Goal: Task Accomplishment & Management: Use online tool/utility

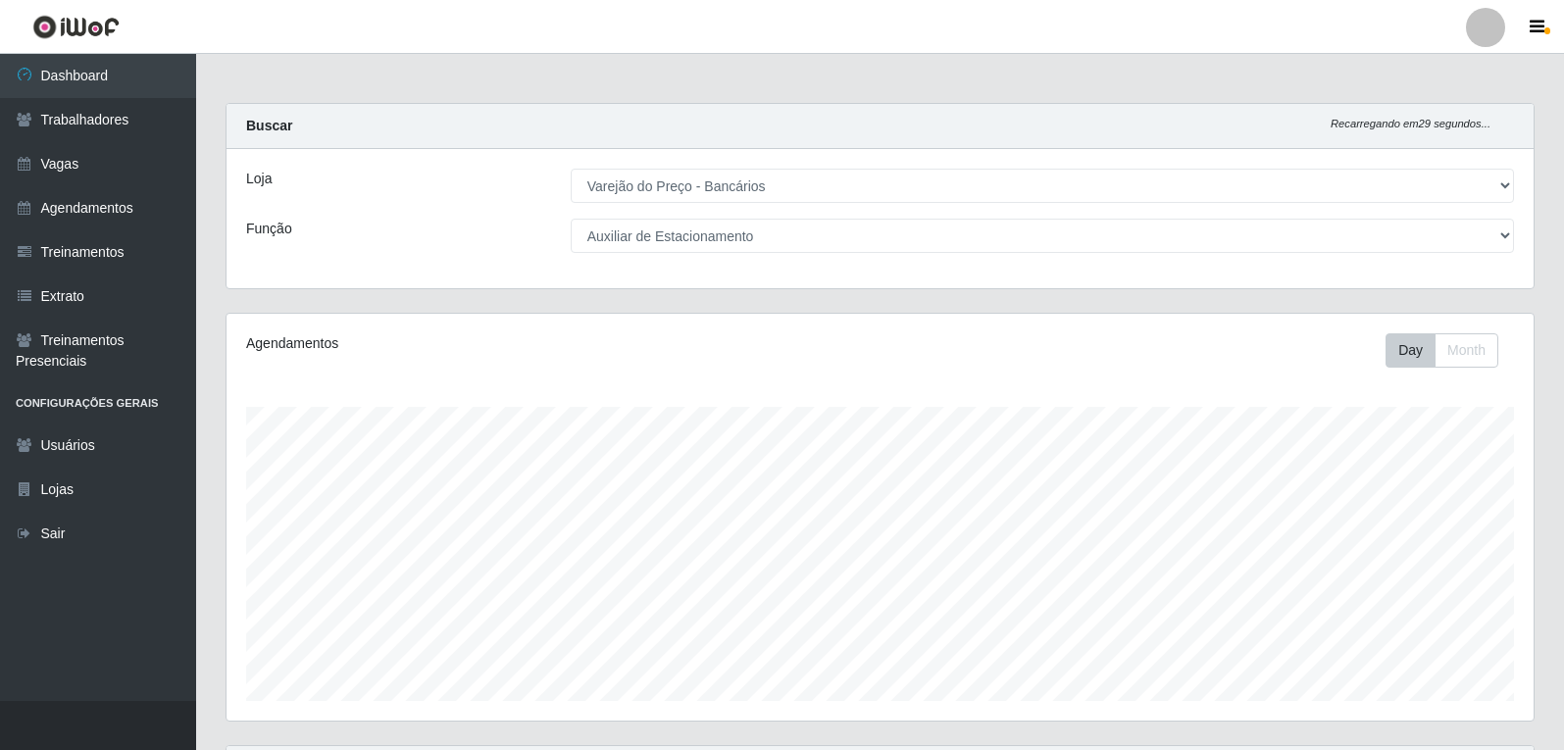
select select "157"
select select "4"
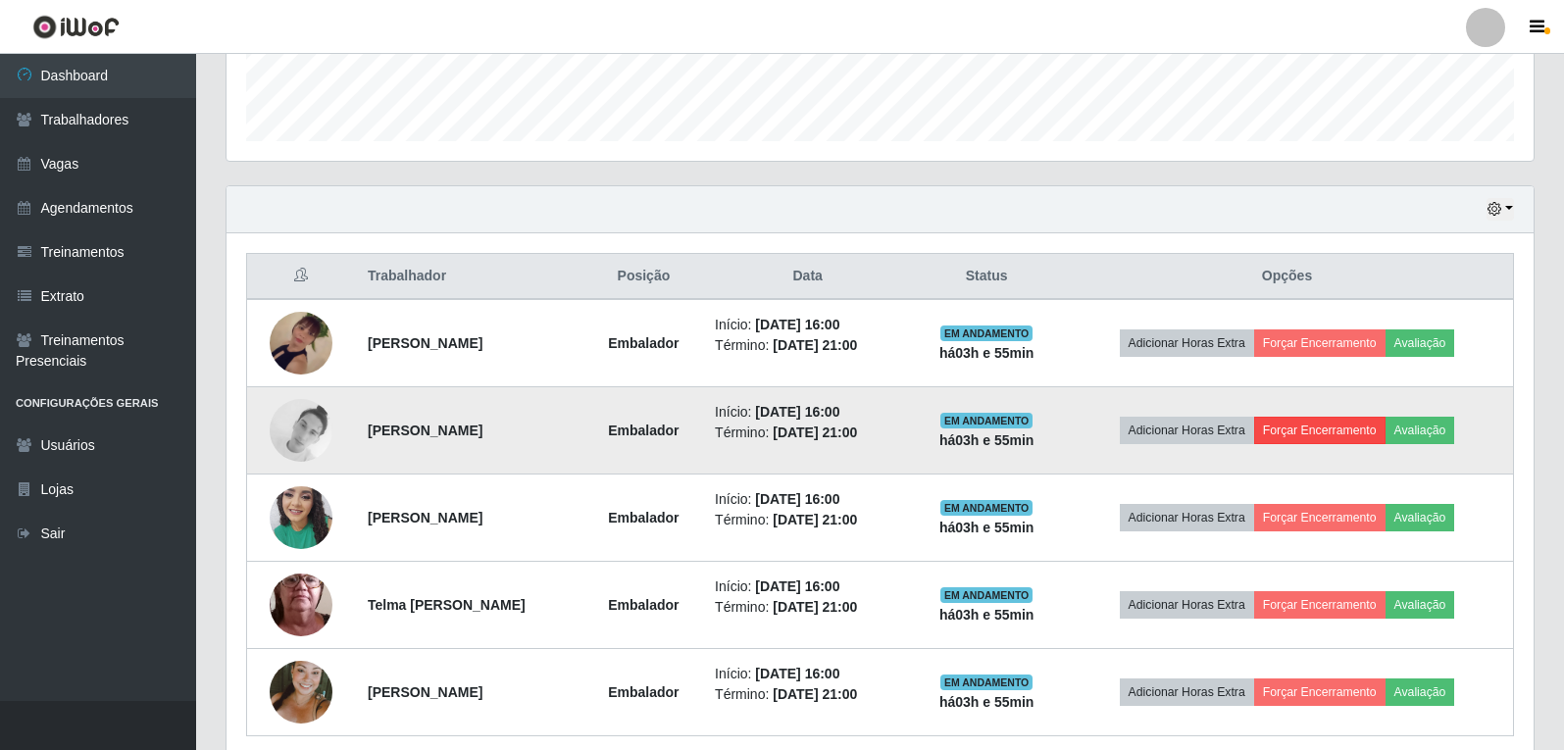
scroll to position [595, 0]
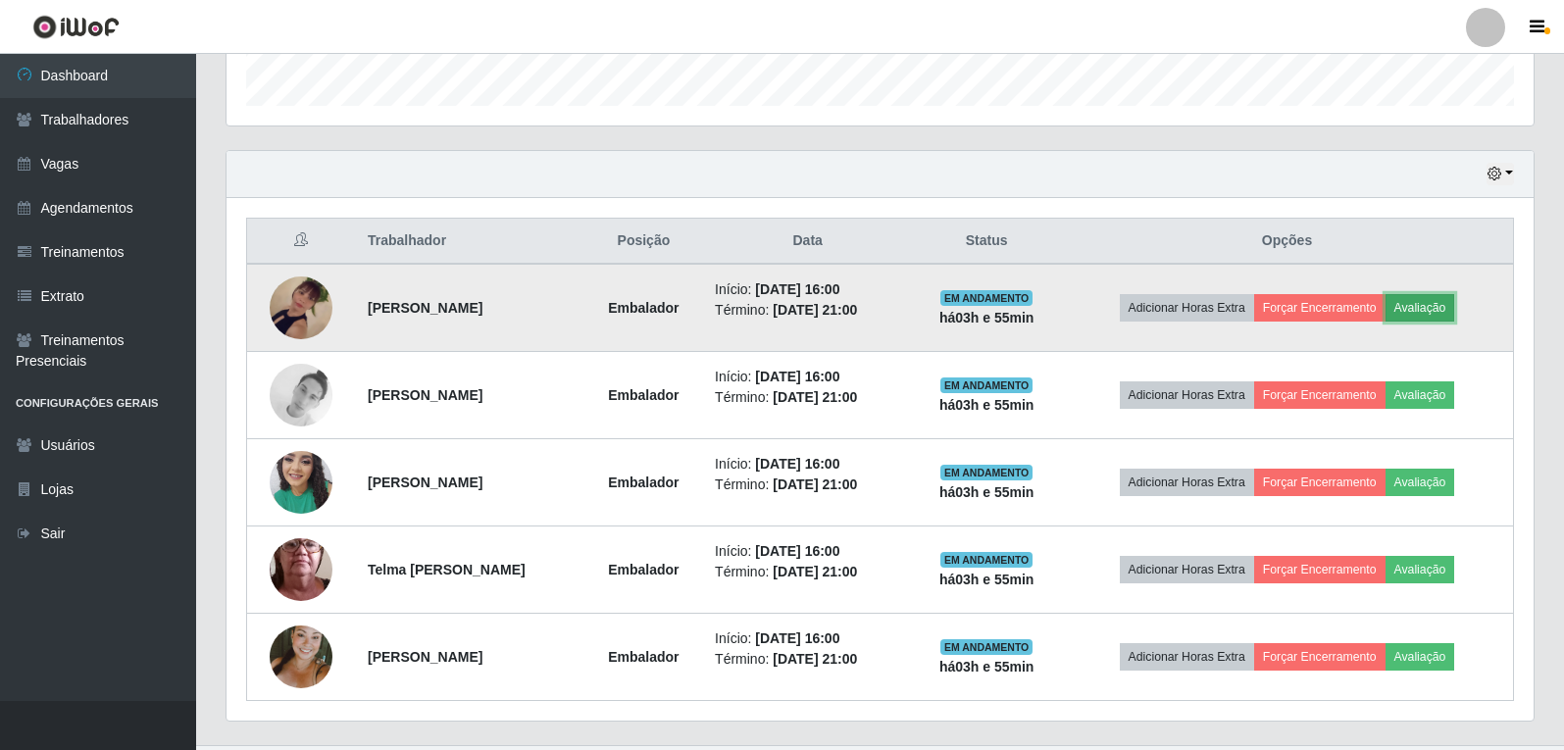
click at [1425, 316] on button "Avaliação" at bounding box center [1421, 307] width 70 height 27
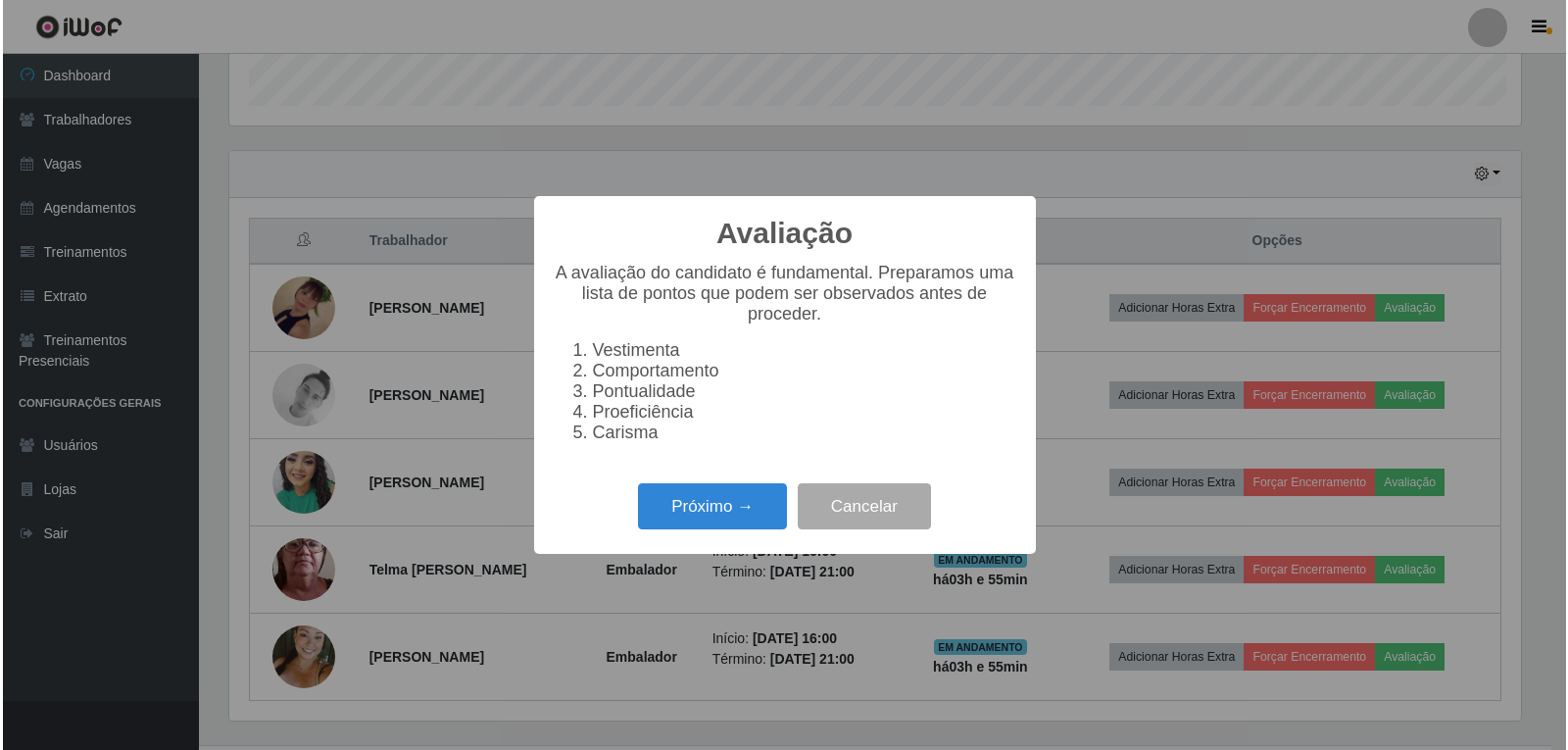
scroll to position [407, 1296]
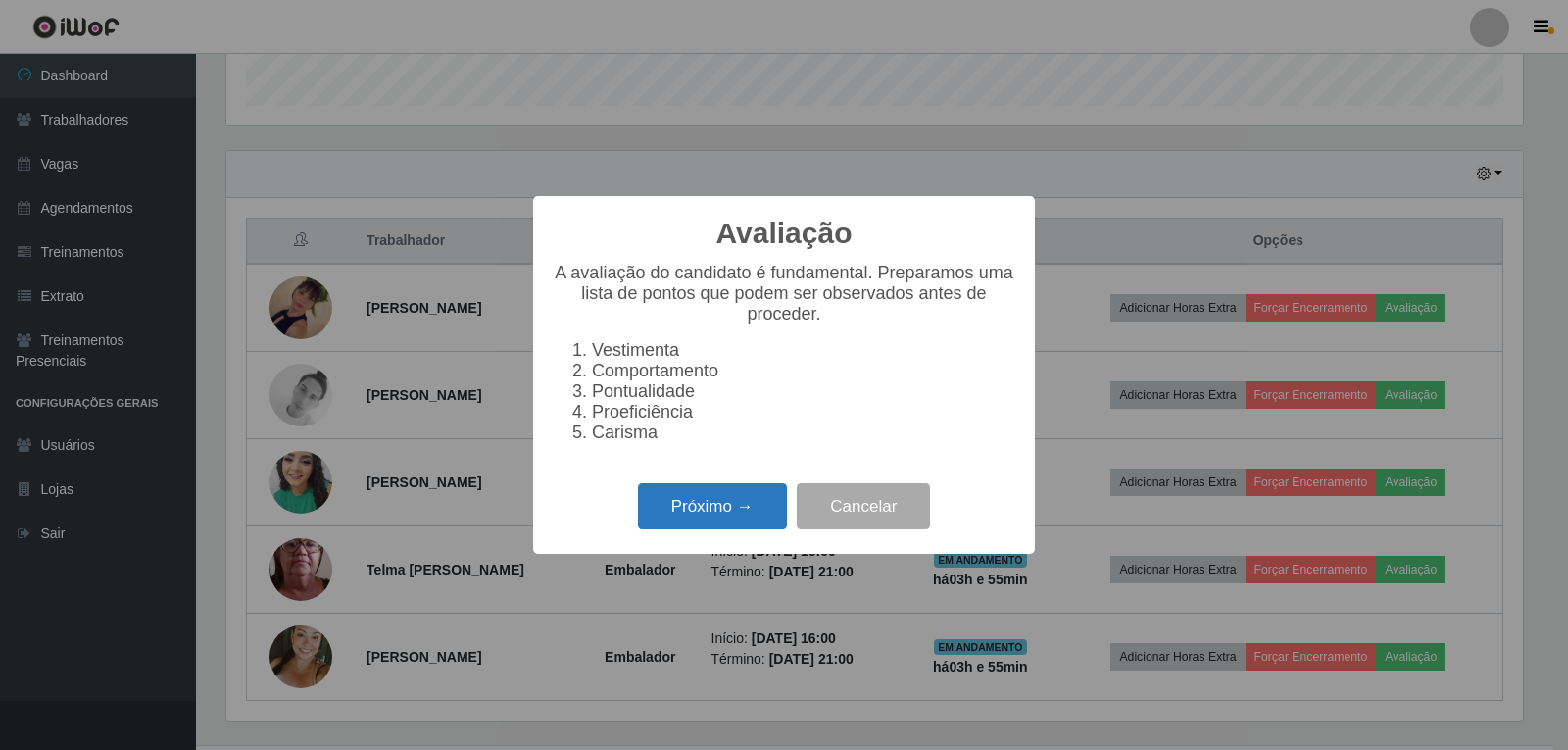
click at [729, 518] on button "Próximo →" at bounding box center [712, 506] width 149 height 46
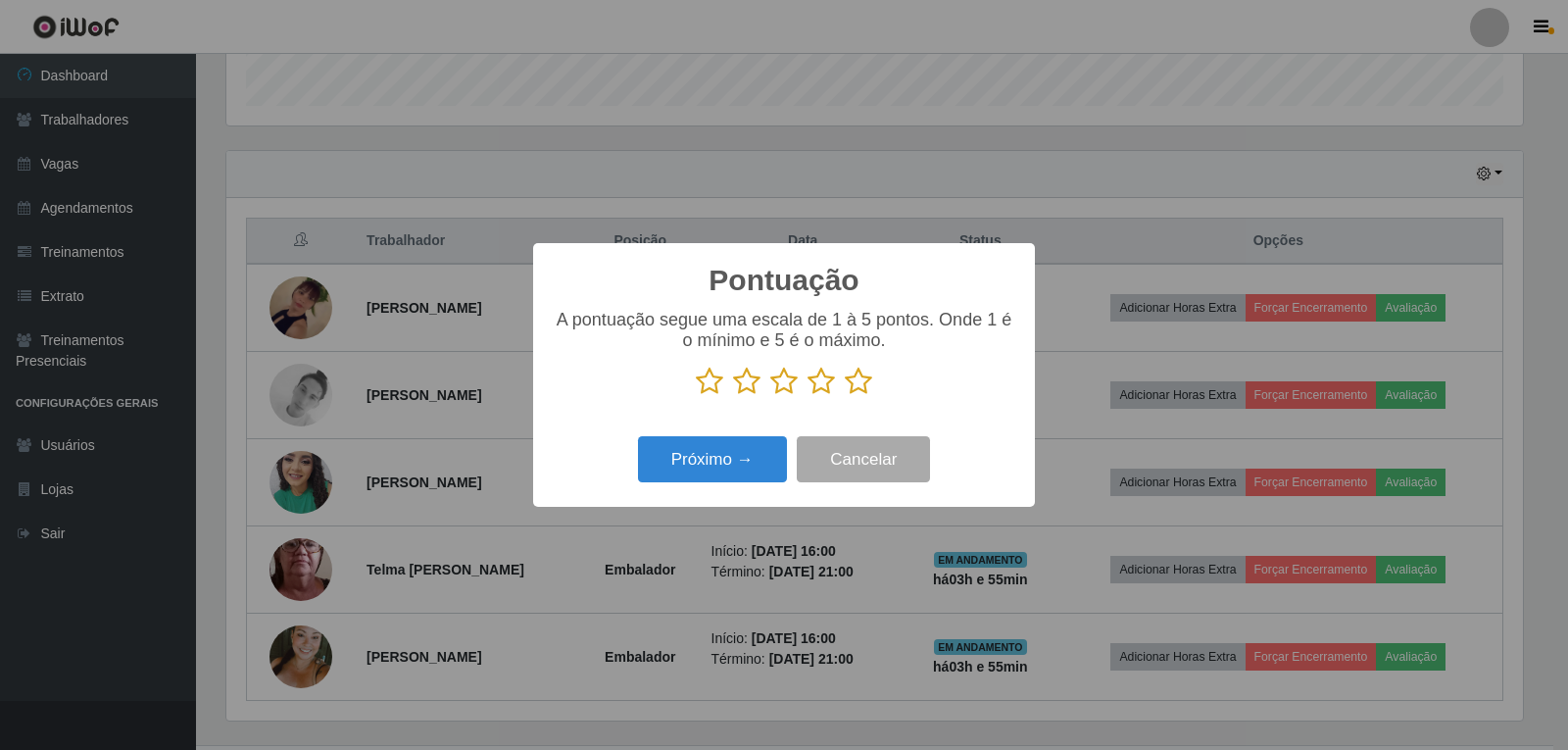
click at [862, 387] on icon at bounding box center [857, 381] width 27 height 29
click at [844, 396] on input "radio" at bounding box center [844, 396] width 0 height 0
click at [744, 466] on button "Próximo →" at bounding box center [712, 459] width 149 height 46
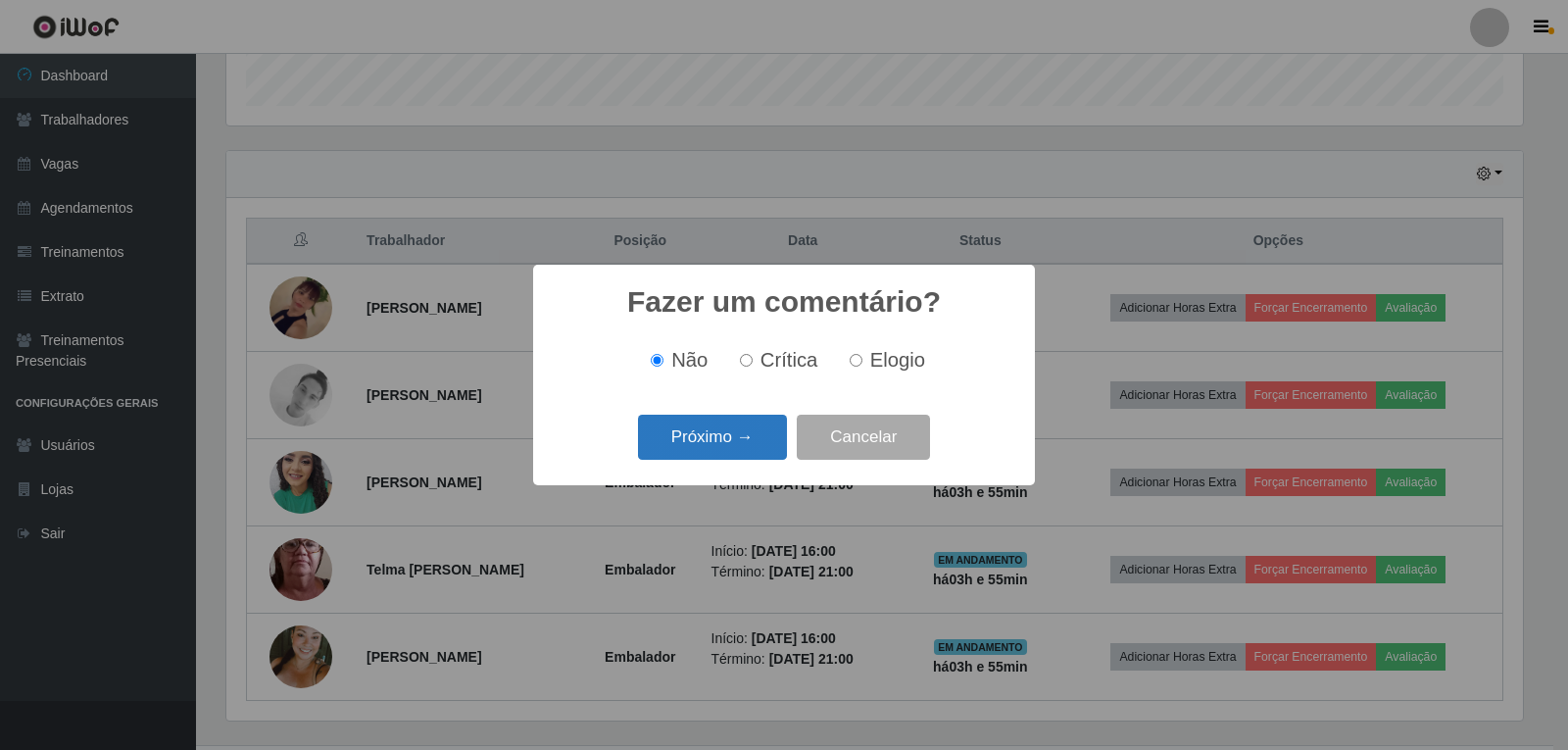
click at [742, 440] on button "Próximo →" at bounding box center [712, 438] width 149 height 46
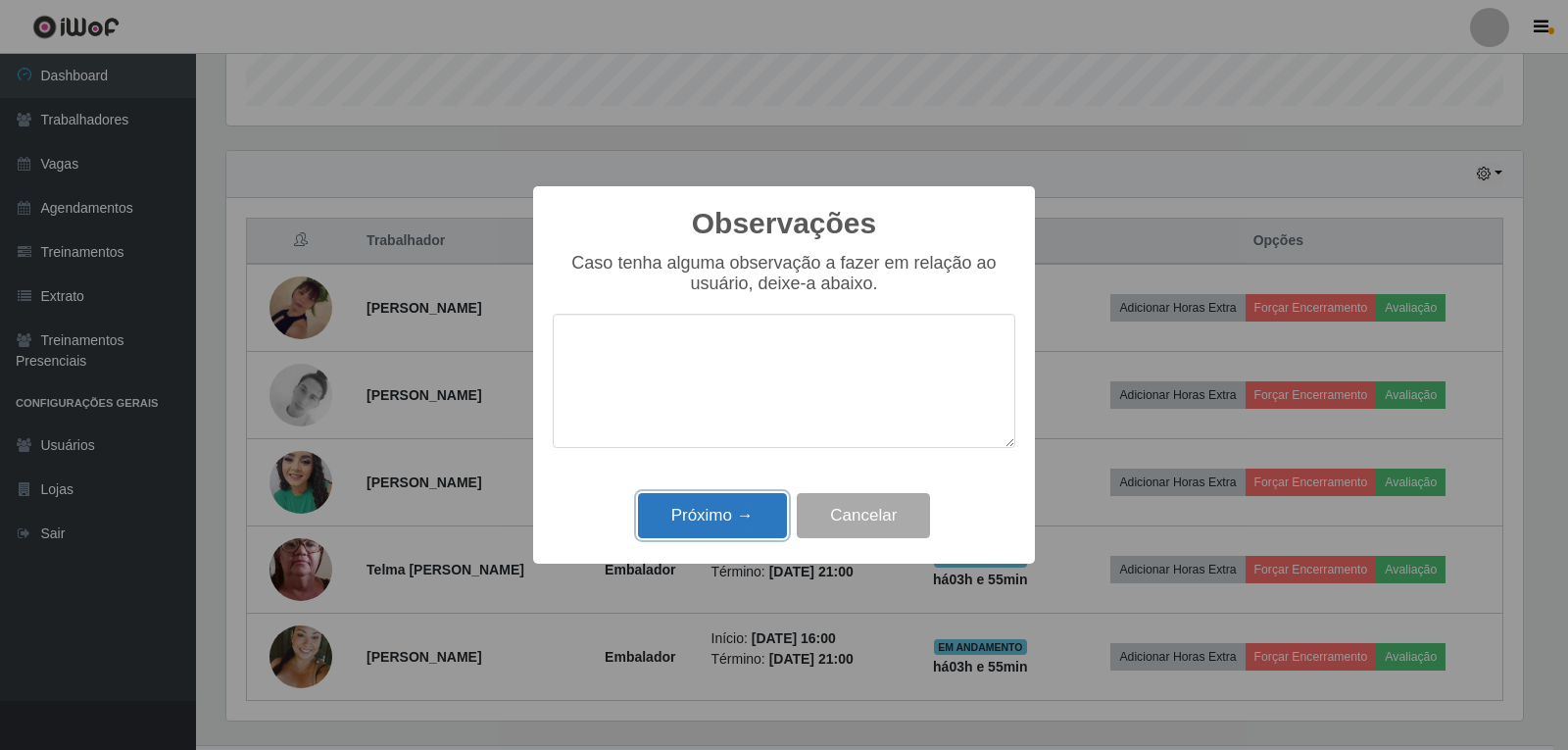
click at [752, 506] on button "Próximo →" at bounding box center [712, 516] width 149 height 46
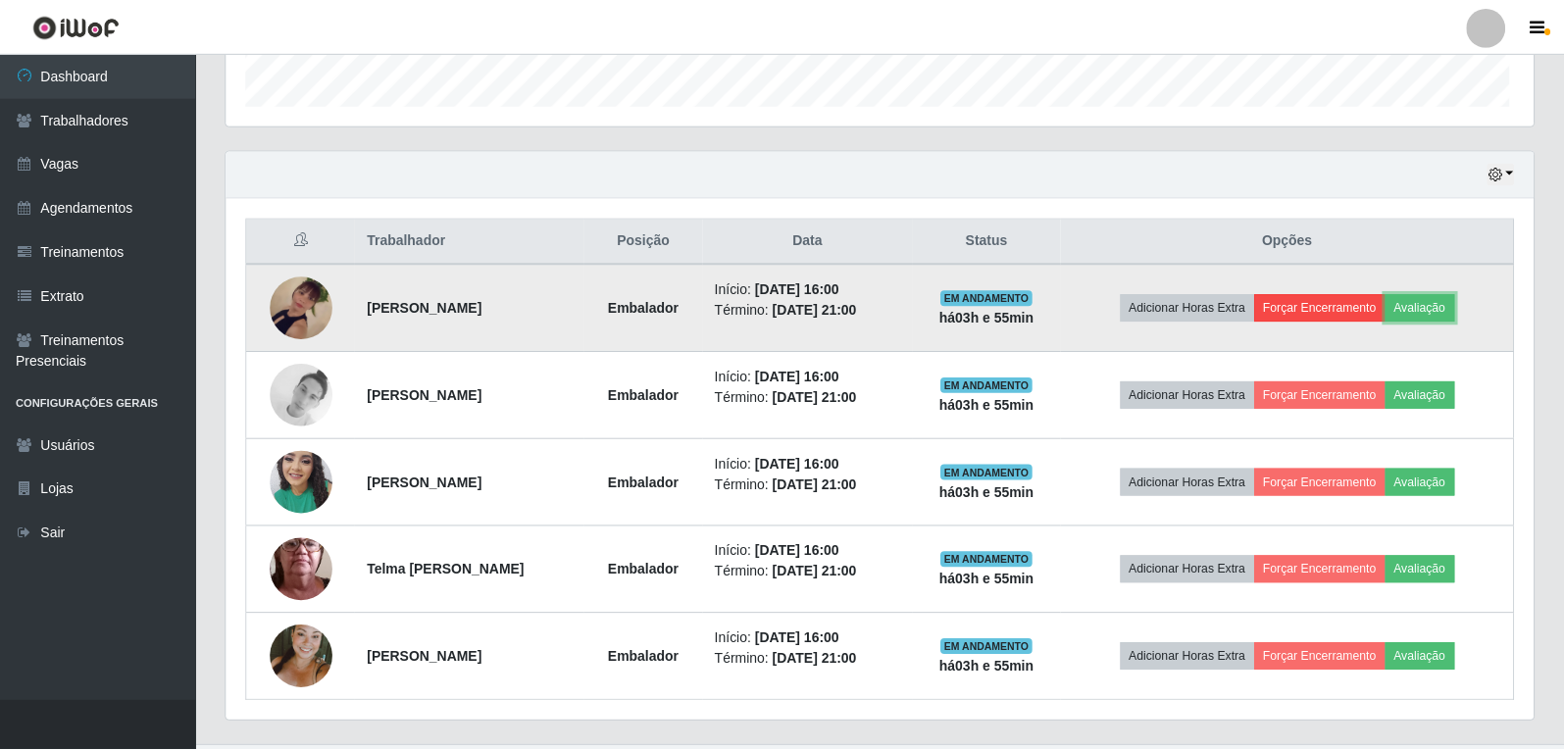
scroll to position [407, 1307]
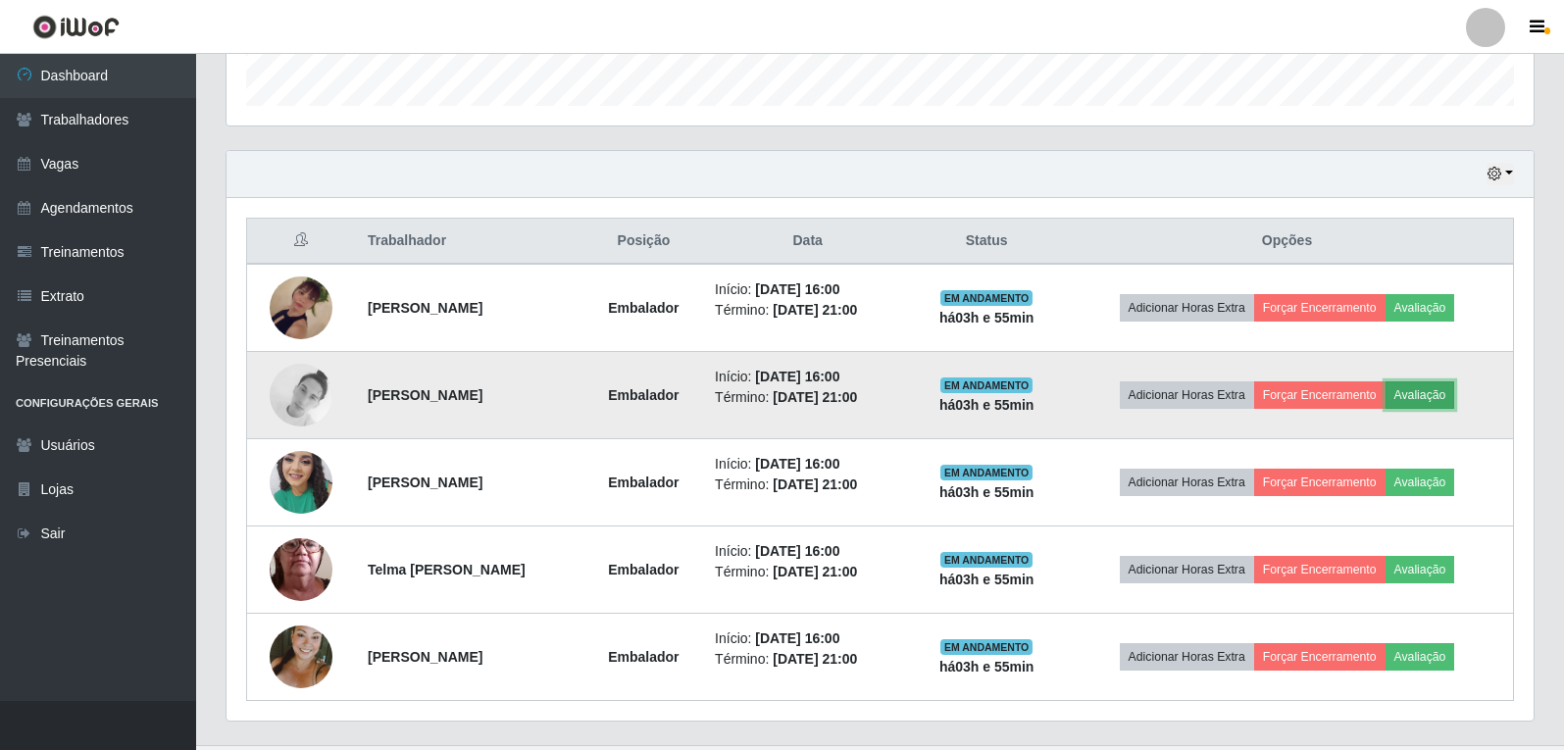
click at [1435, 391] on button "Avaliação" at bounding box center [1421, 394] width 70 height 27
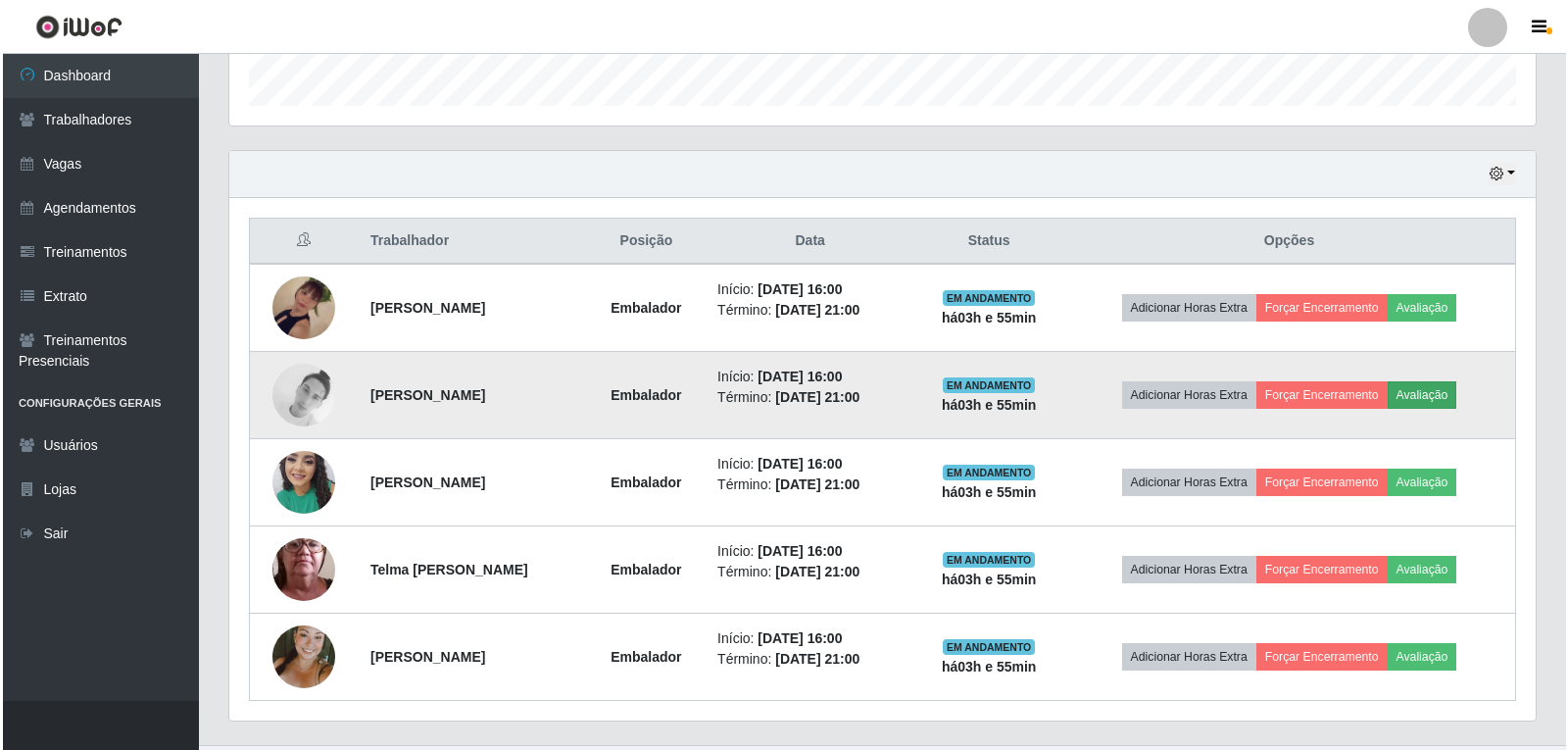
scroll to position [407, 1296]
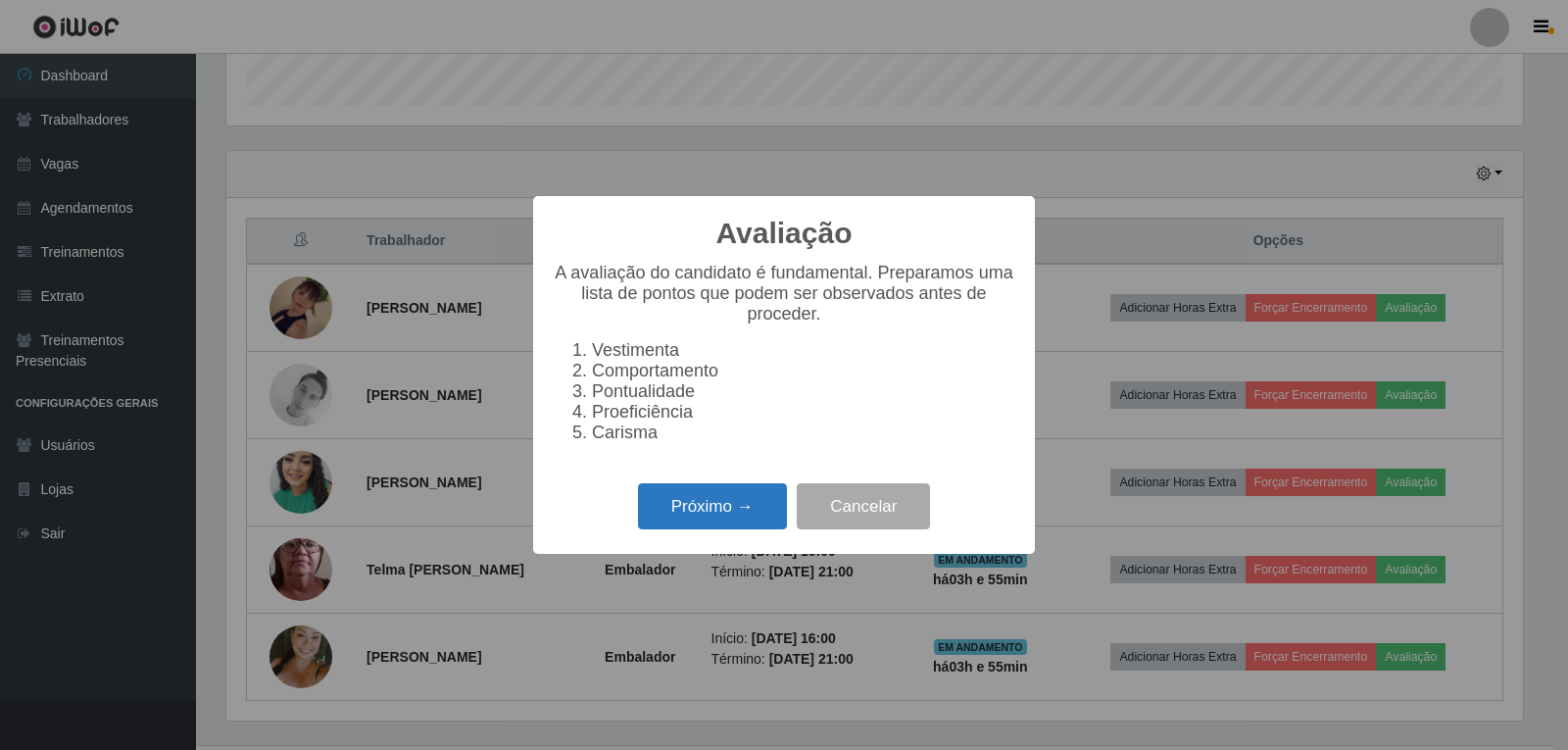
click at [697, 508] on button "Próximo →" at bounding box center [712, 506] width 149 height 46
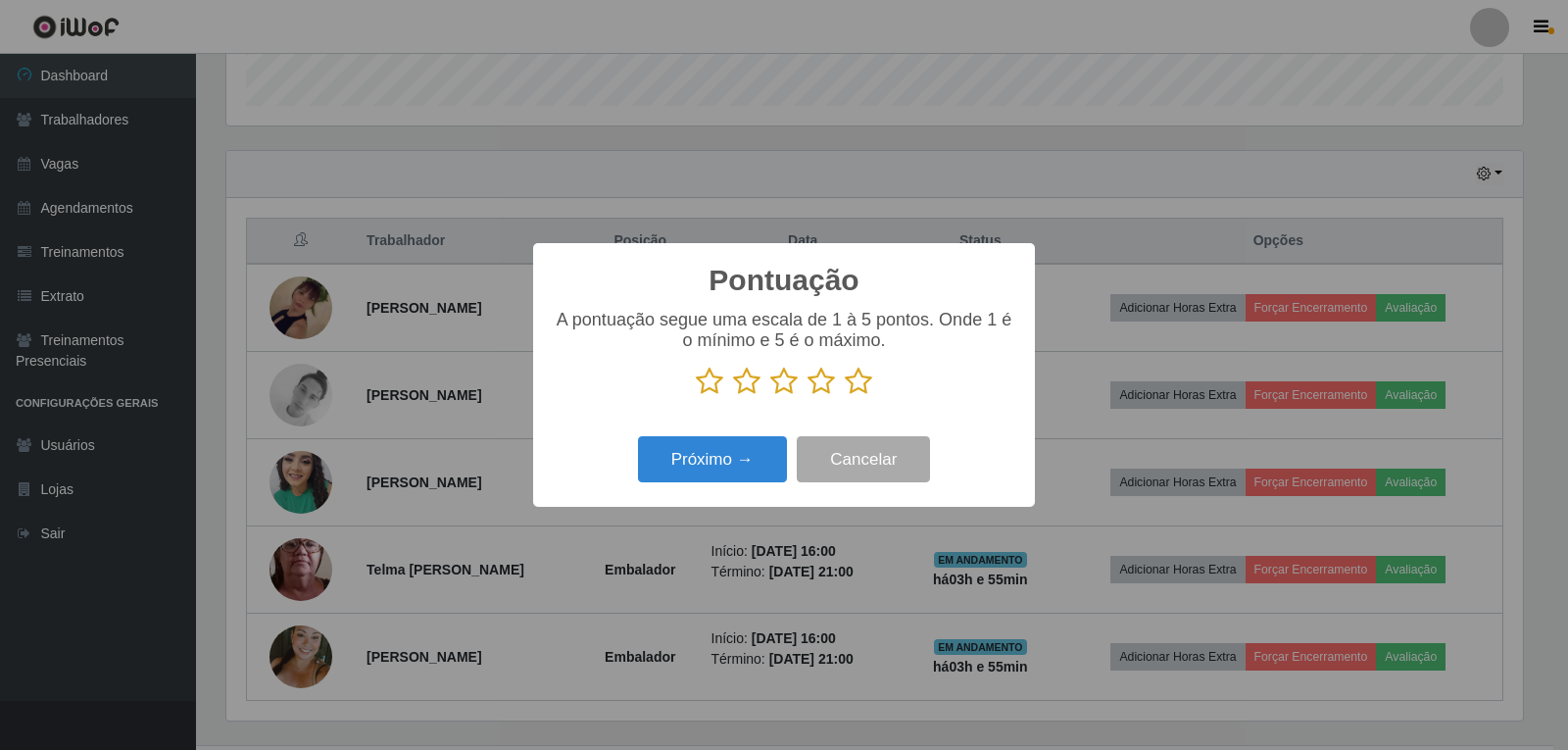
click at [856, 386] on icon at bounding box center [857, 381] width 27 height 29
click at [844, 396] on input "radio" at bounding box center [844, 396] width 0 height 0
click at [755, 478] on button "Próximo →" at bounding box center [712, 459] width 149 height 46
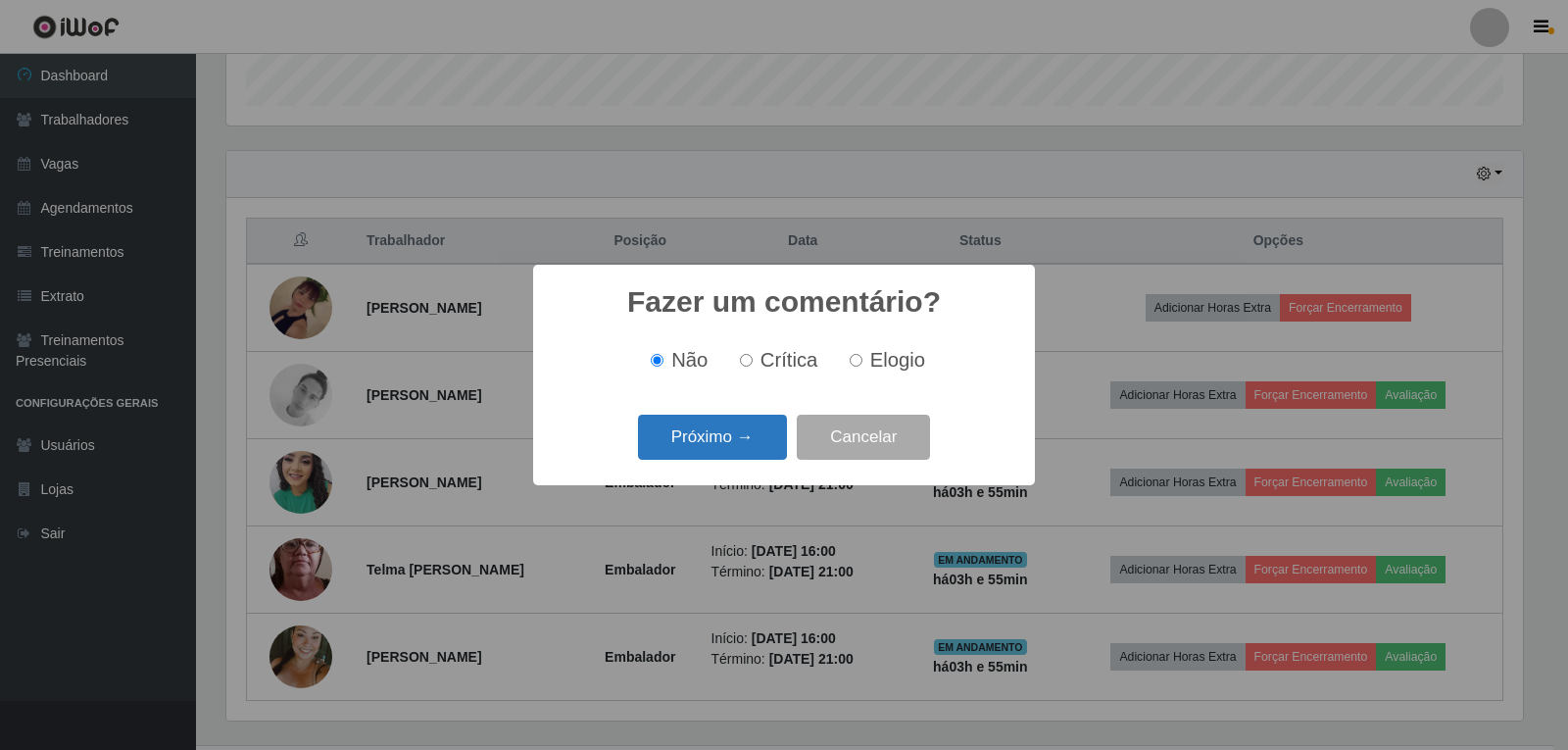
click at [763, 435] on button "Próximo →" at bounding box center [712, 438] width 149 height 46
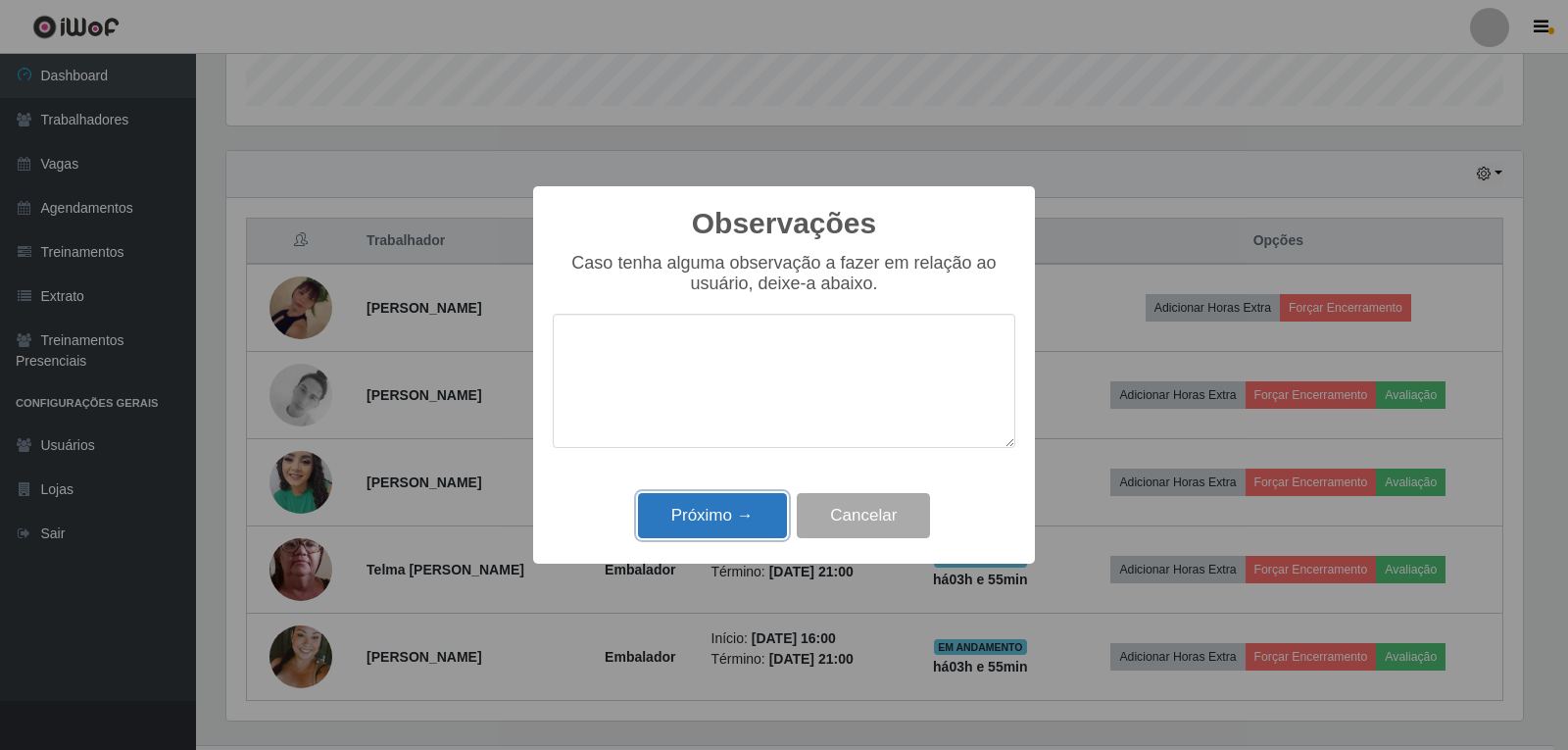
click at [751, 511] on button "Próximo →" at bounding box center [712, 516] width 149 height 46
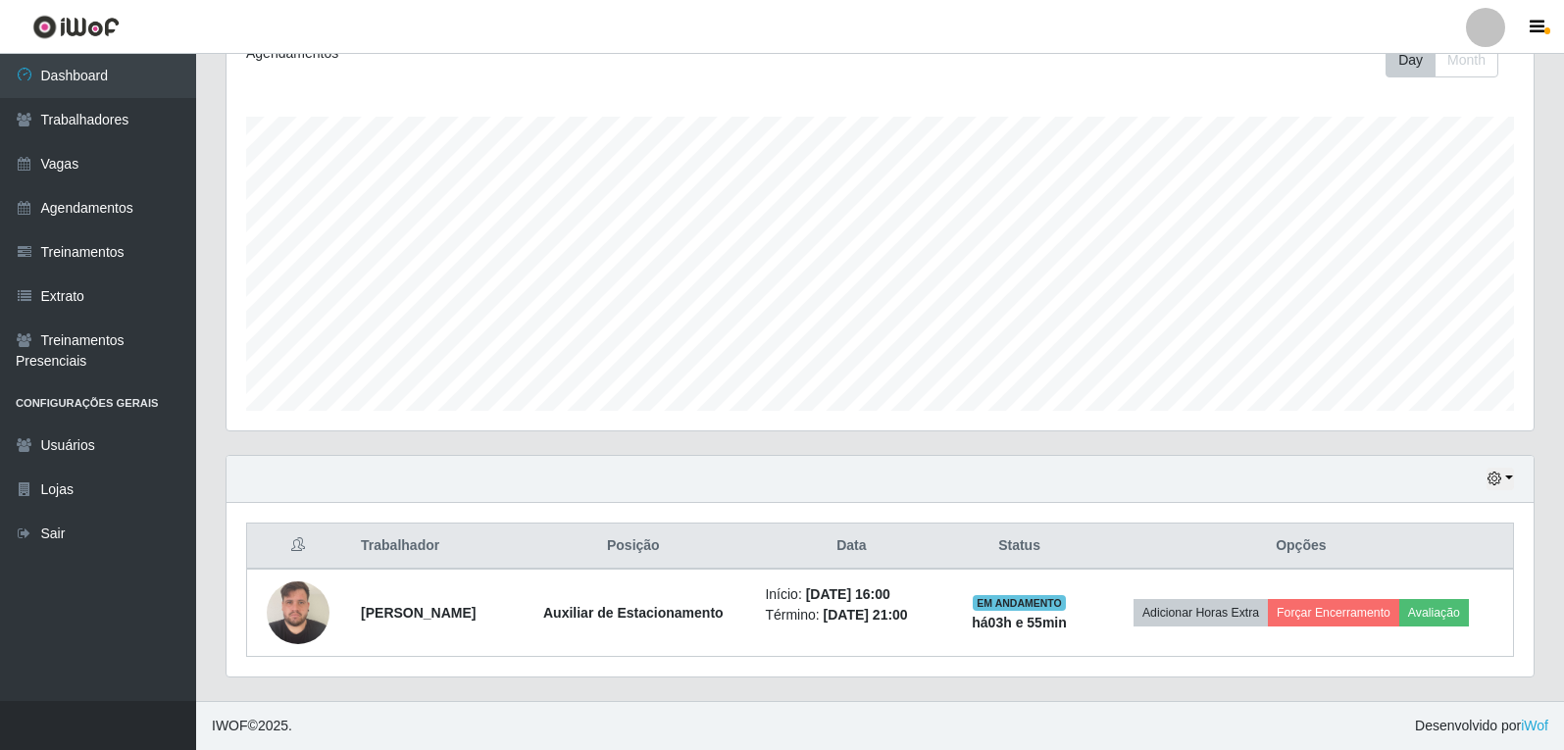
scroll to position [290, 0]
click at [1439, 438] on div "Agendamentos Day Month 16/08 Agendamentos 50" at bounding box center [880, 239] width 1338 height 432
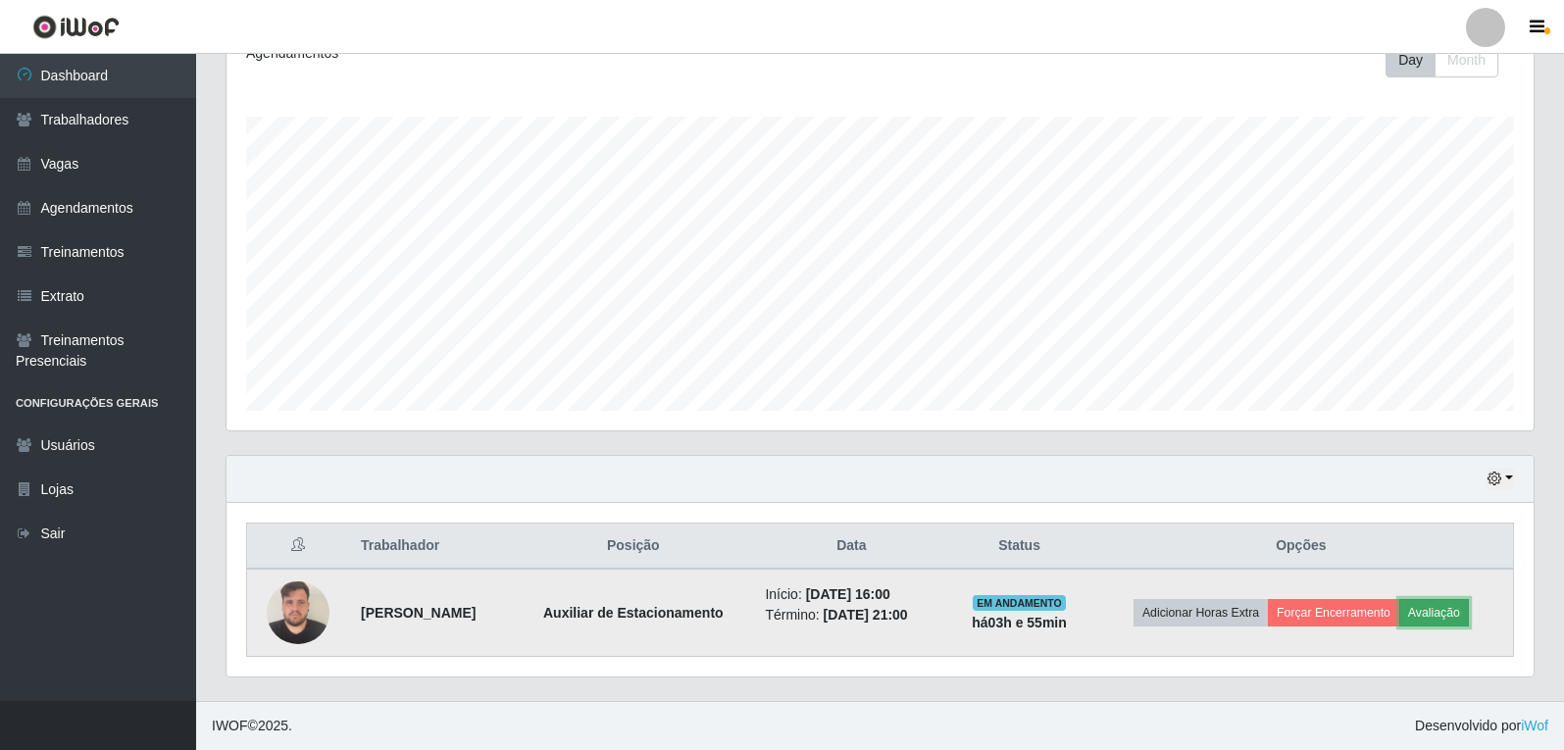
click at [1467, 609] on button "Avaliação" at bounding box center [1434, 612] width 70 height 27
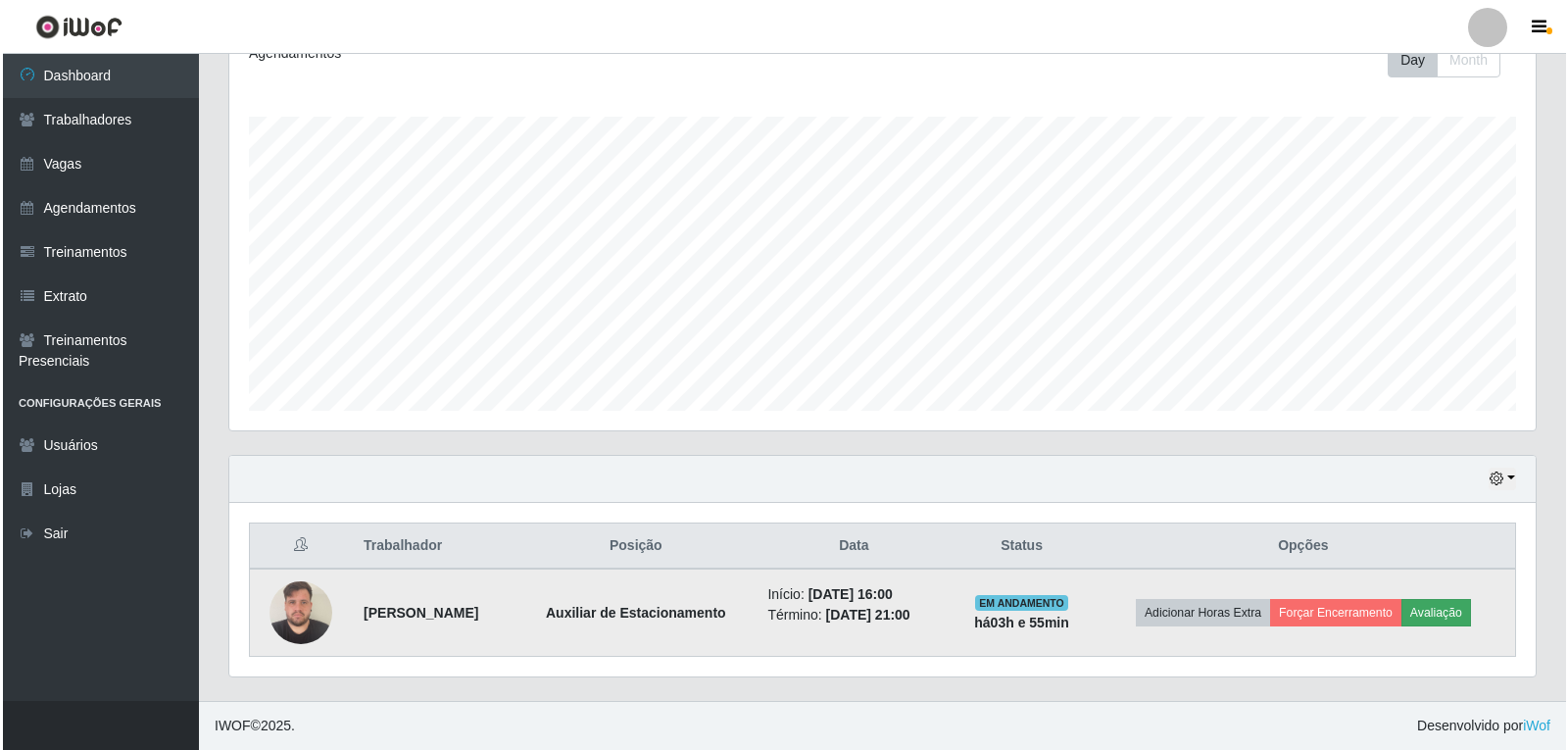
scroll to position [407, 1296]
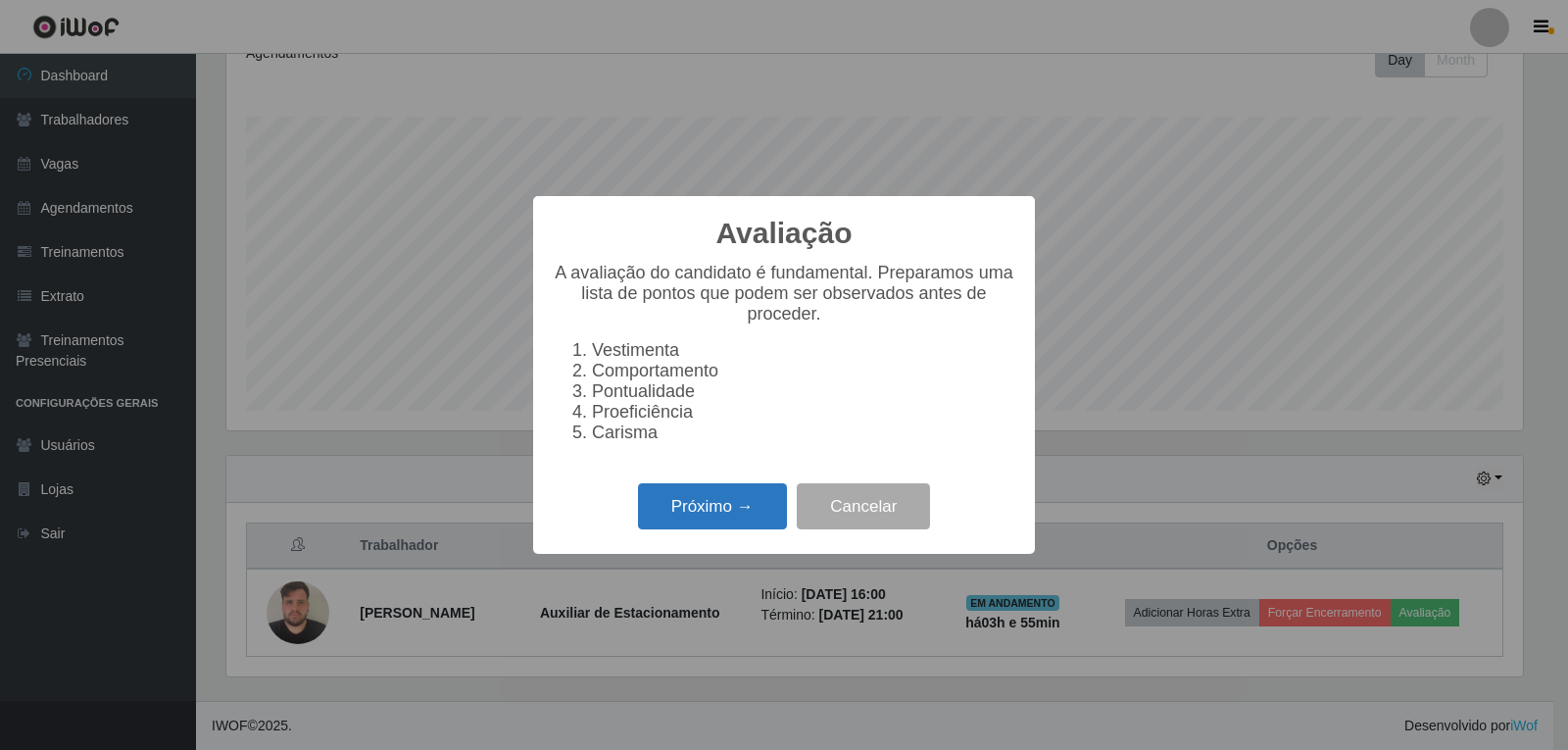
click at [689, 529] on button "Próximo →" at bounding box center [712, 506] width 149 height 46
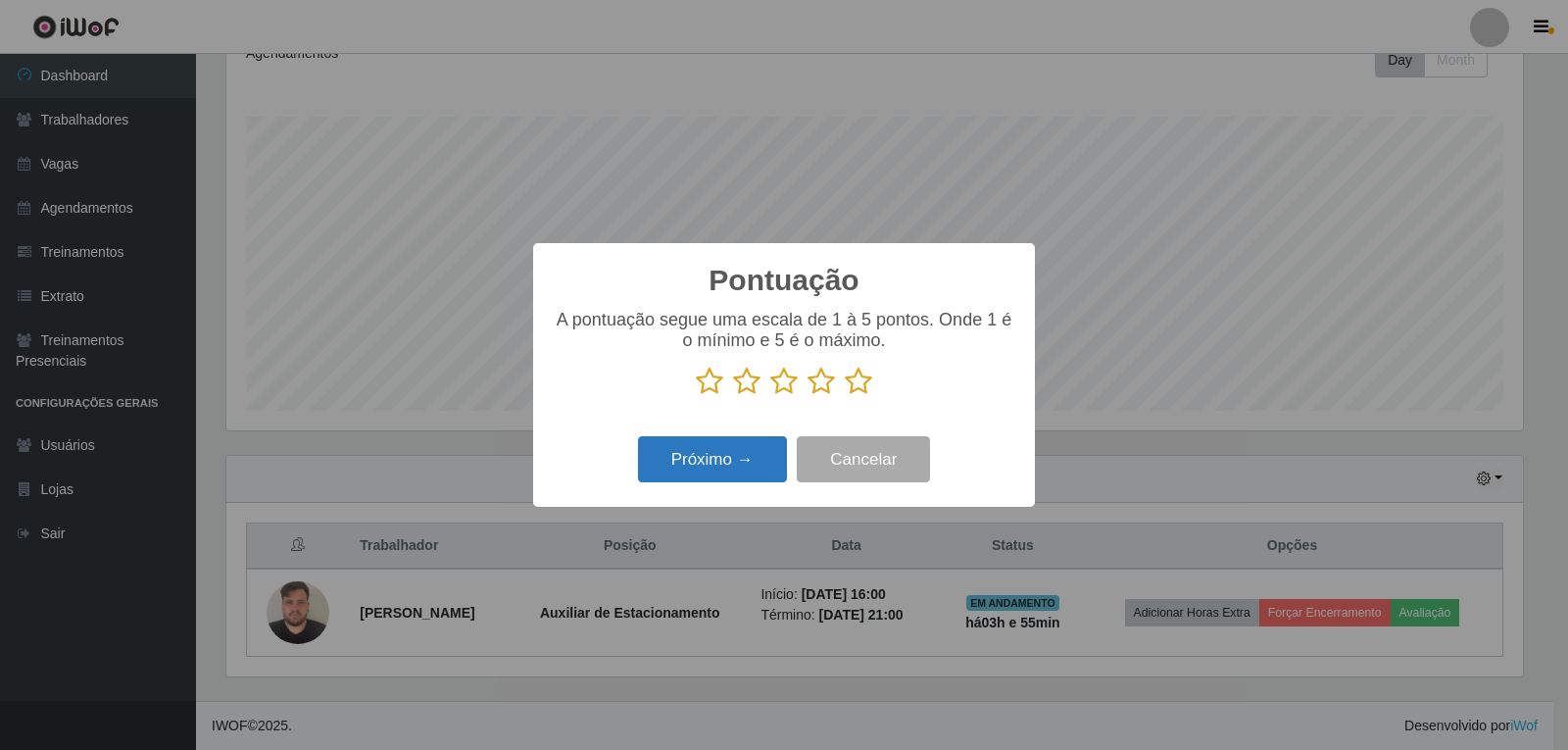
click at [757, 452] on button "Próximo →" at bounding box center [712, 459] width 149 height 46
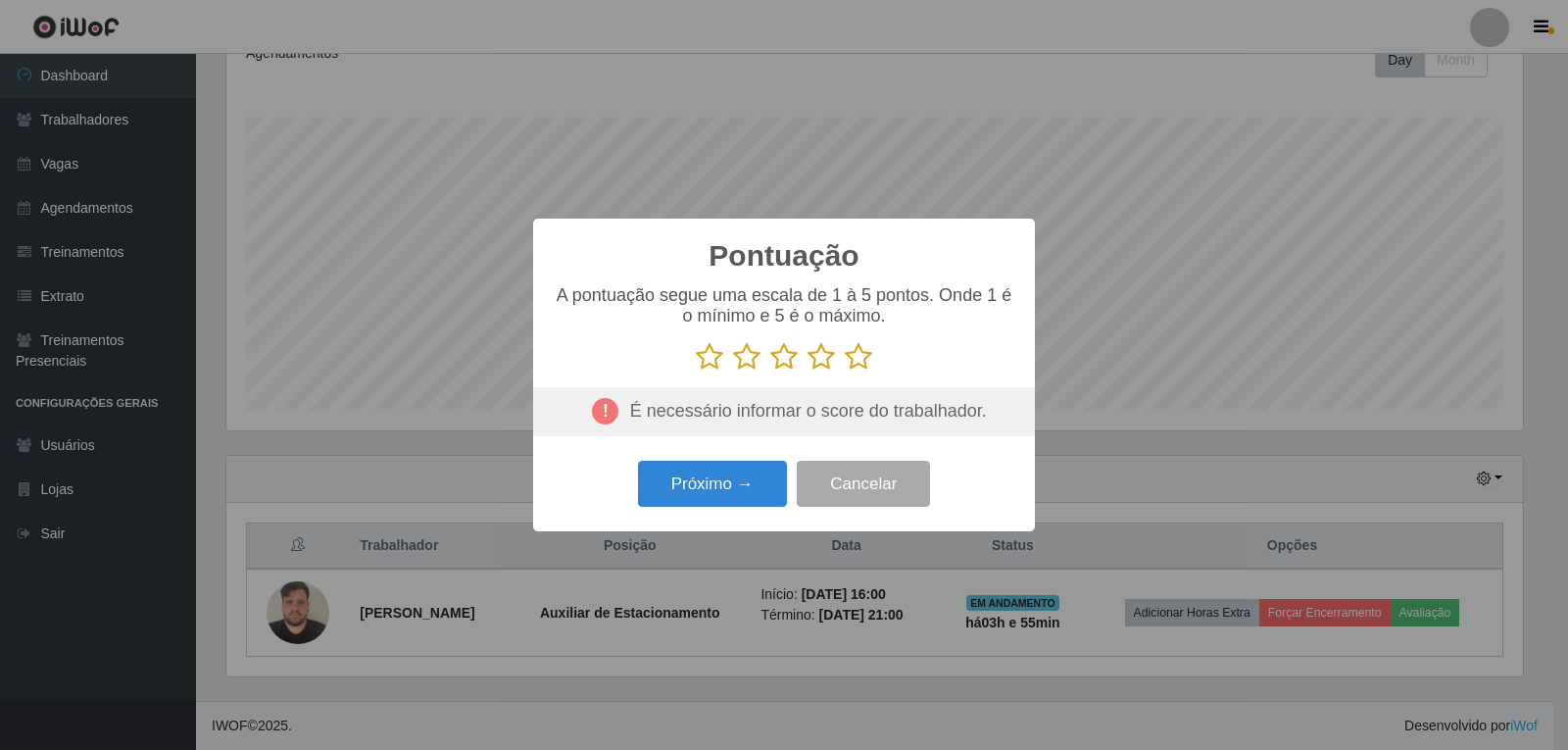
click at [859, 359] on icon at bounding box center [857, 356] width 27 height 29
click at [844, 372] on input "radio" at bounding box center [844, 372] width 0 height 0
click at [741, 474] on button "Próximo →" at bounding box center [712, 484] width 149 height 46
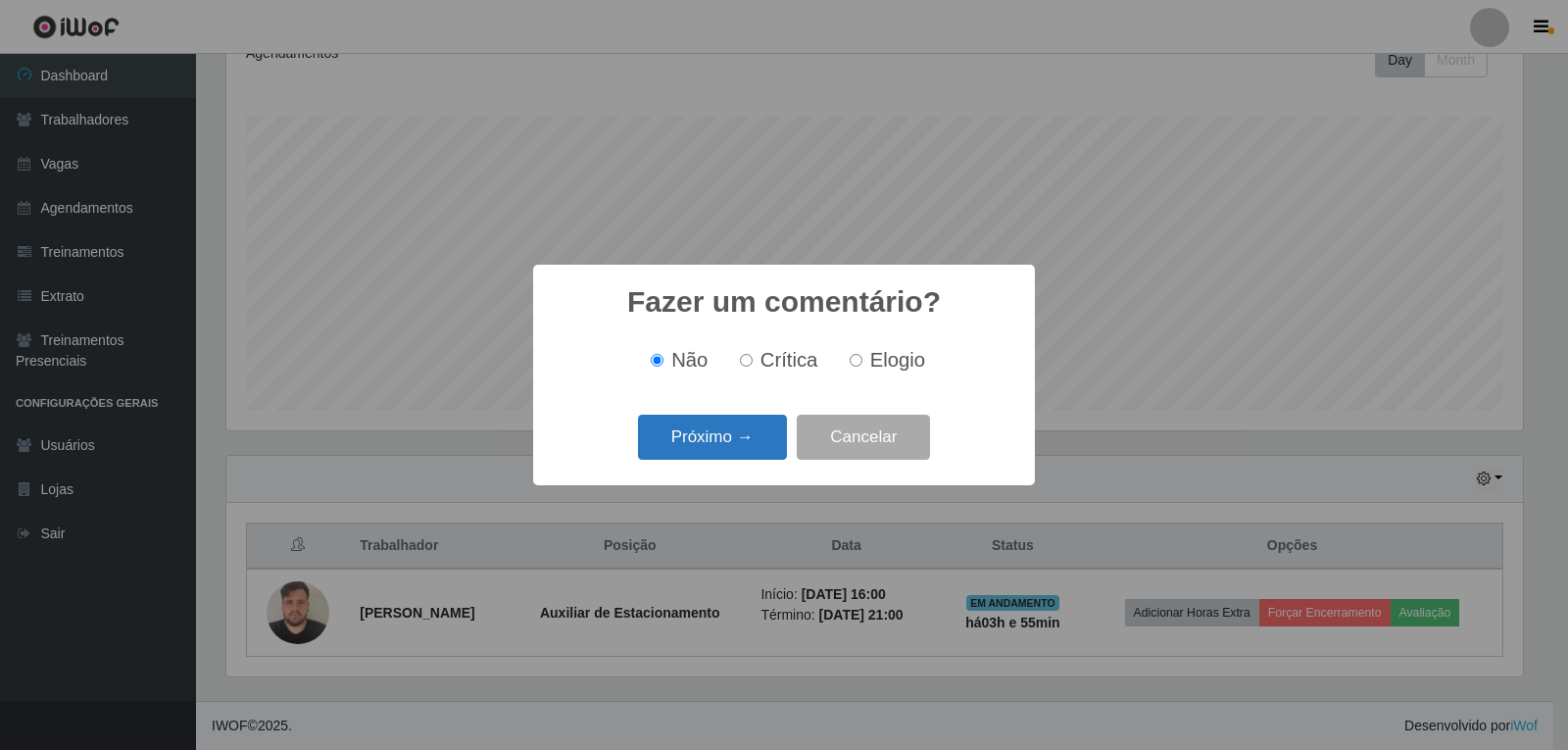
click at [749, 440] on button "Próximo →" at bounding box center [712, 438] width 149 height 46
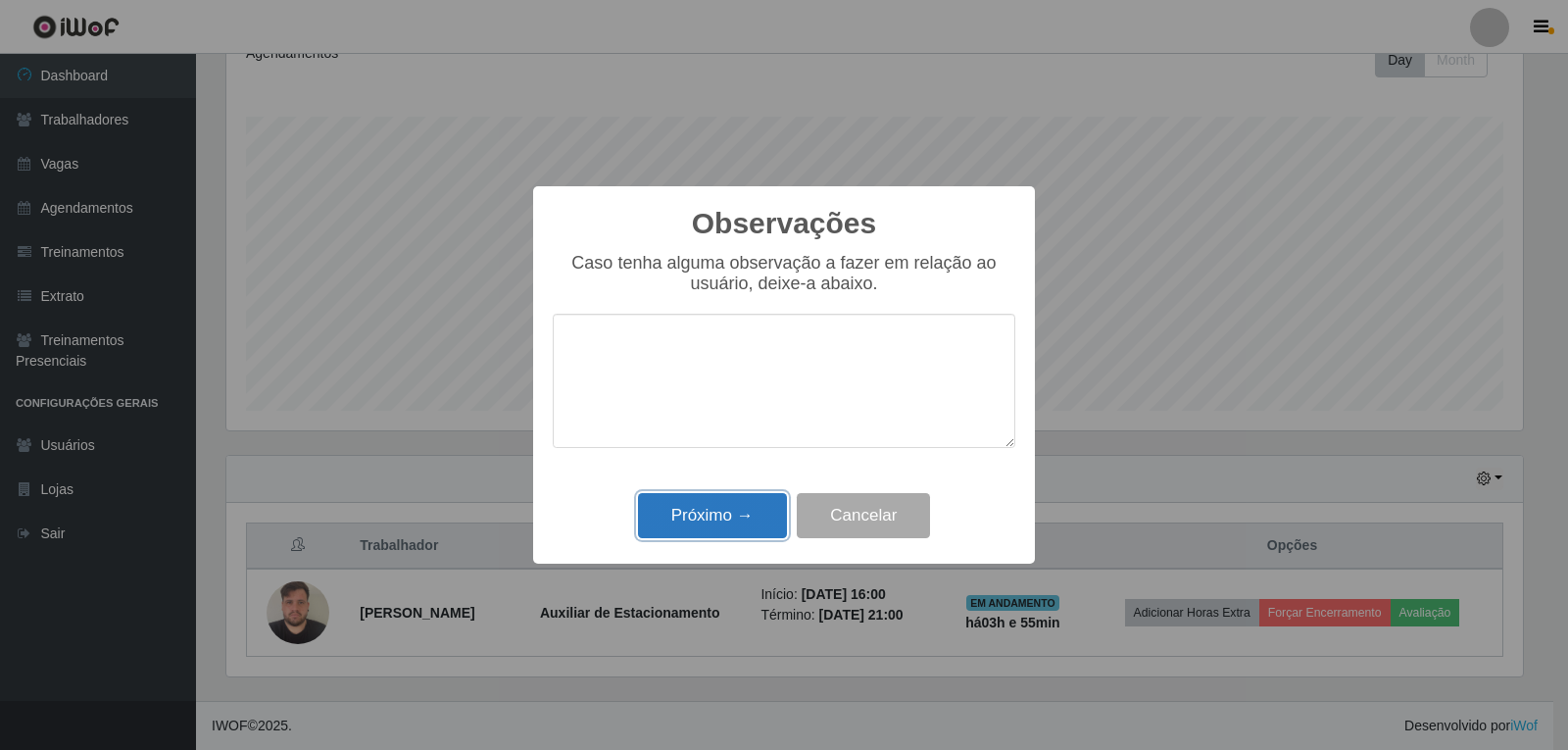
click at [769, 516] on button "Próximo →" at bounding box center [712, 516] width 149 height 46
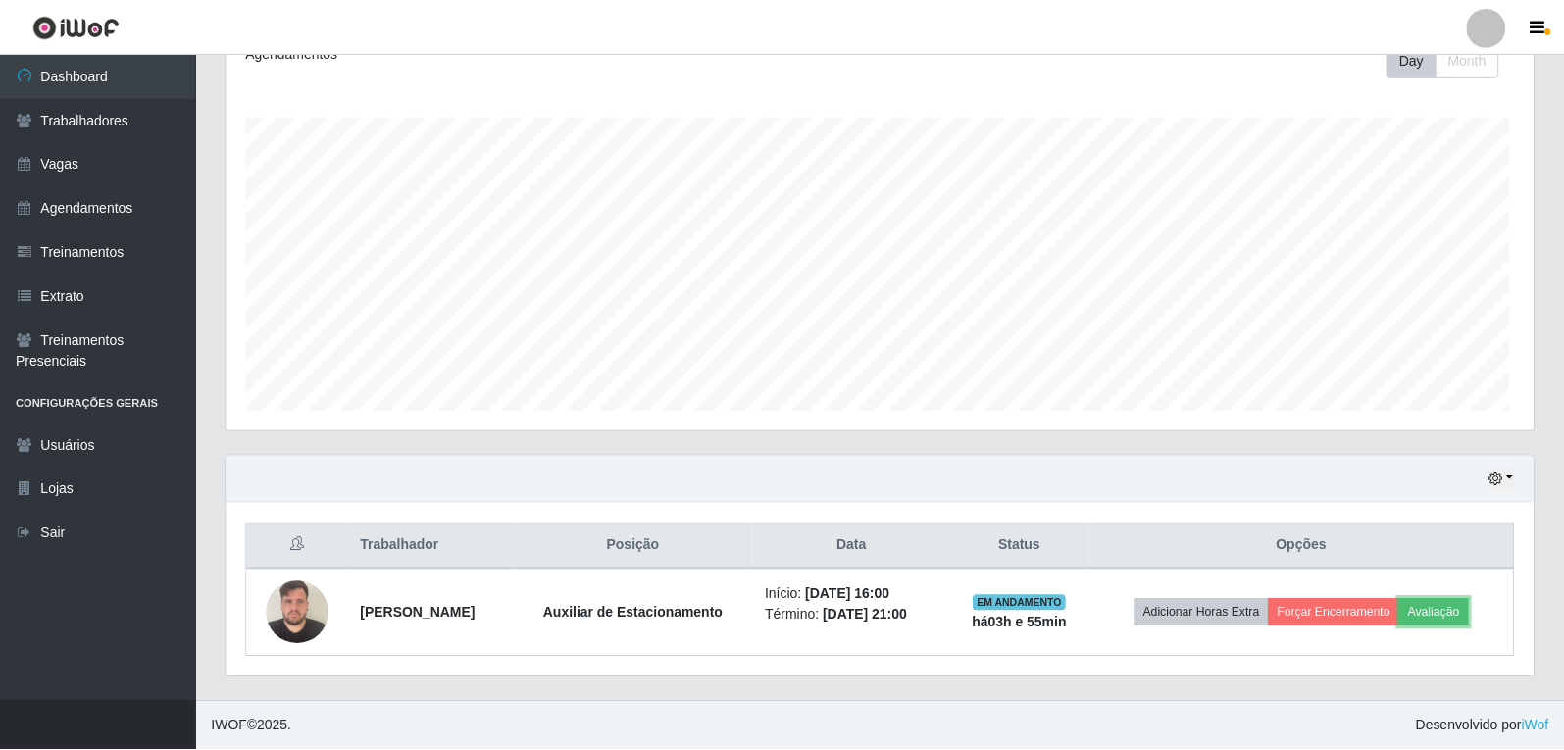
scroll to position [407, 1307]
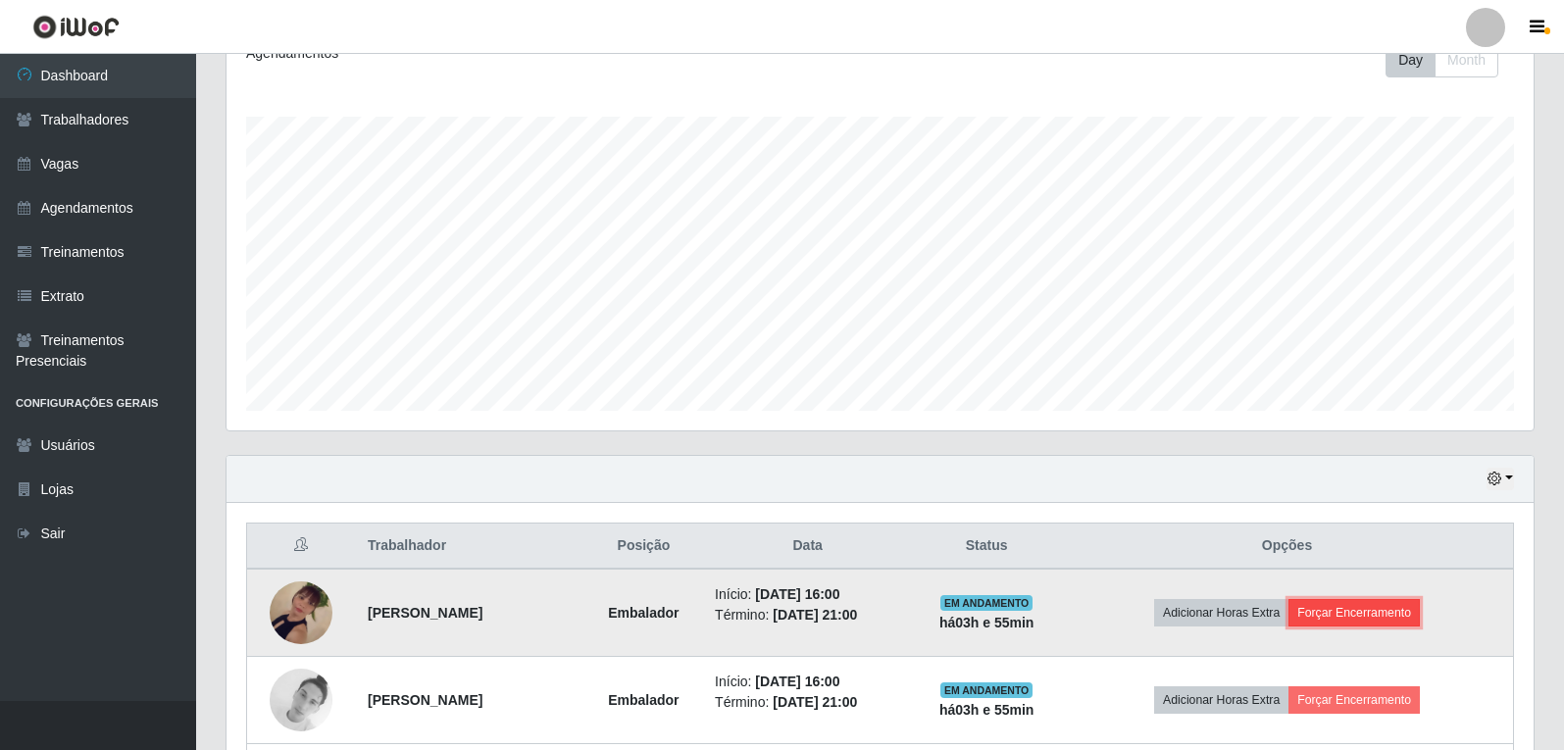
click at [1402, 609] on button "Forçar Encerramento" at bounding box center [1353, 612] width 131 height 27
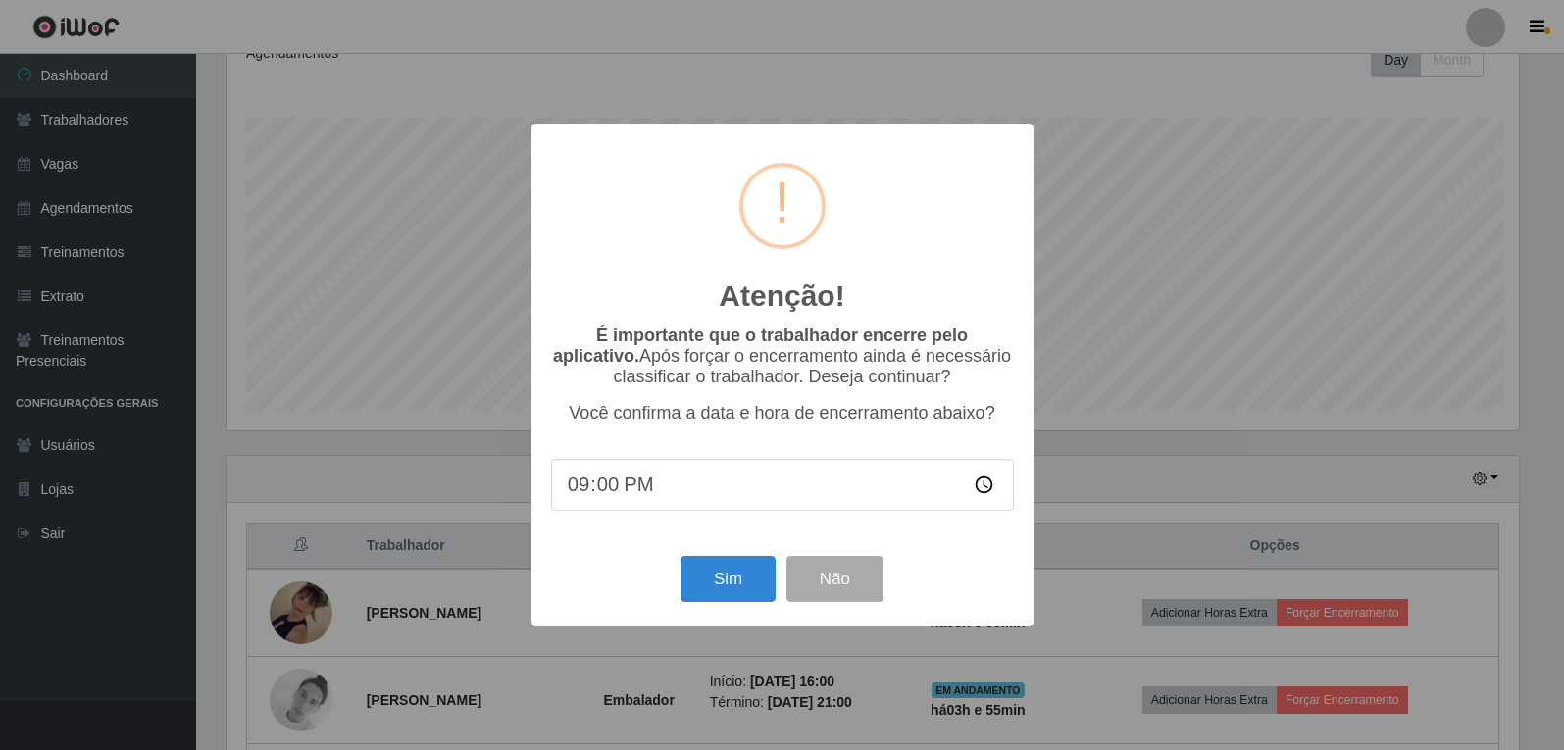
scroll to position [407, 1297]
click at [755, 572] on button "Sim" at bounding box center [729, 579] width 95 height 46
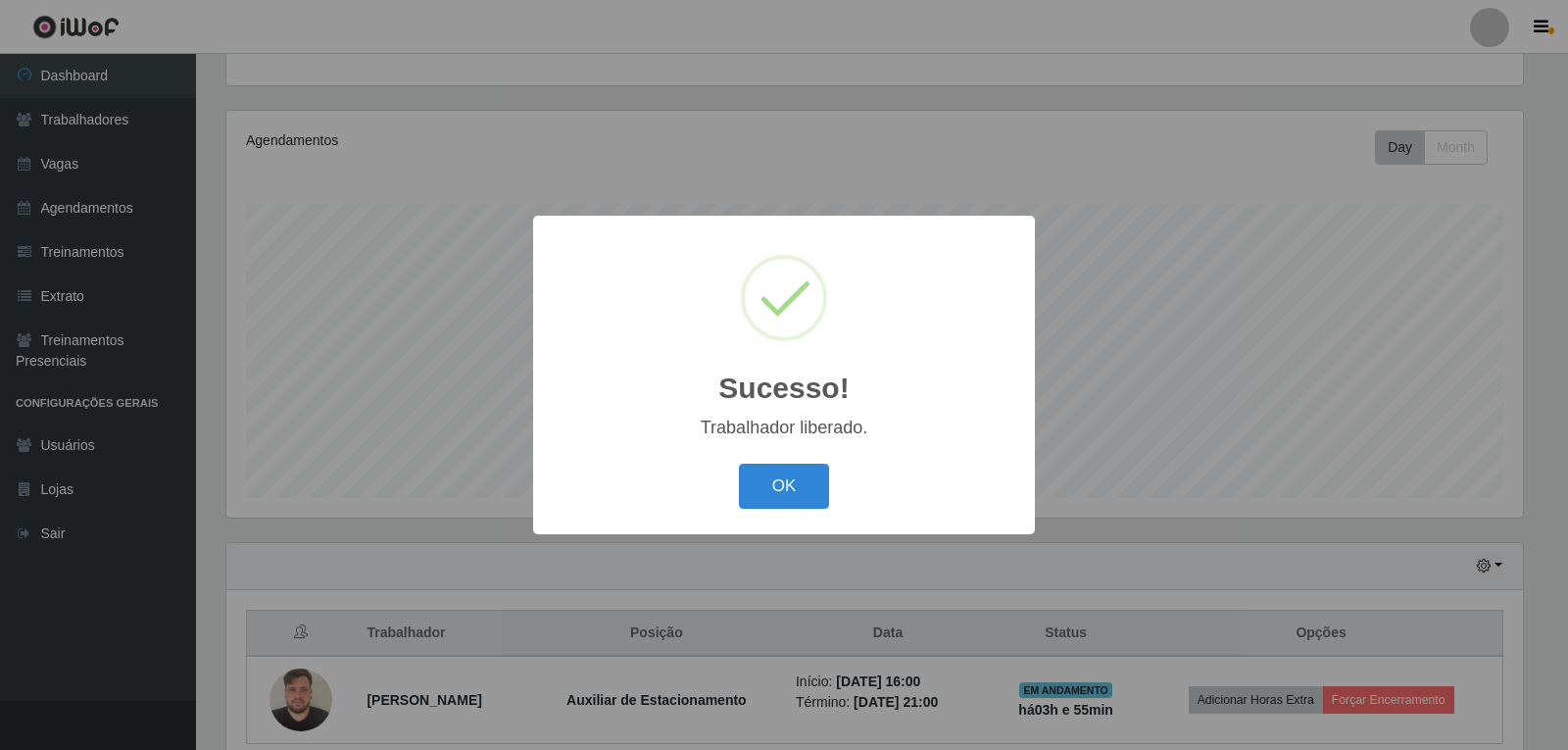
click at [739, 464] on button "OK" at bounding box center [784, 487] width 91 height 46
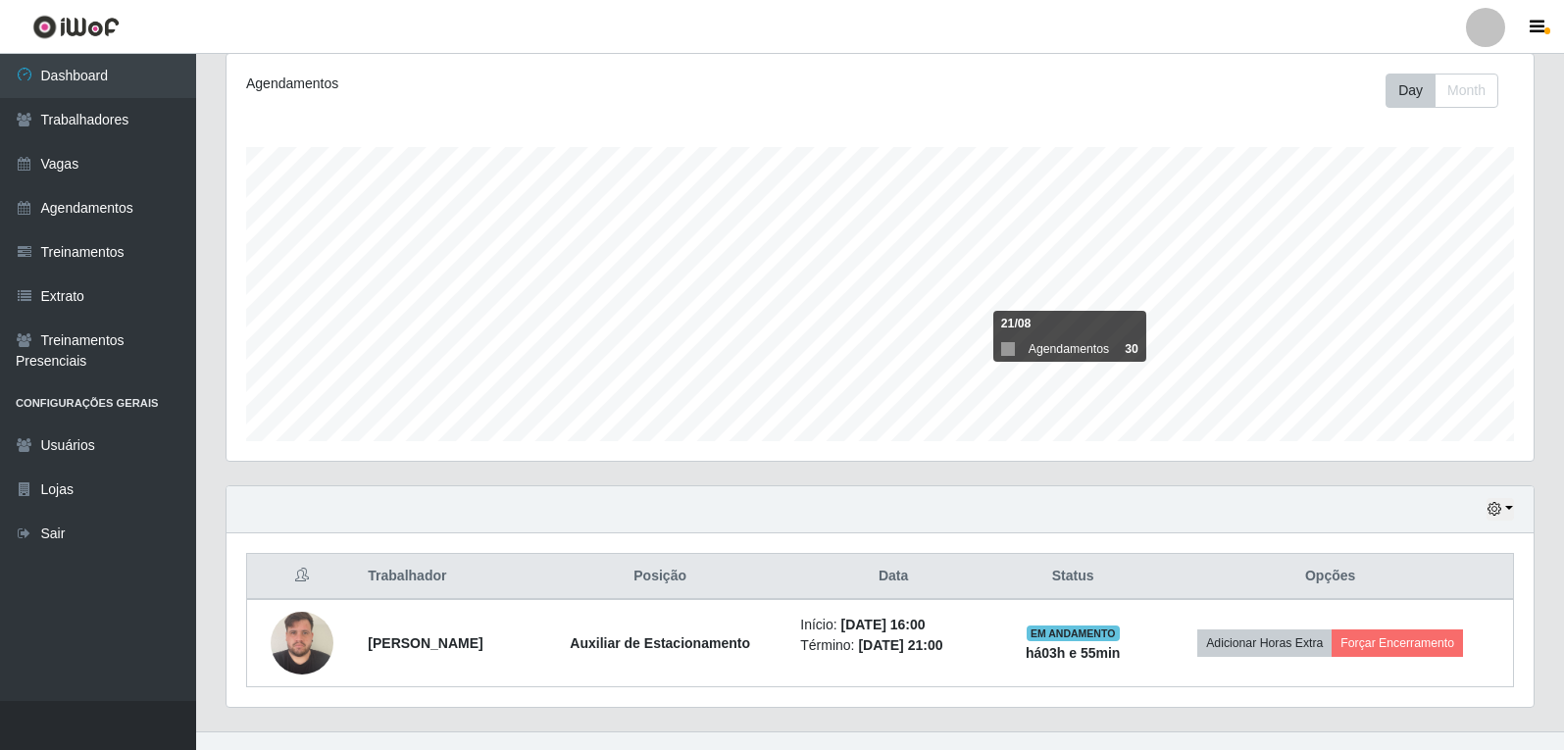
scroll to position [0, 0]
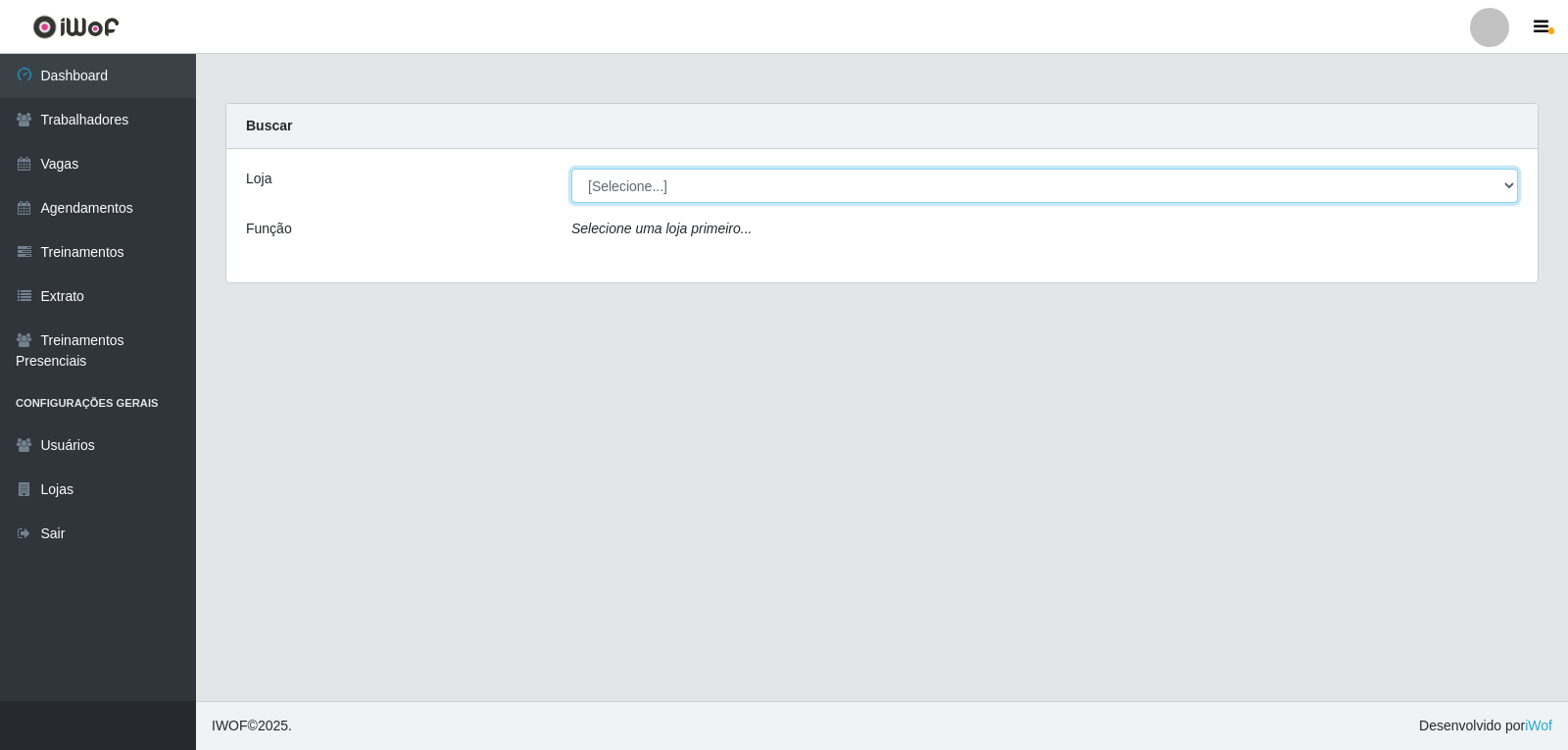
click at [979, 178] on select "[Selecione...] Varejão do Preço - Bancários" at bounding box center [1044, 186] width 946 height 34
select select "157"
click at [572, 169] on select "[Selecione...] Varejão do Preço - Bancários" at bounding box center [1044, 186] width 946 height 34
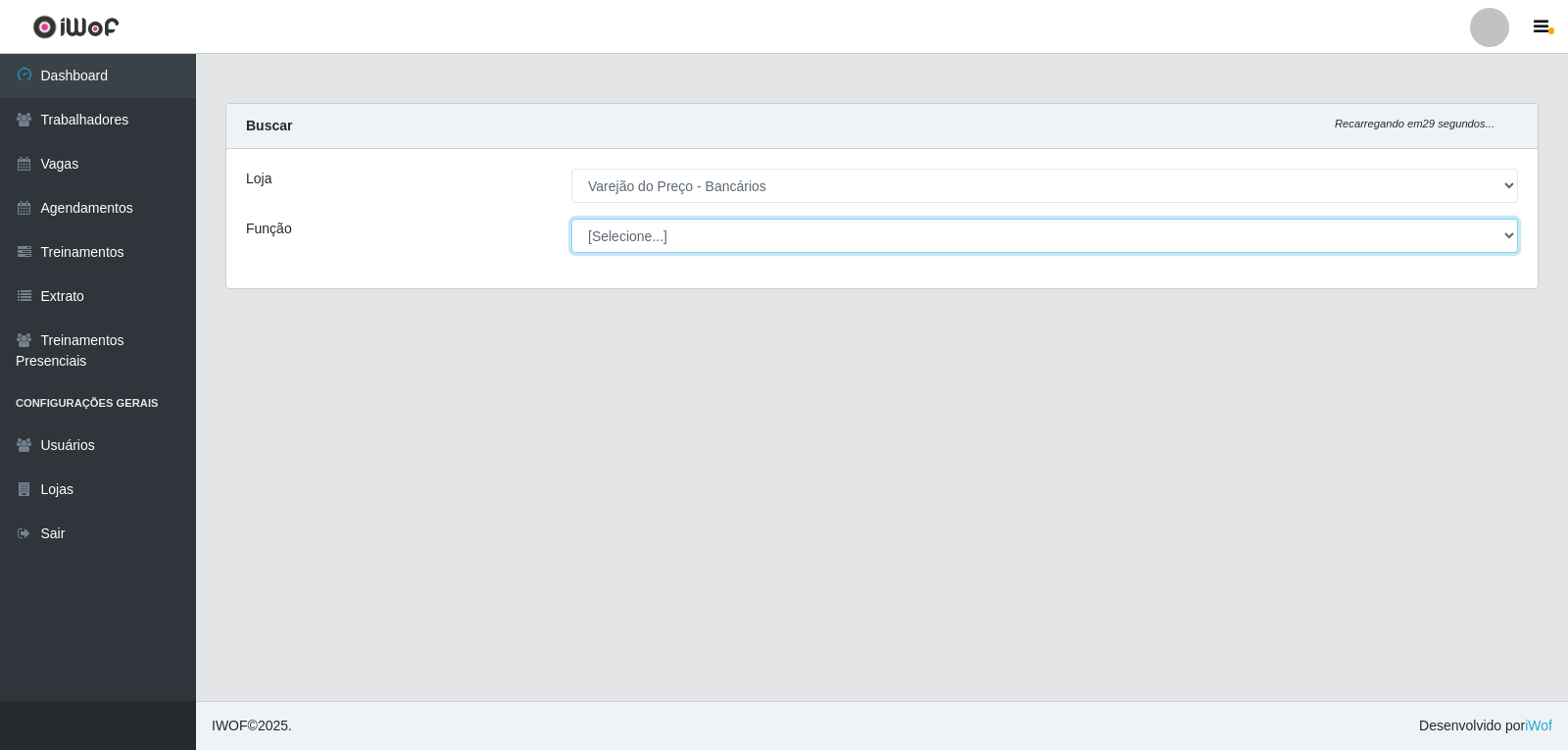
click at [979, 245] on select "[Selecione...] Auxiliar de Estacionamento Auxiliar de Estacionamento + Auxiliar…" at bounding box center [1044, 236] width 946 height 34
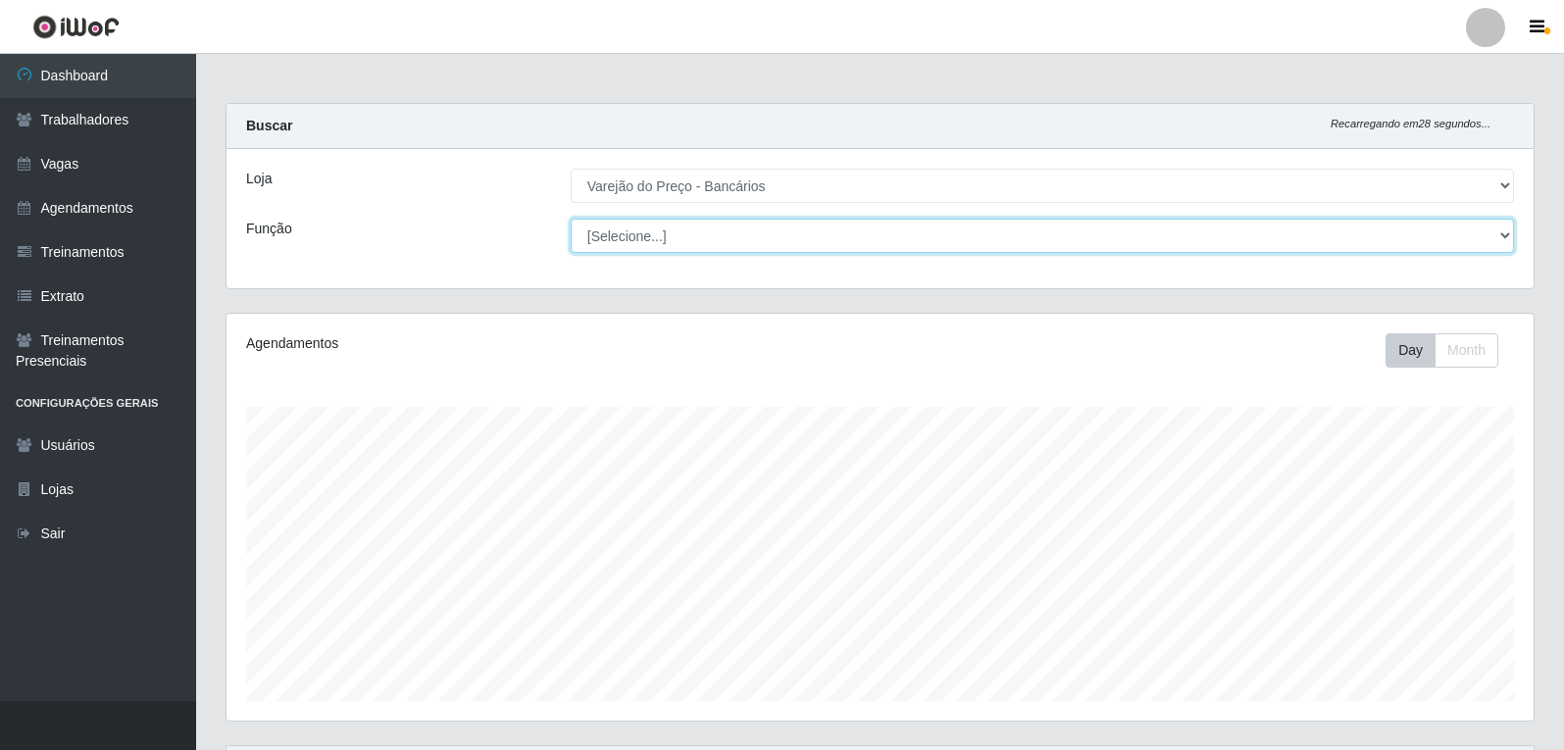
scroll to position [407, 1307]
click at [571, 219] on select "[Selecione...] Auxiliar de Estacionamento Auxiliar de Estacionamento + Auxiliar…" at bounding box center [1042, 236] width 943 height 34
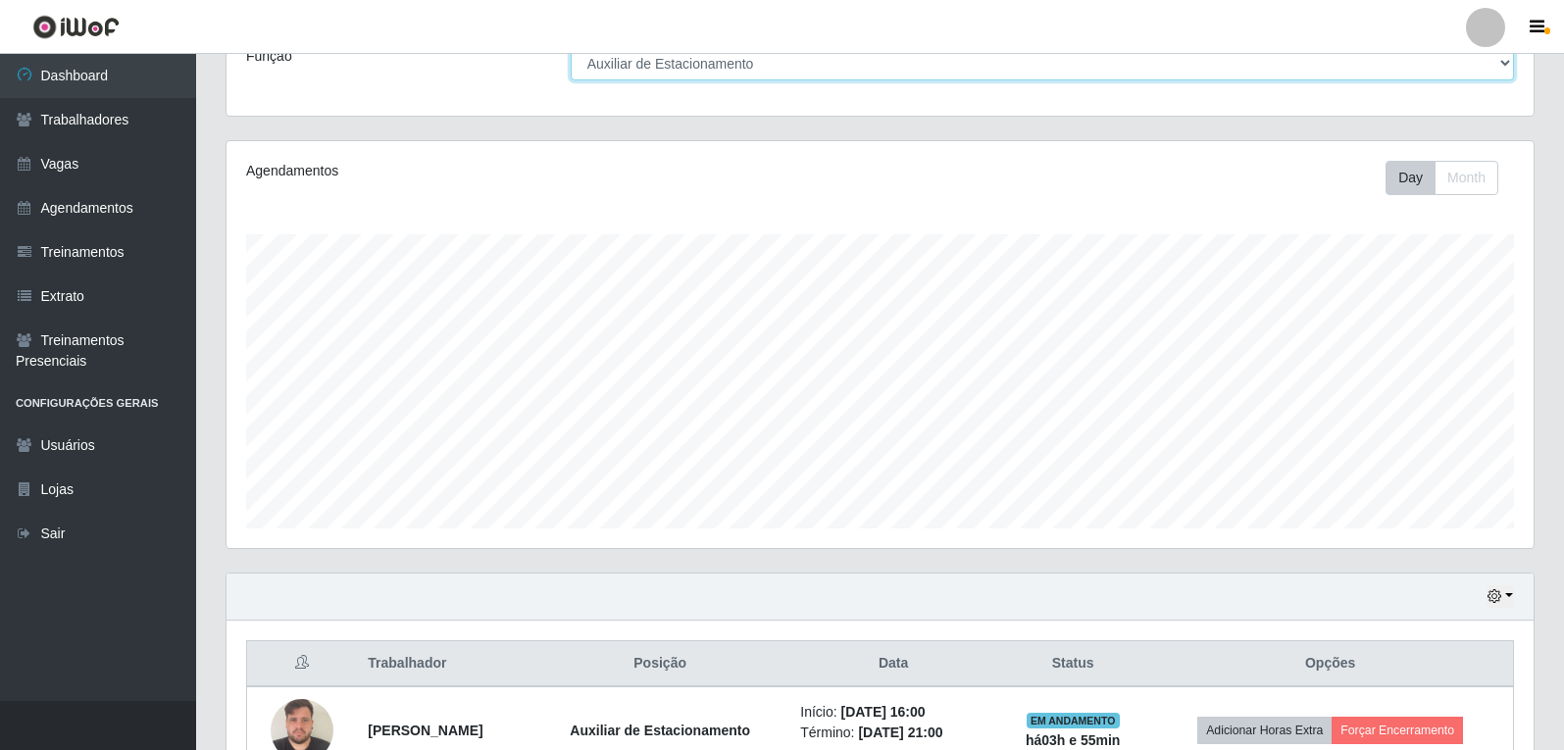
scroll to position [290, 0]
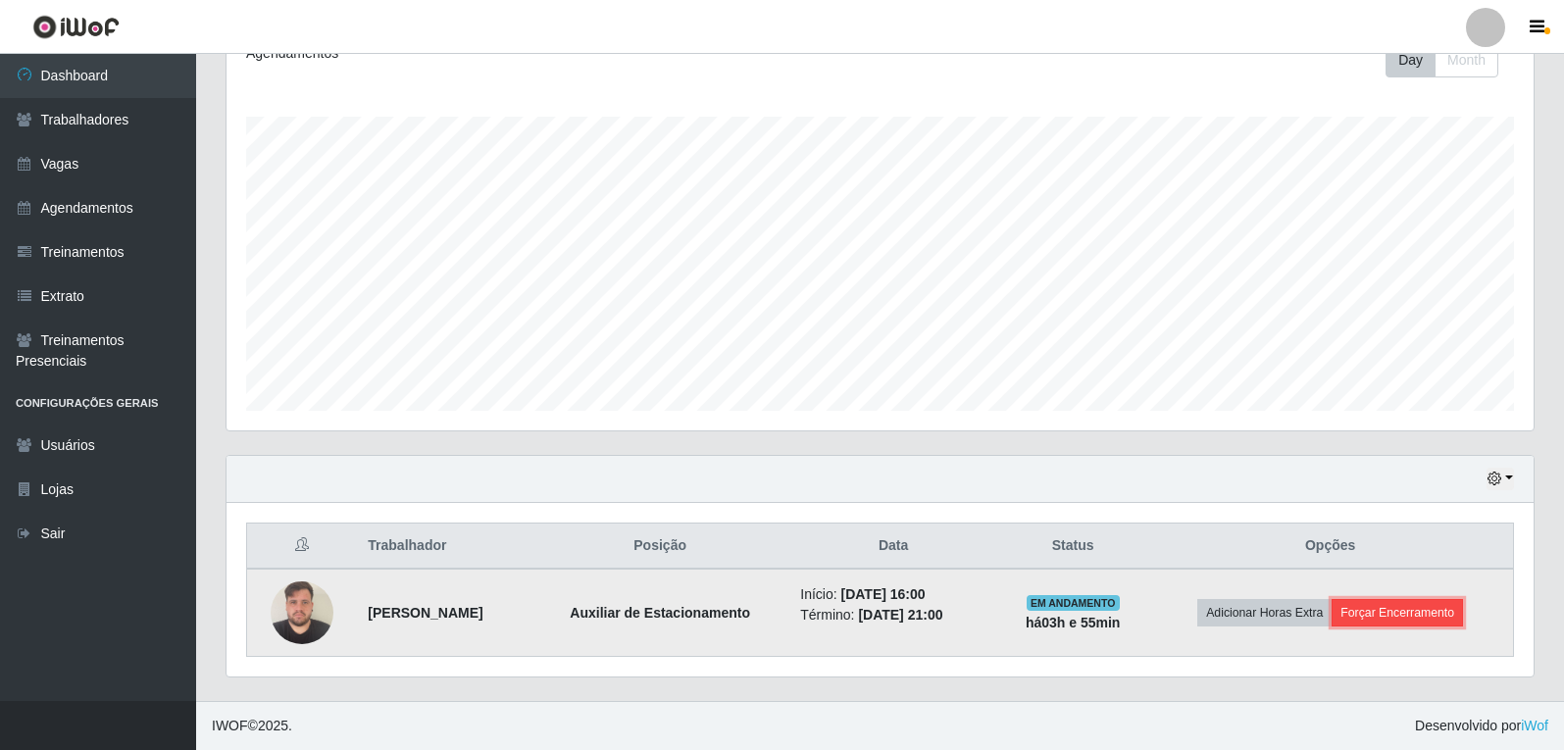
click at [1425, 606] on button "Forçar Encerramento" at bounding box center [1397, 612] width 131 height 27
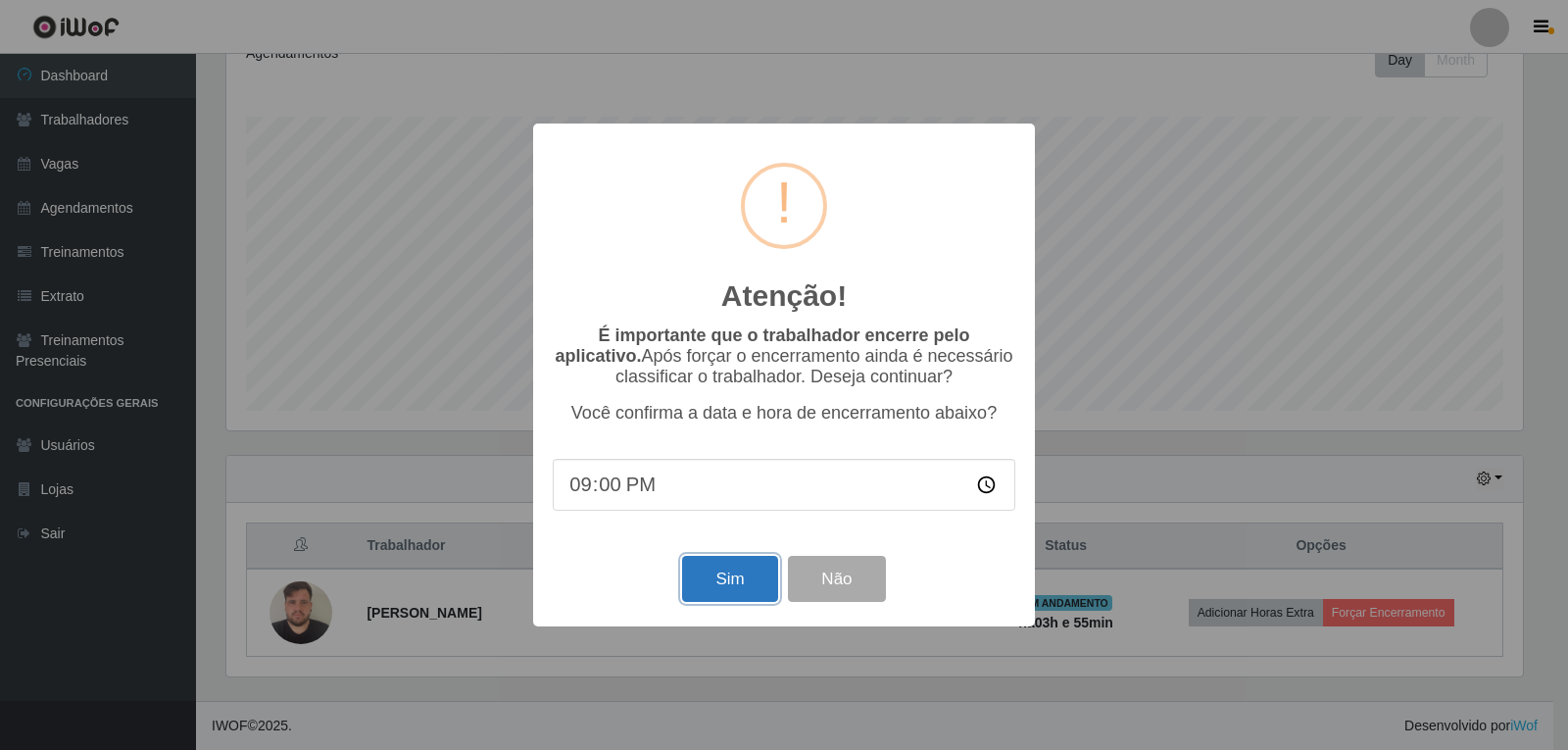
click at [752, 590] on button "Sim" at bounding box center [729, 579] width 95 height 46
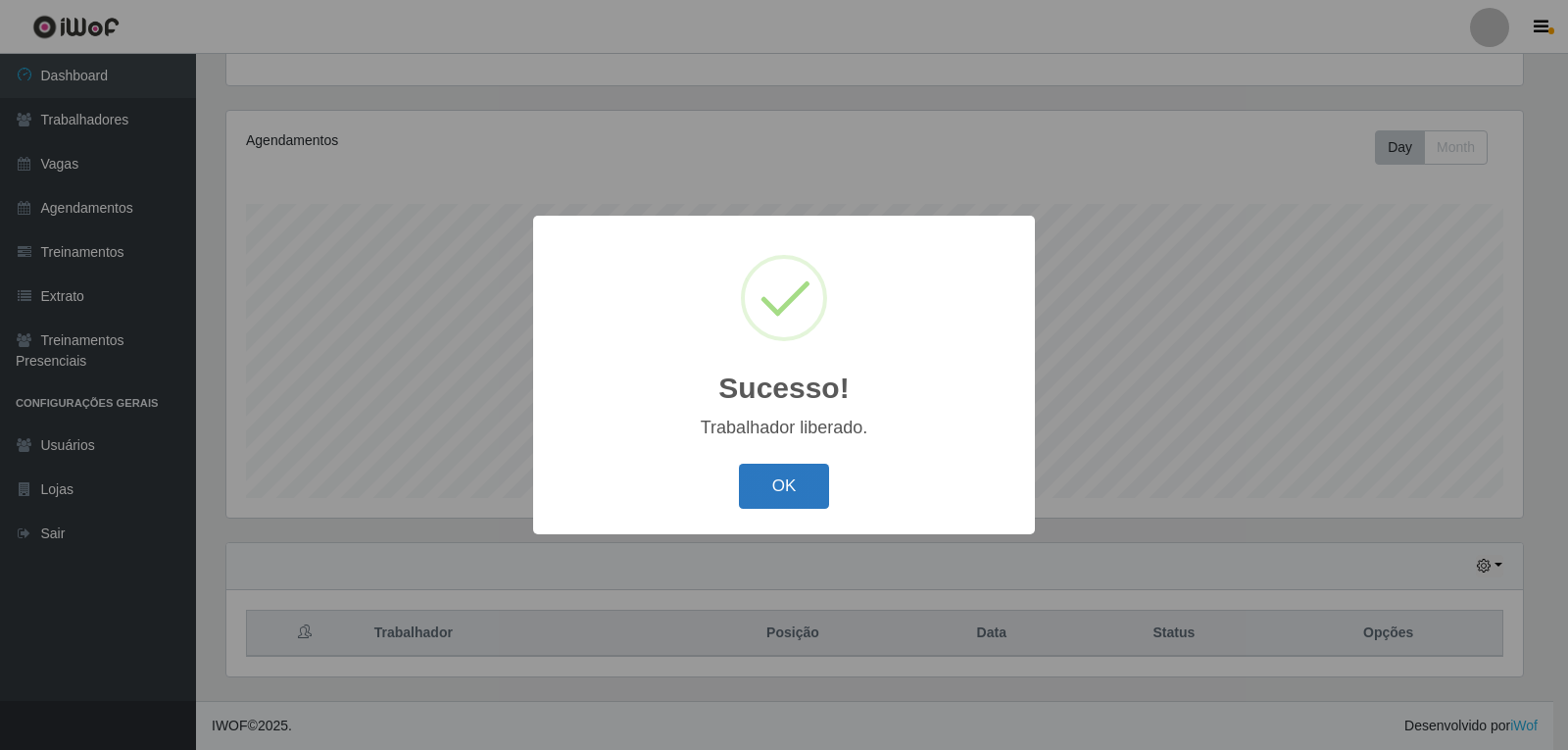
click at [797, 488] on button "OK" at bounding box center [784, 487] width 91 height 46
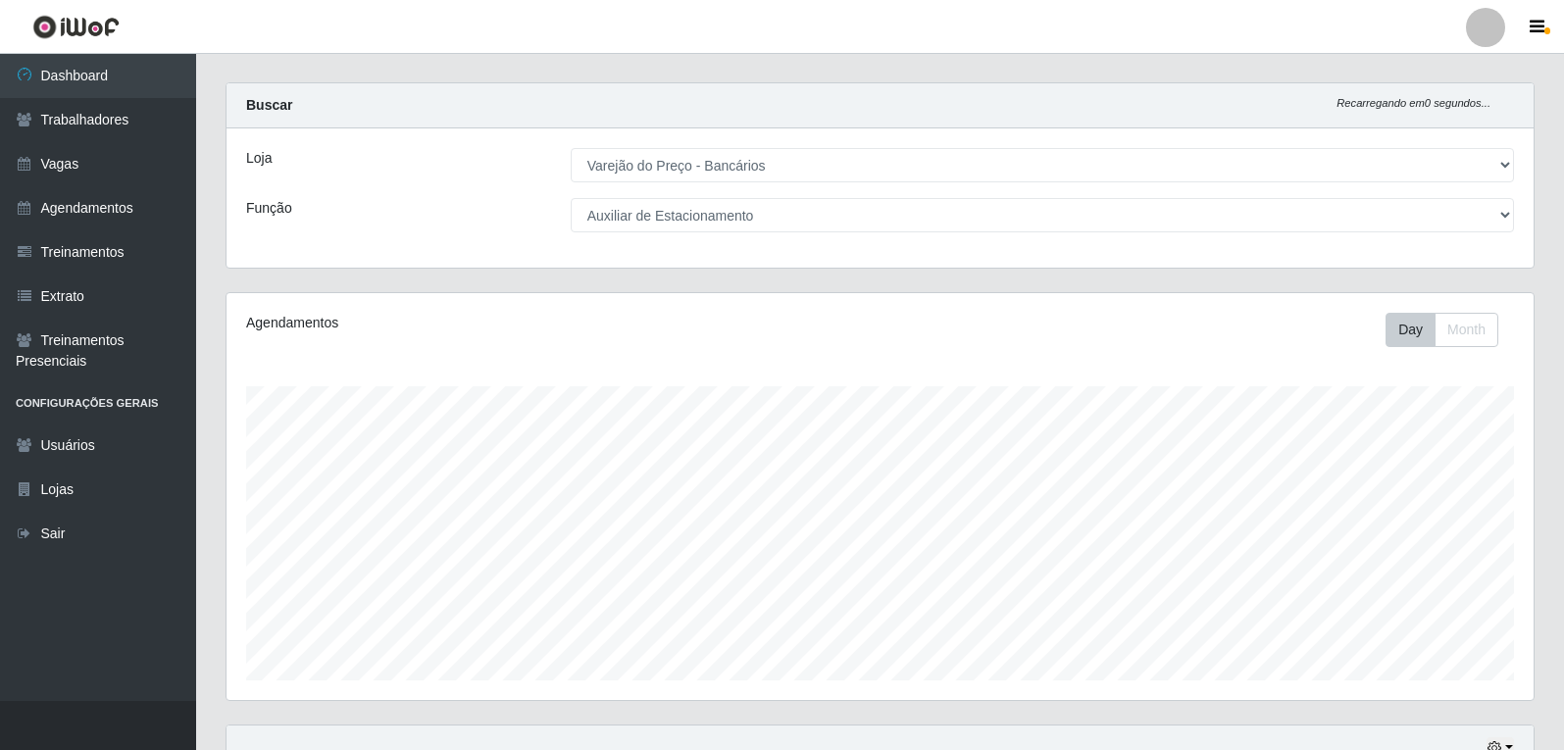
scroll to position [0, 0]
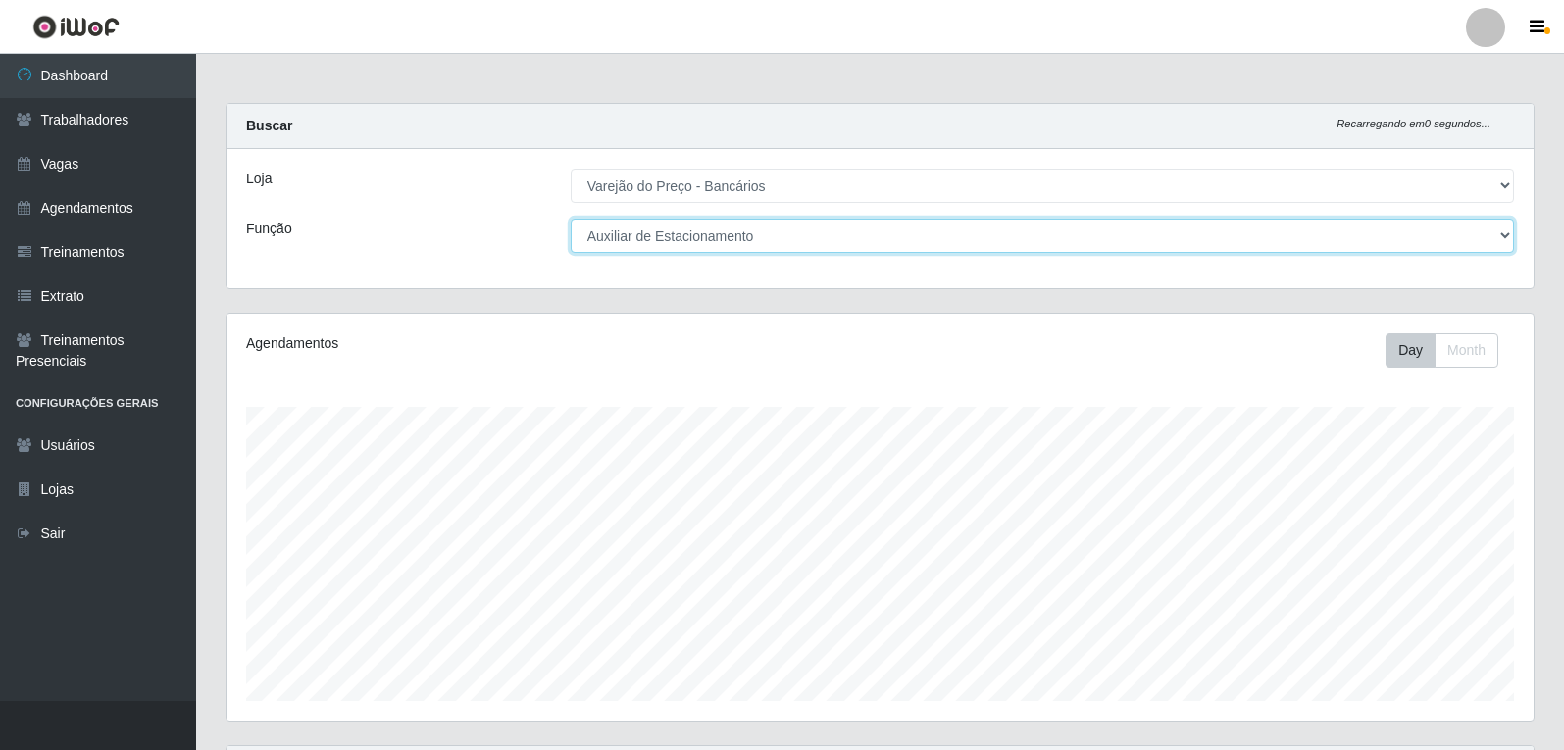
click at [840, 235] on select "[Selecione...] Auxiliar de Estacionamento Auxiliar de Estacionamento + Auxiliar…" at bounding box center [1042, 236] width 943 height 34
select select "1"
click at [571, 219] on select "[Selecione...] Auxiliar de Estacionamento Auxiliar de Estacionamento + Auxiliar…" at bounding box center [1042, 236] width 943 height 34
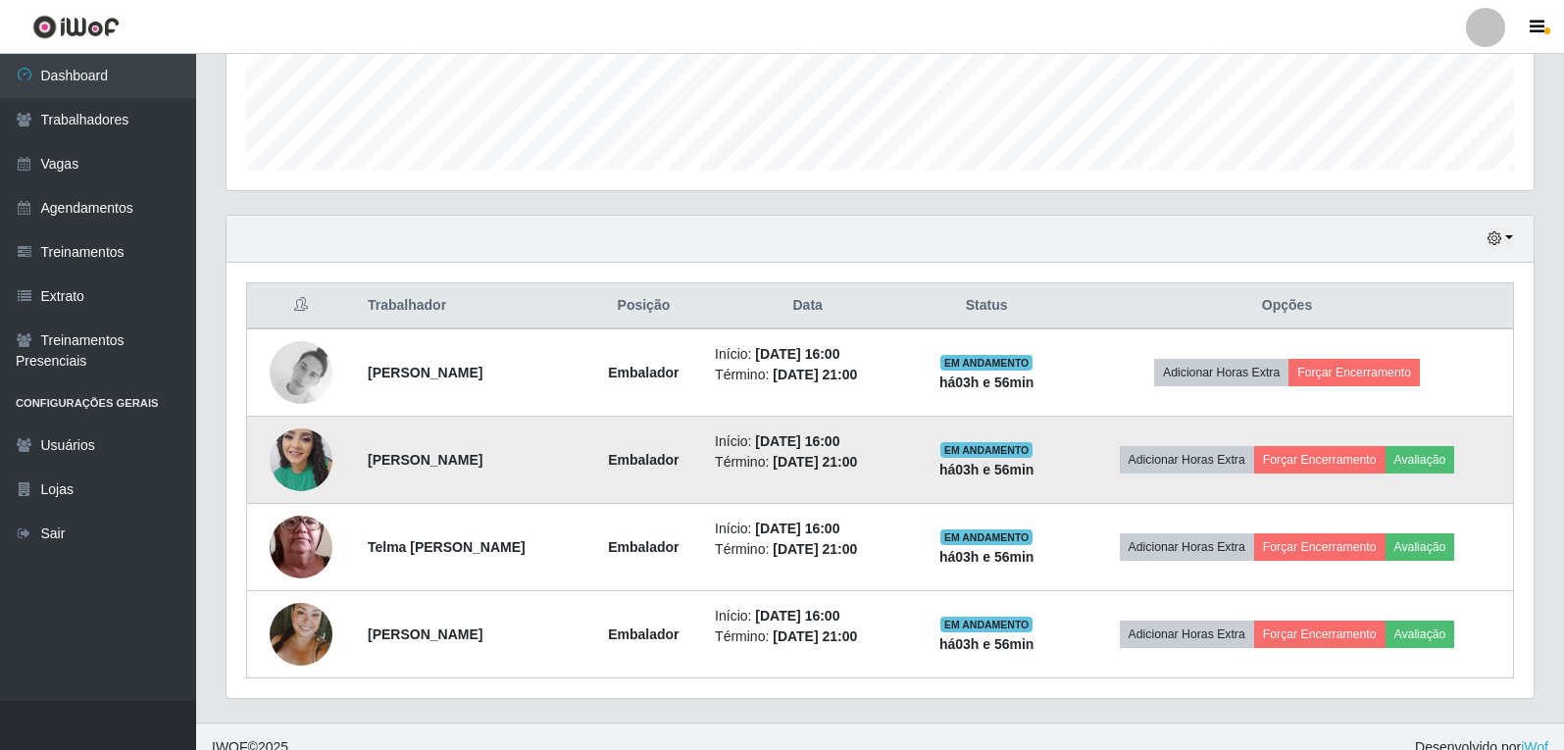
scroll to position [552, 0]
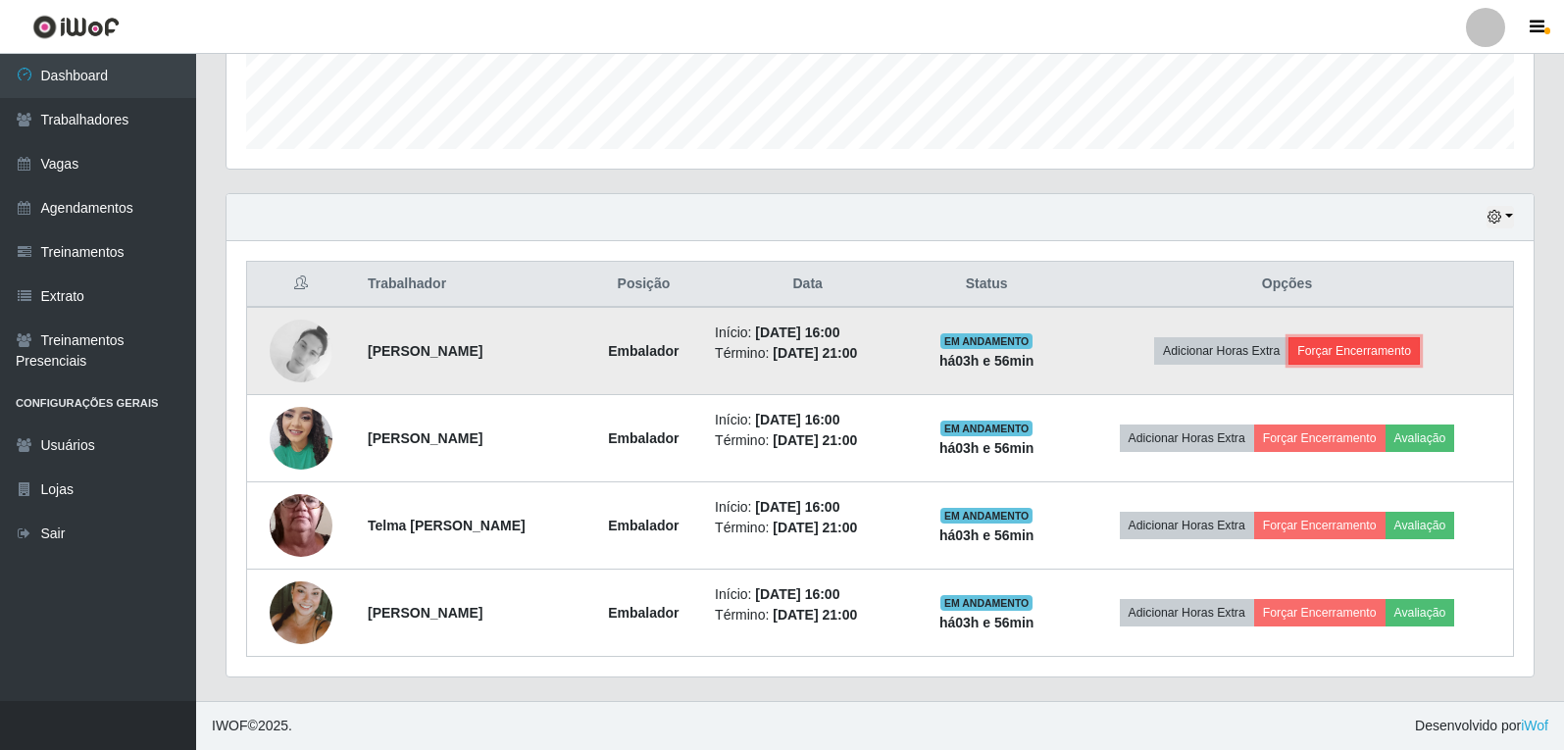
click at [1346, 351] on button "Forçar Encerramento" at bounding box center [1353, 350] width 131 height 27
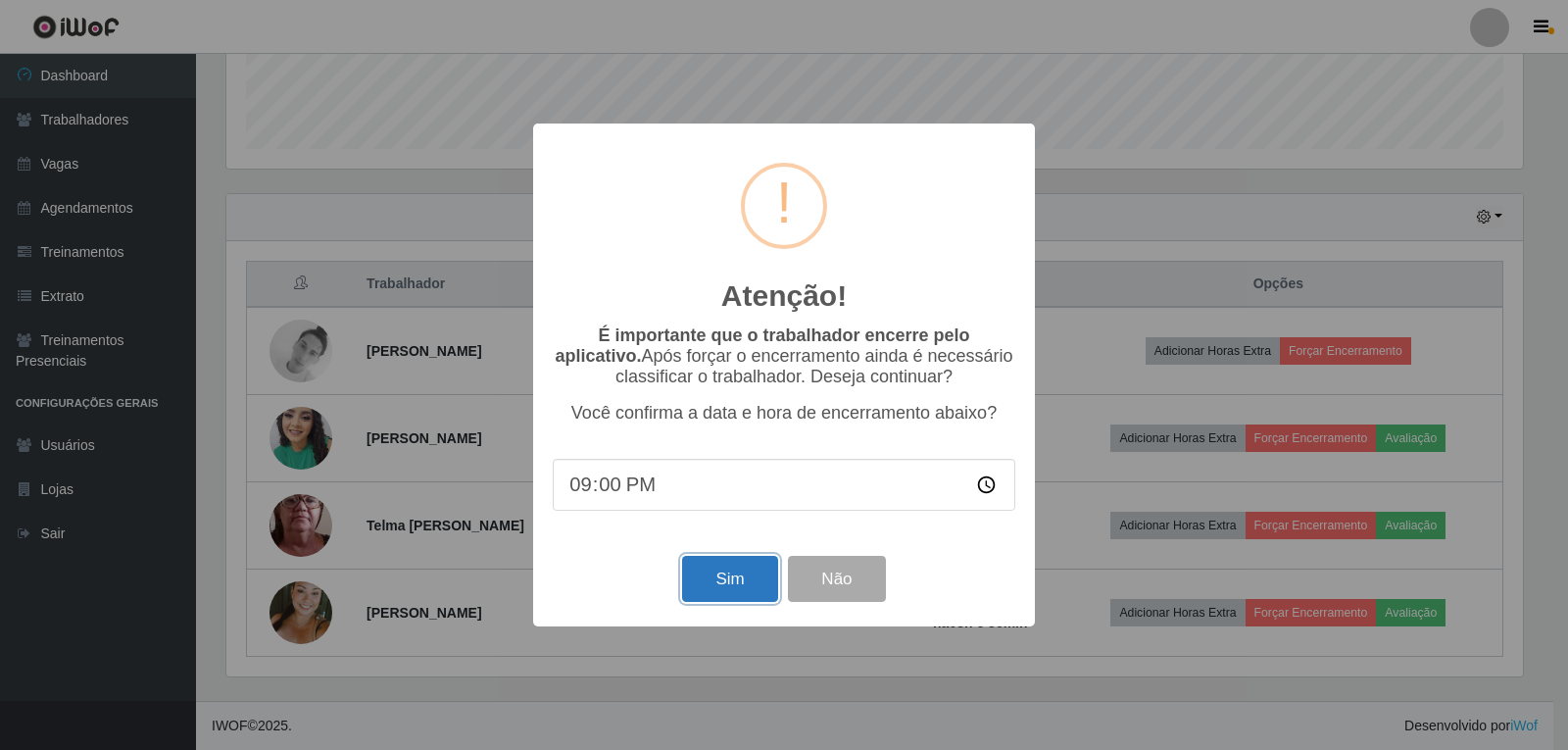
click at [760, 578] on button "Sim" at bounding box center [729, 579] width 95 height 46
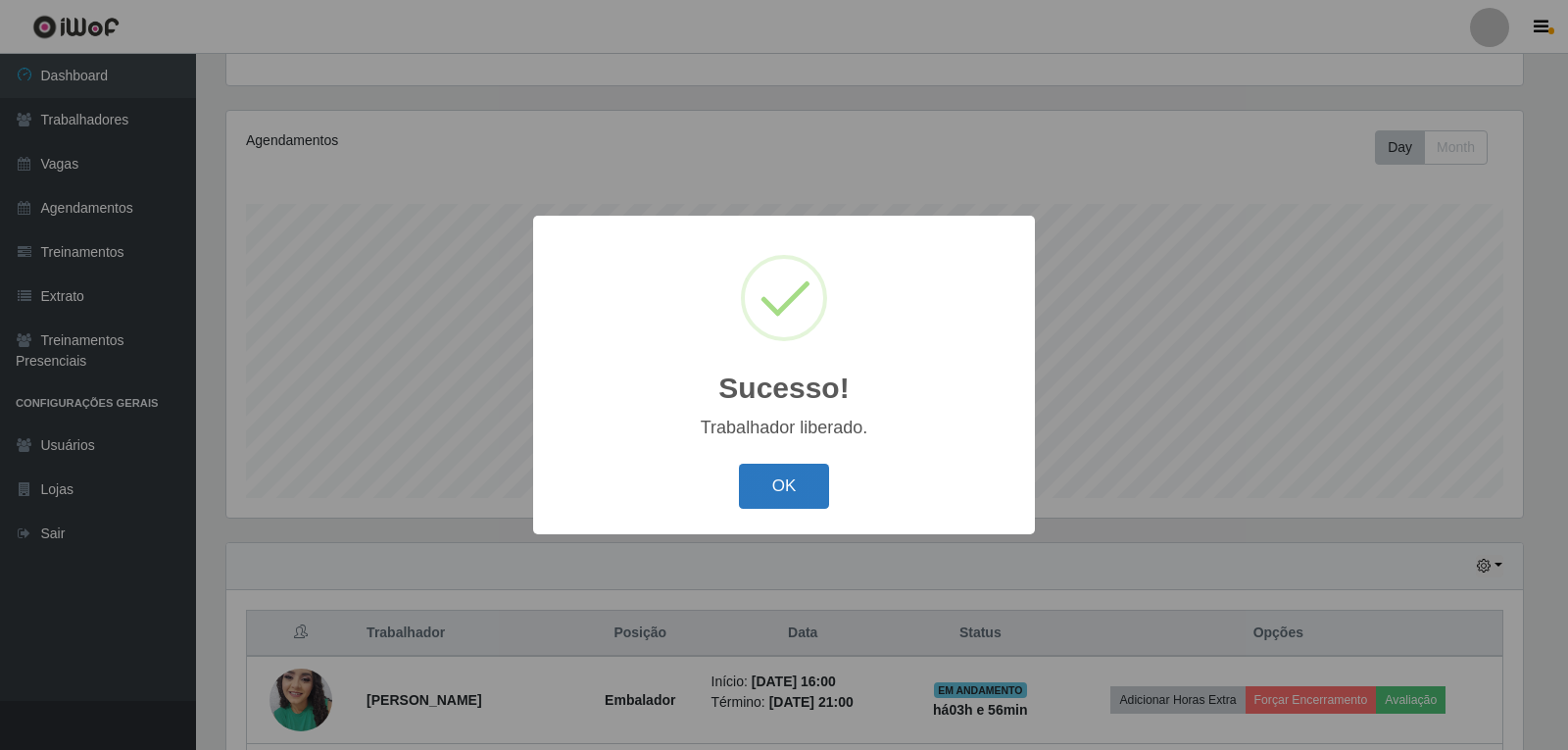
click at [789, 472] on button "OK" at bounding box center [784, 487] width 91 height 46
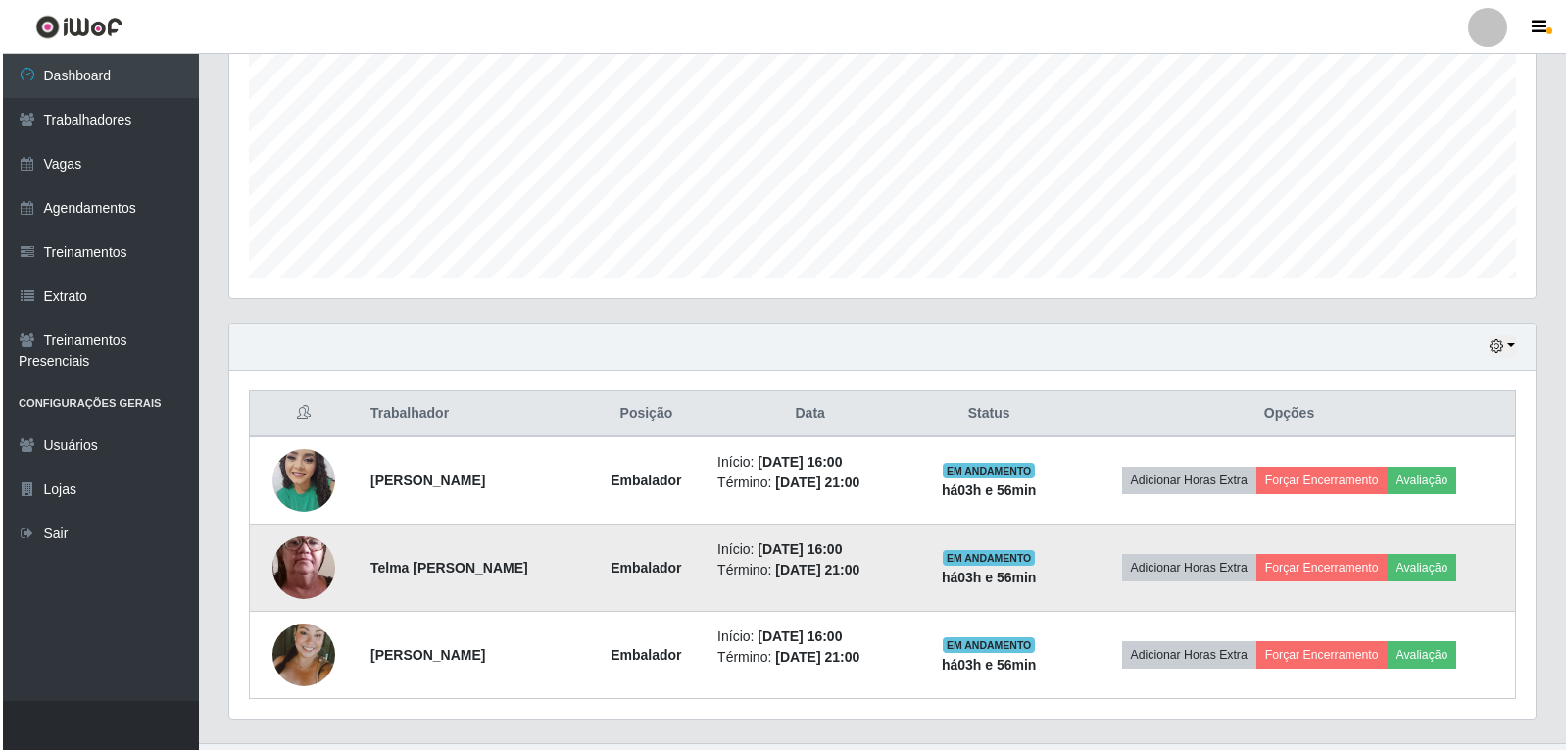
scroll to position [465, 0]
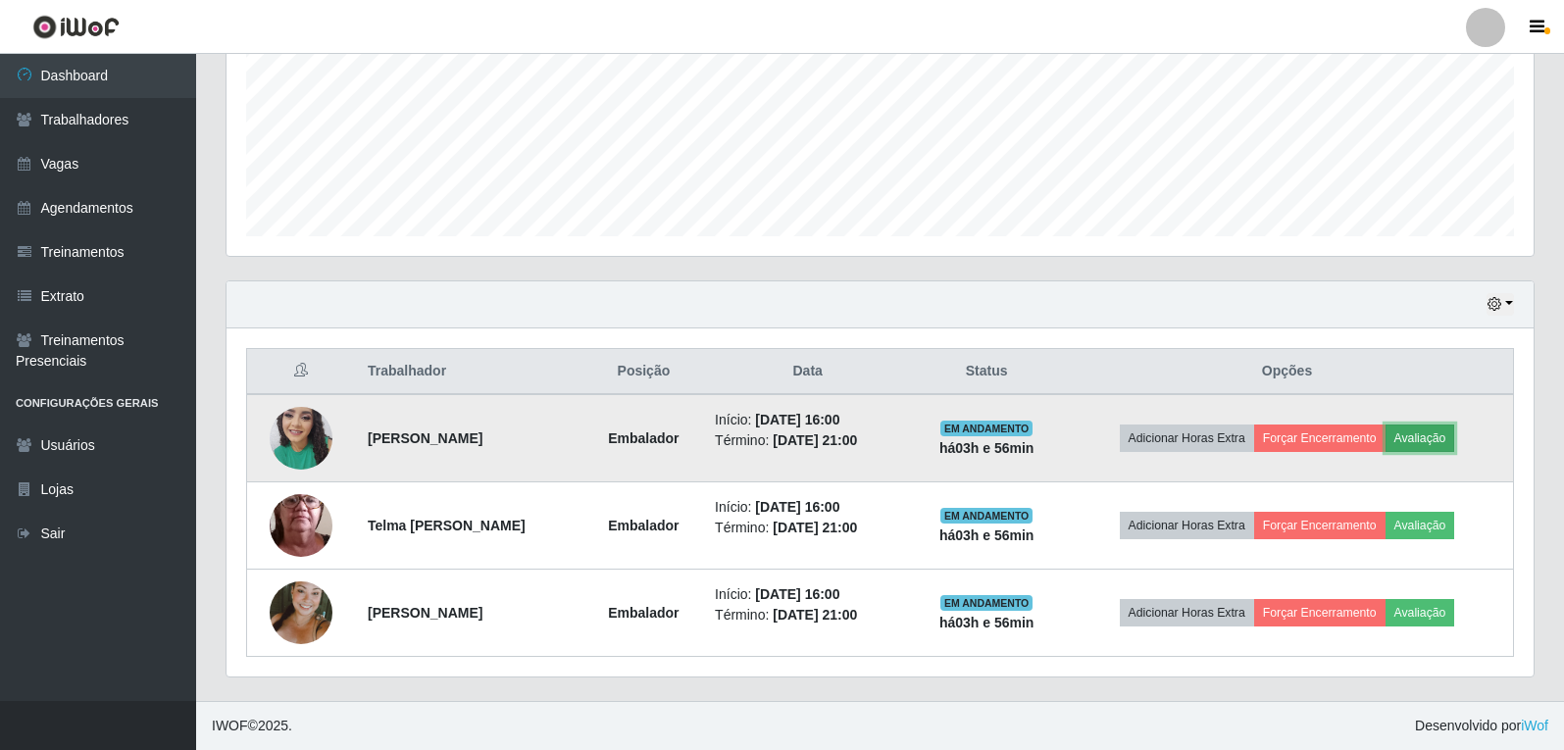
click at [1447, 440] on button "Avaliação" at bounding box center [1421, 438] width 70 height 27
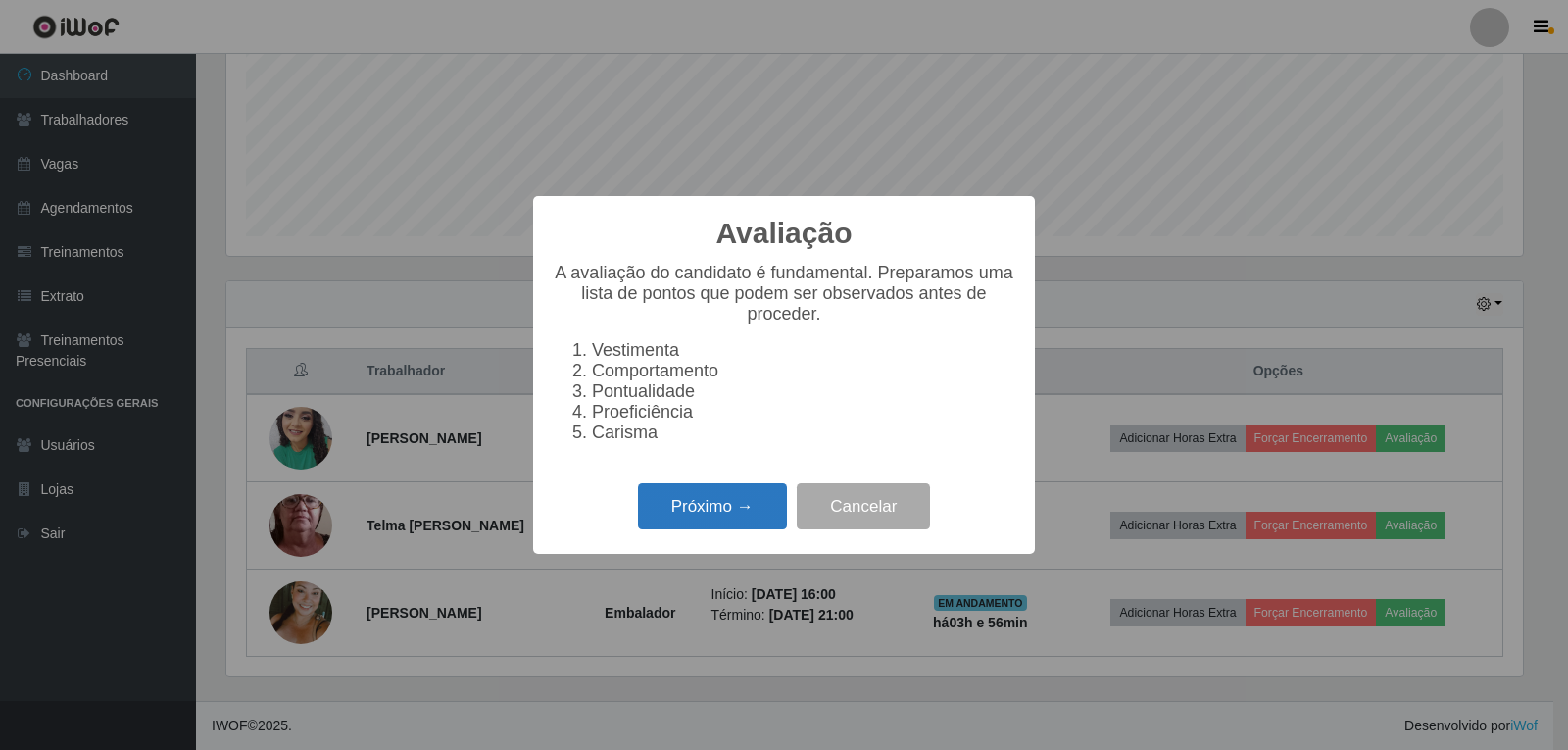
click at [731, 530] on button "Próximo →" at bounding box center [712, 506] width 149 height 46
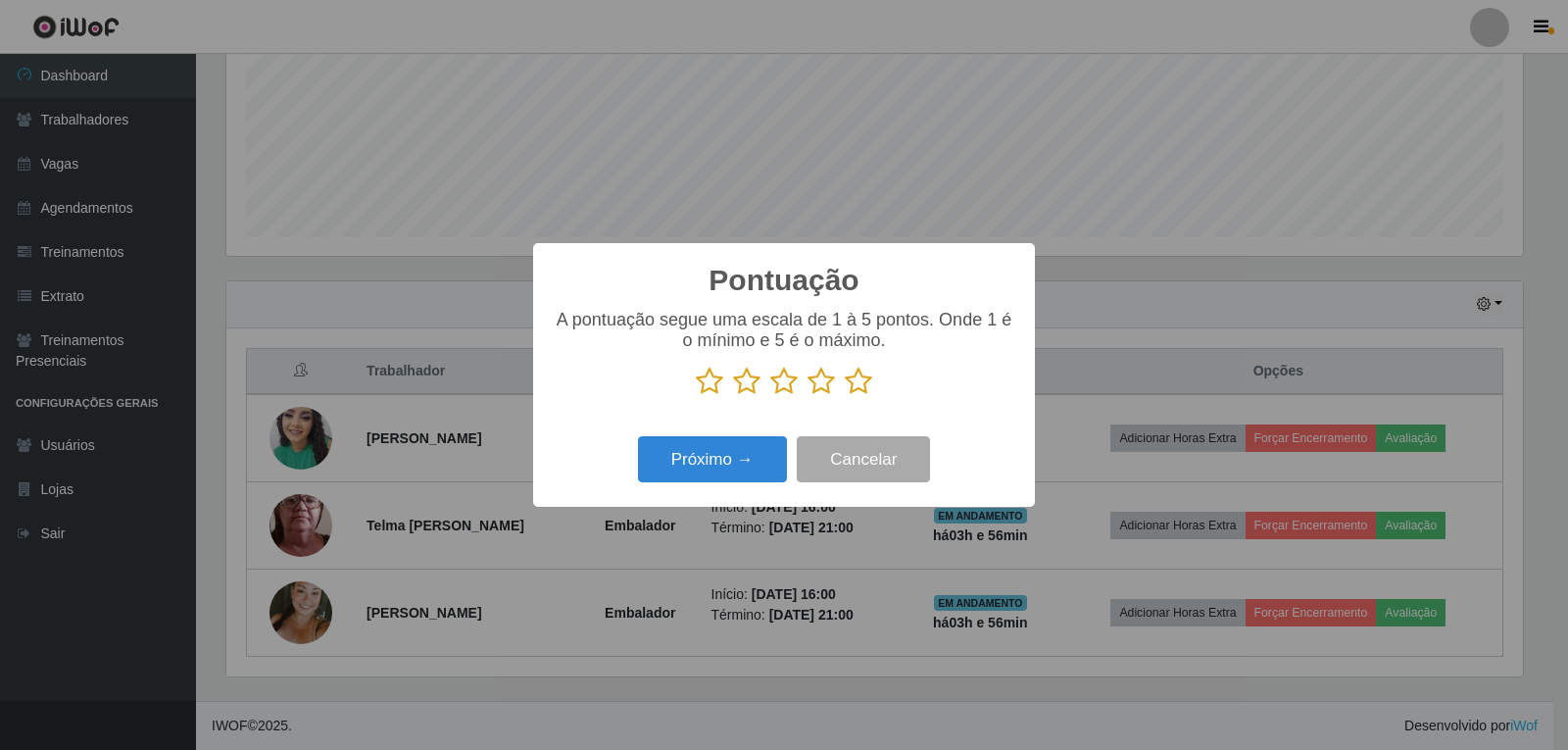
scroll to position [980166, 978652]
click at [858, 389] on icon at bounding box center [857, 381] width 27 height 29
click at [844, 396] on input "radio" at bounding box center [844, 396] width 0 height 0
click at [761, 450] on button "Próximo →" at bounding box center [712, 459] width 149 height 46
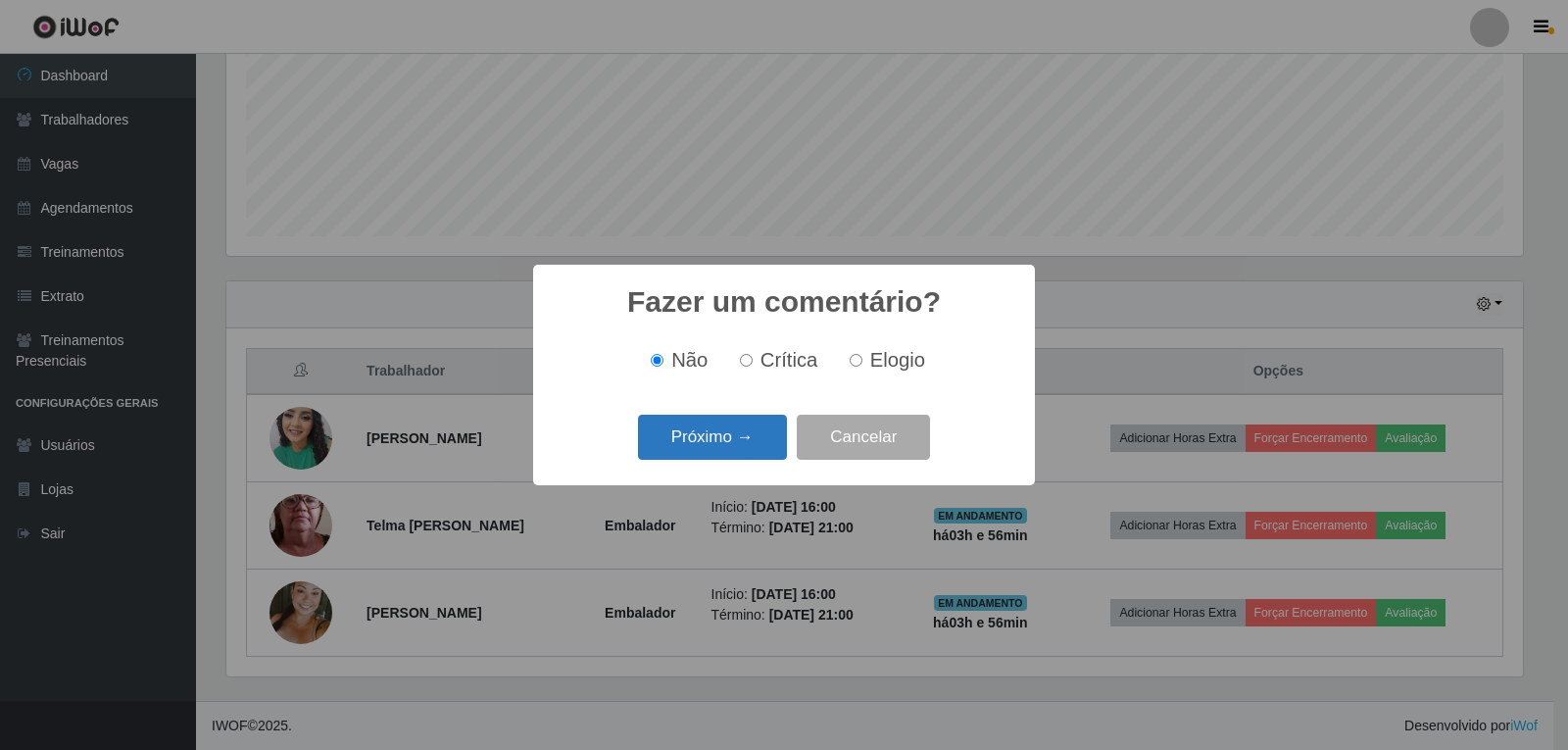
click at [760, 450] on button "Próximo →" at bounding box center [712, 438] width 149 height 46
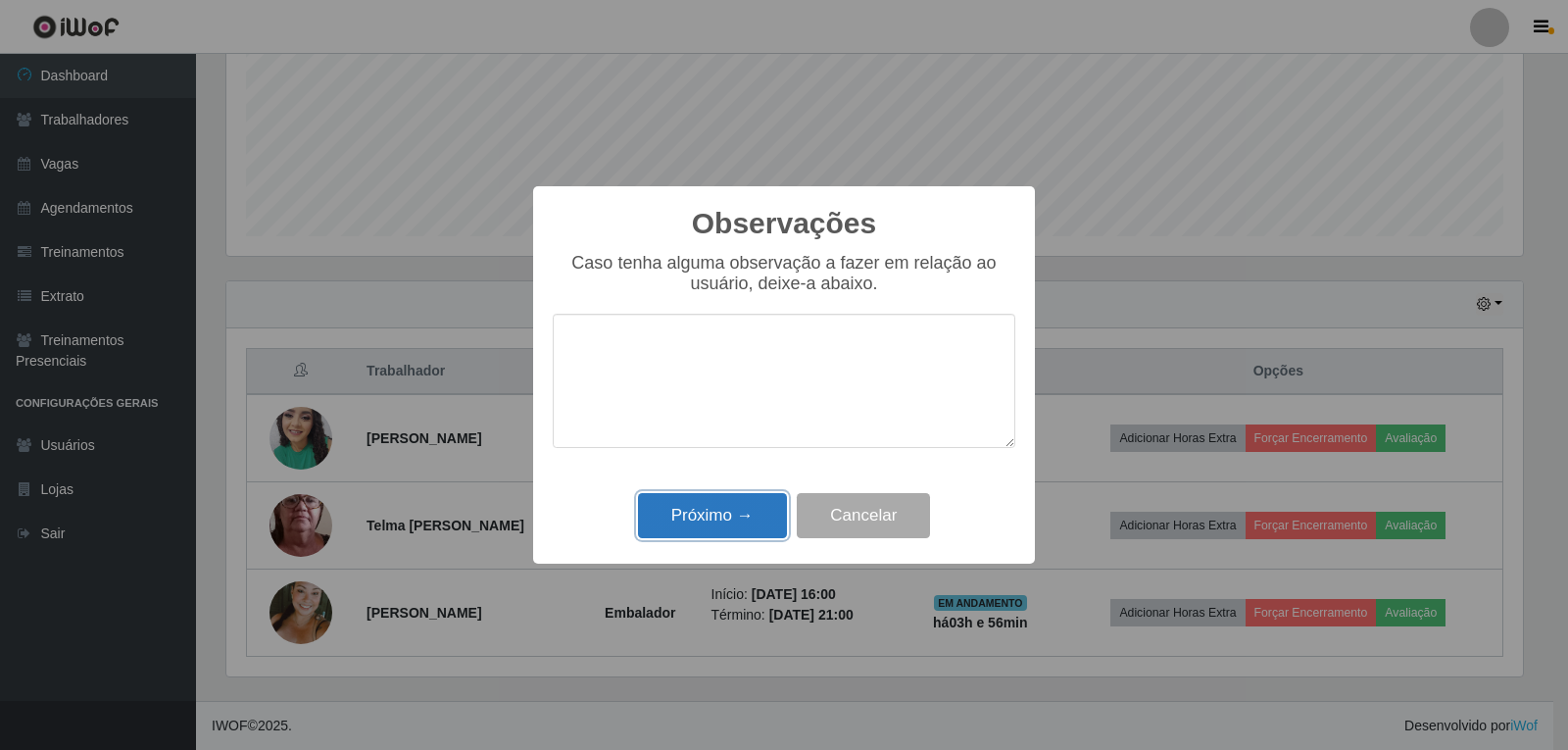
click at [743, 522] on button "Próximo →" at bounding box center [712, 516] width 149 height 46
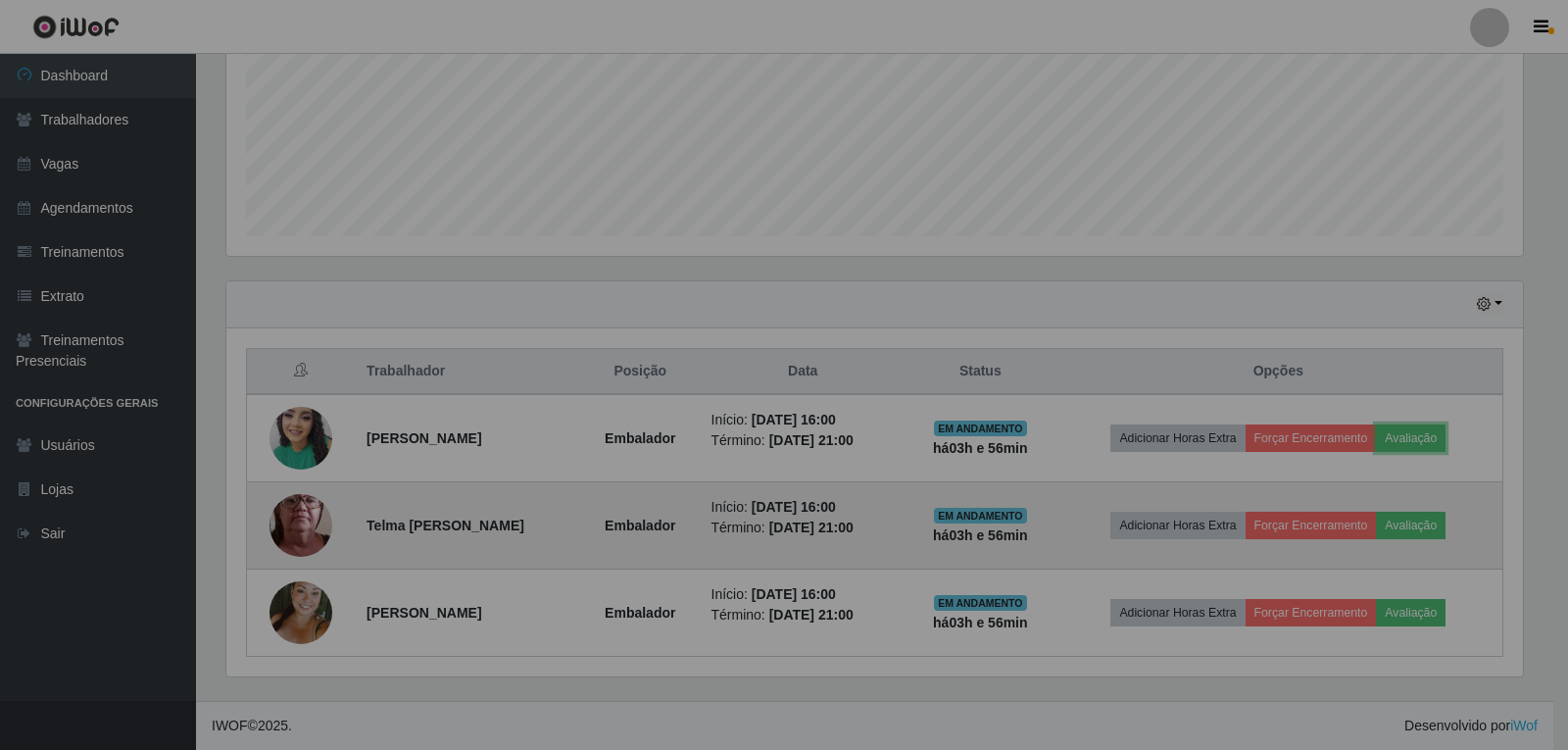
scroll to position [0, 0]
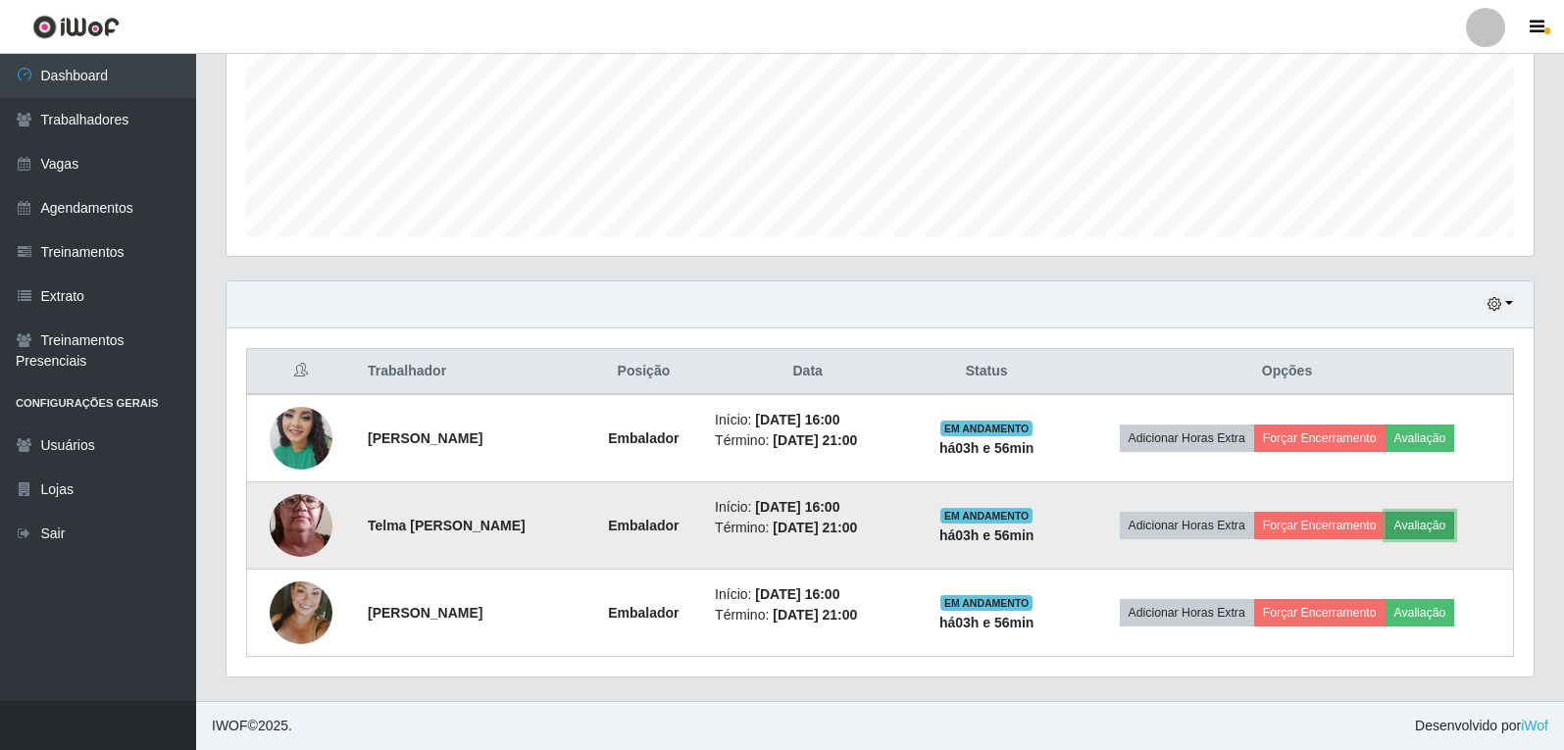
click at [1418, 519] on button "Avaliação" at bounding box center [1421, 525] width 70 height 27
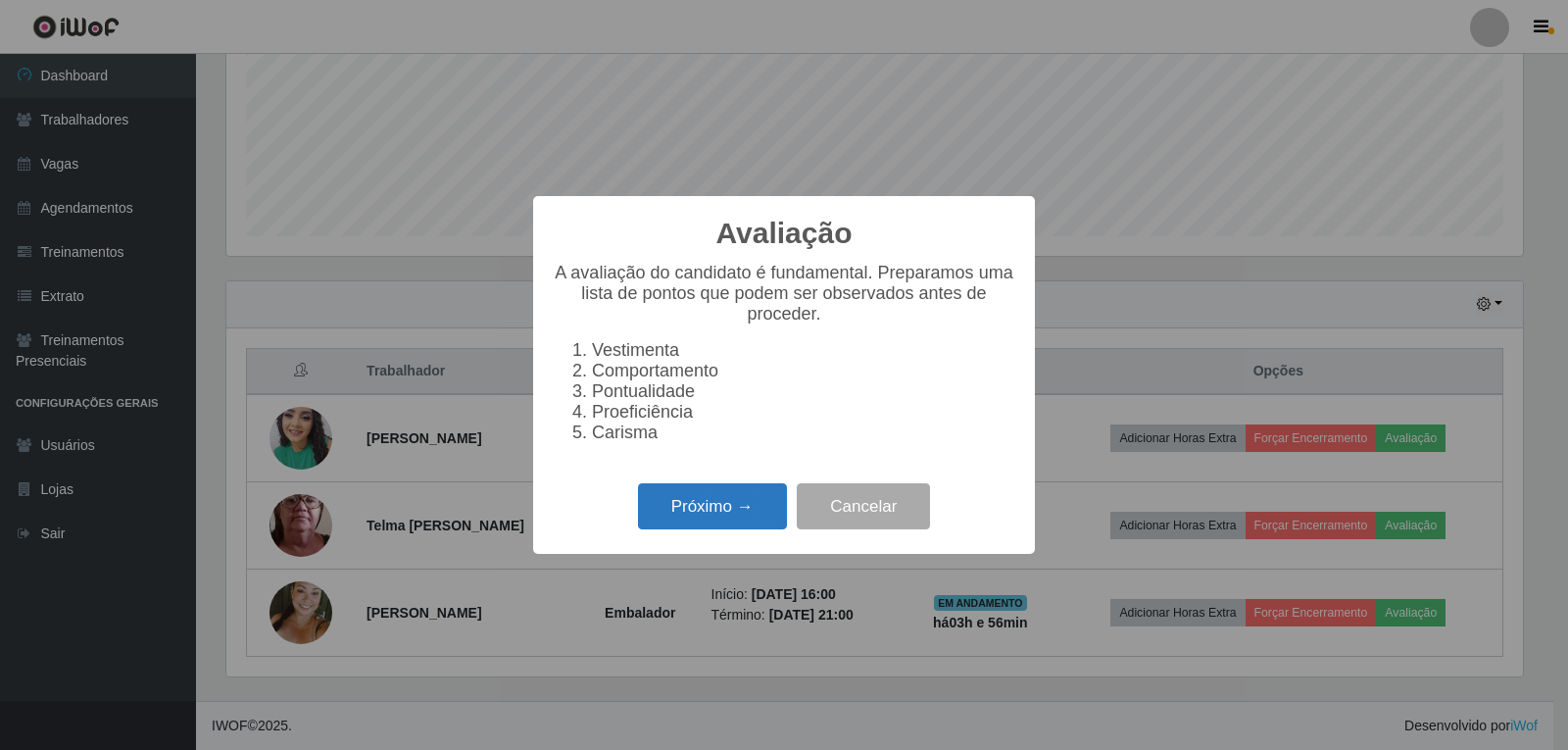
click at [724, 520] on button "Próximo →" at bounding box center [712, 506] width 149 height 46
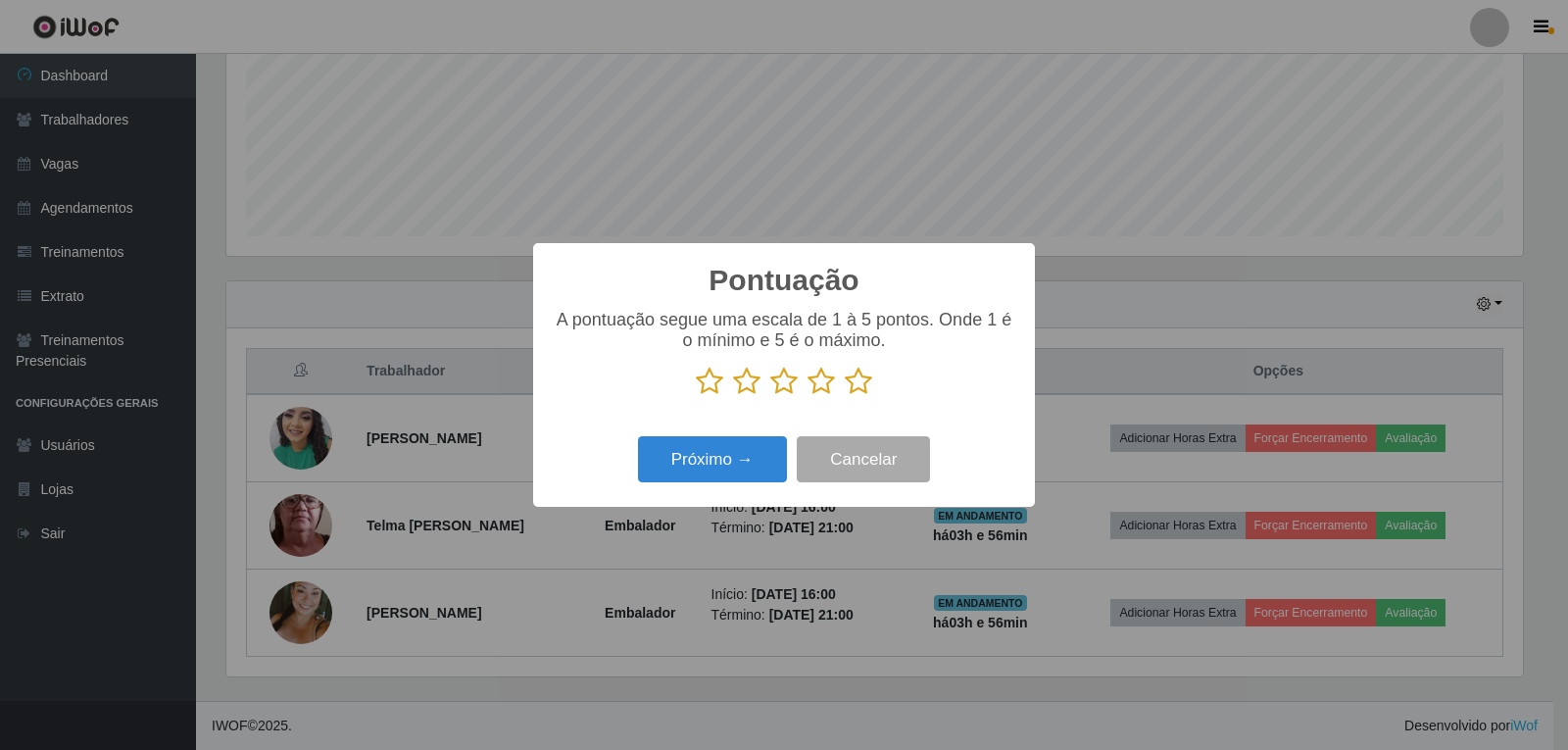
click at [859, 389] on icon at bounding box center [857, 381] width 27 height 29
click at [844, 396] on input "radio" at bounding box center [844, 396] width 0 height 0
click at [767, 465] on button "Próximo →" at bounding box center [712, 459] width 149 height 46
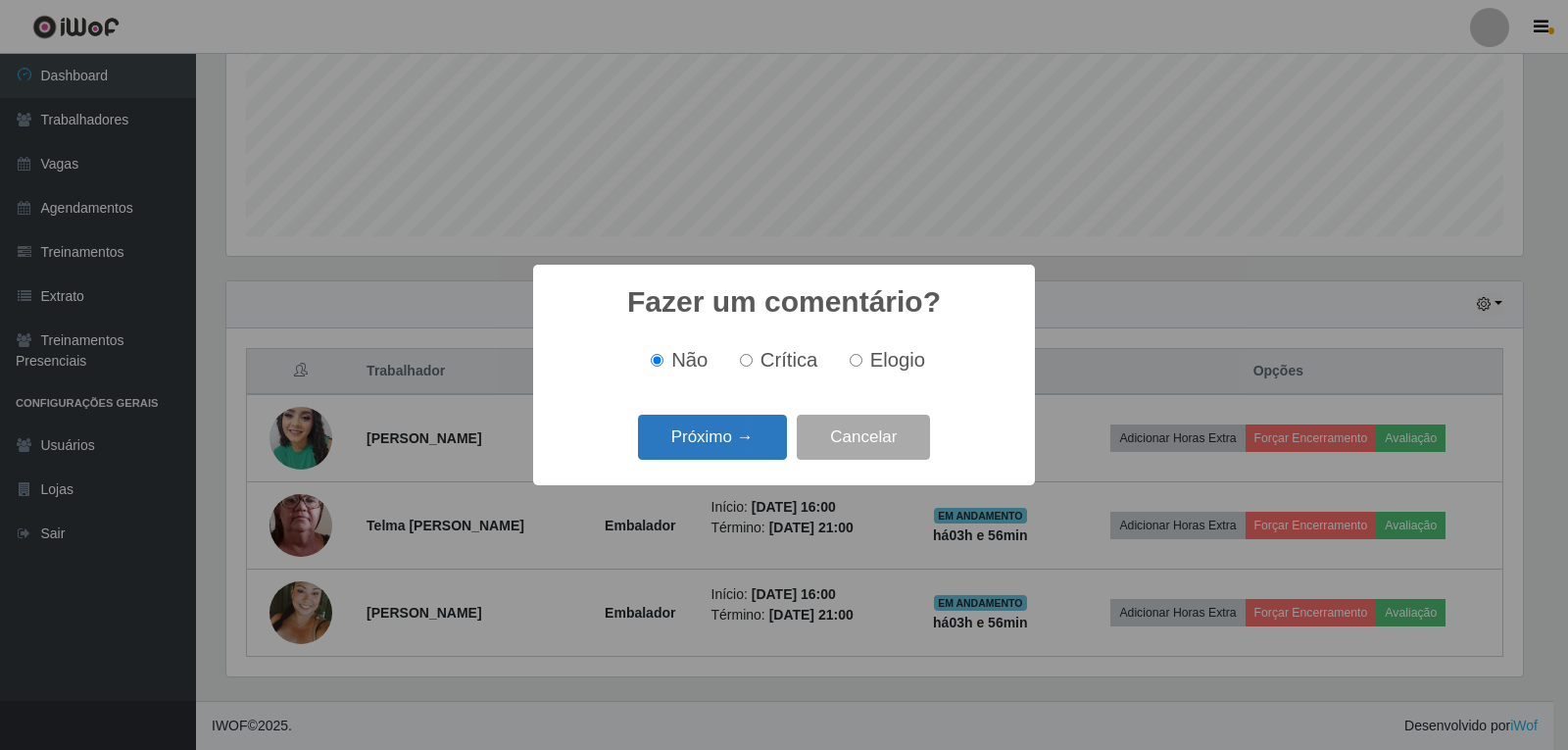
click at [751, 431] on button "Próximo →" at bounding box center [712, 438] width 149 height 46
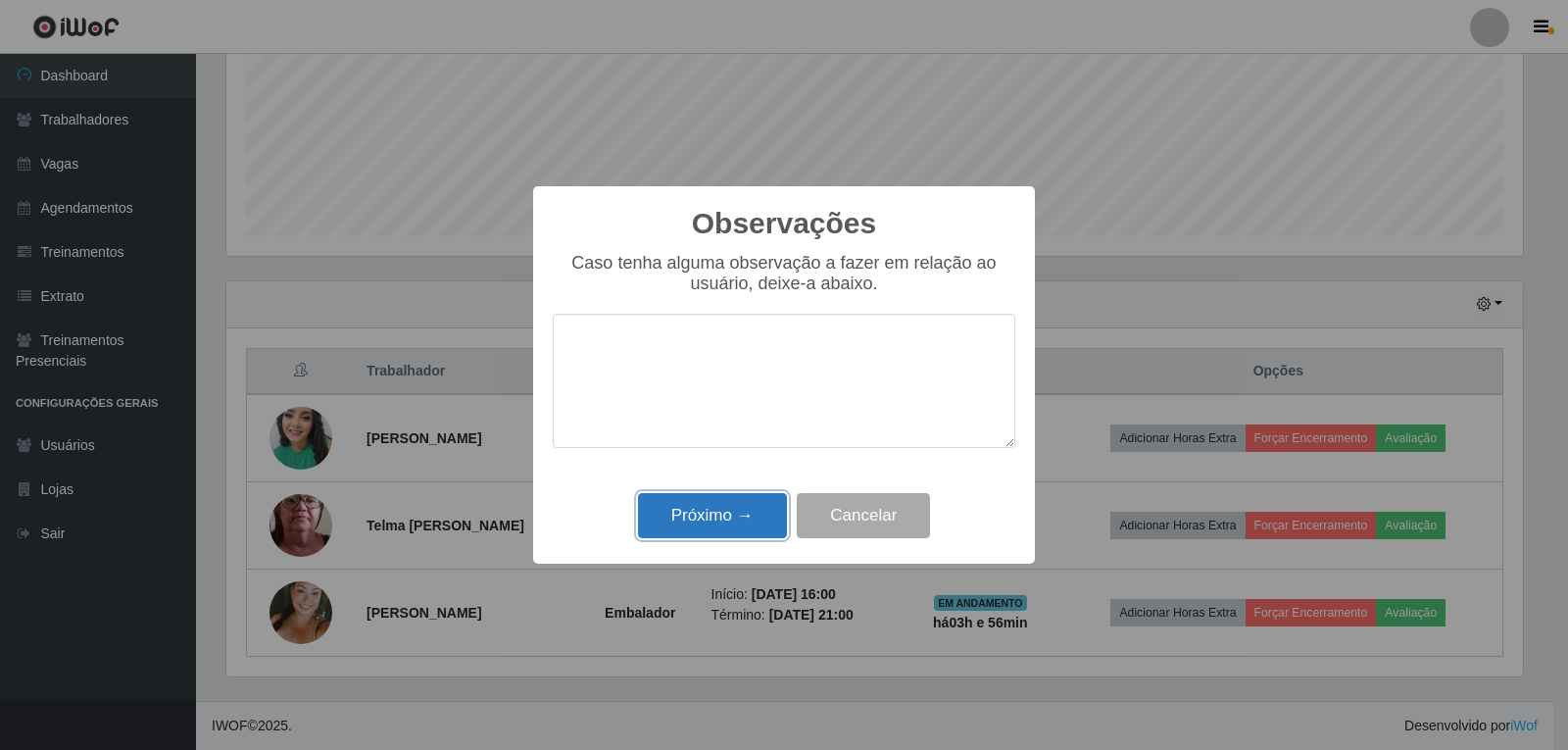
click at [747, 507] on button "Próximo →" at bounding box center [712, 516] width 149 height 46
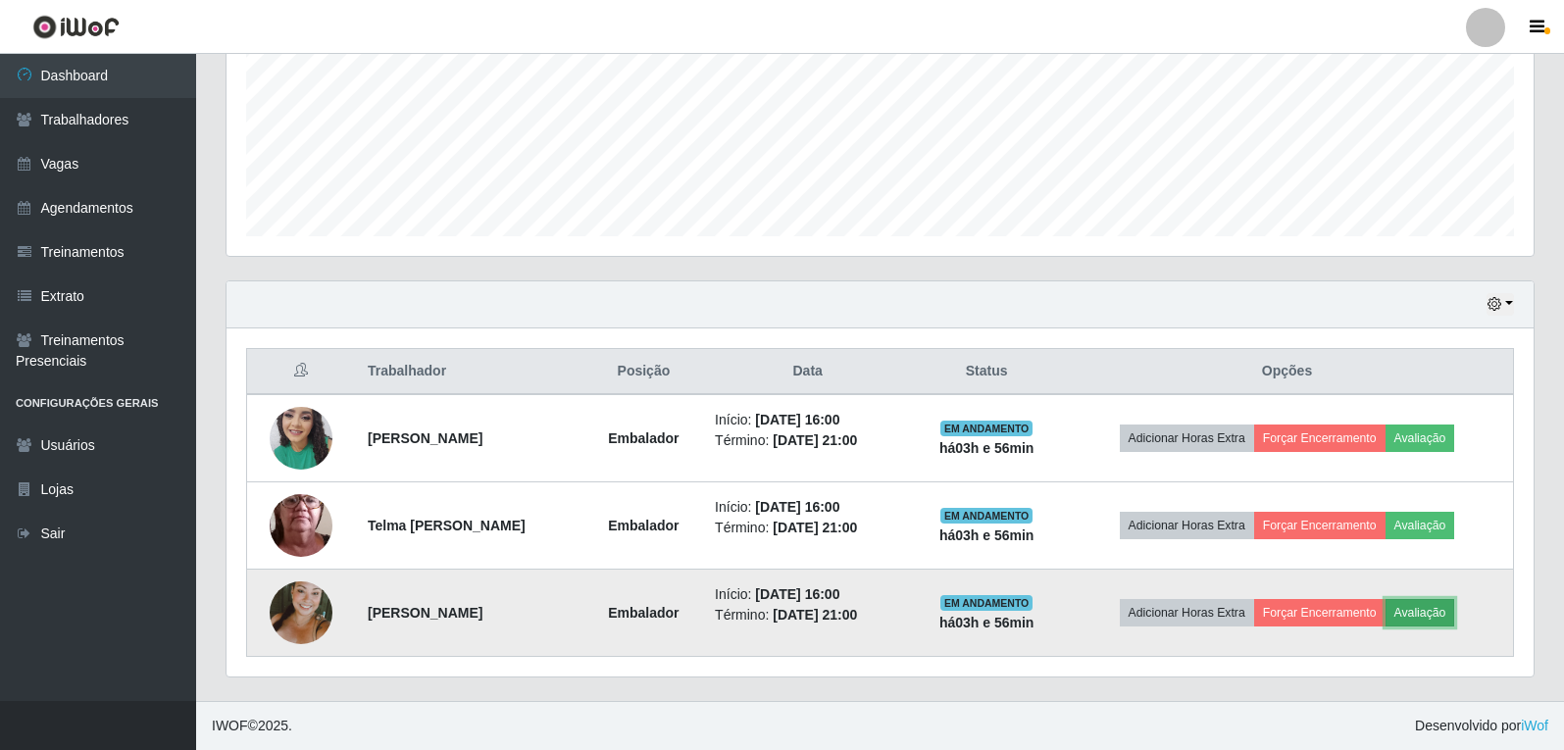
click at [1433, 611] on button "Avaliação" at bounding box center [1421, 612] width 70 height 27
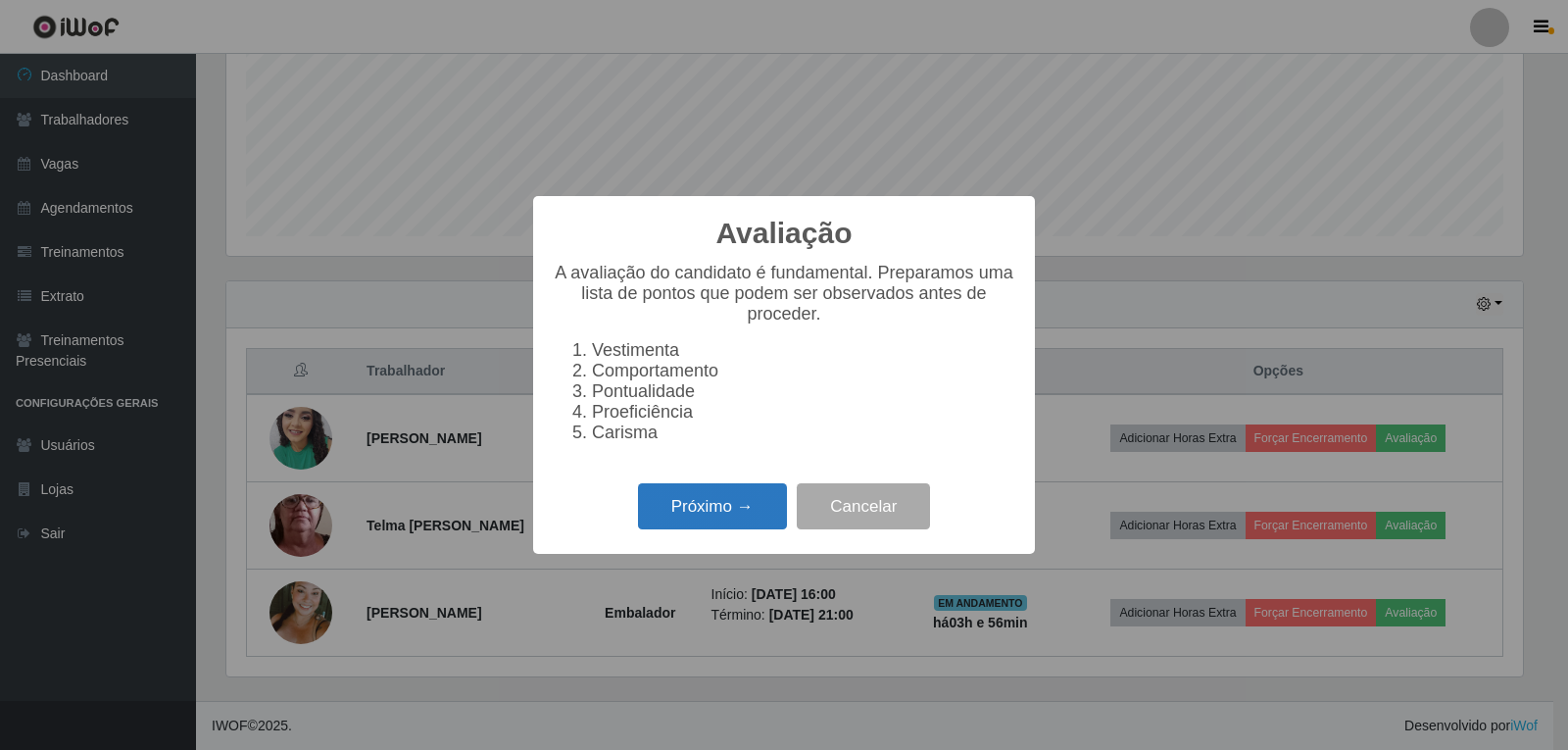
click at [734, 527] on button "Próximo →" at bounding box center [712, 506] width 149 height 46
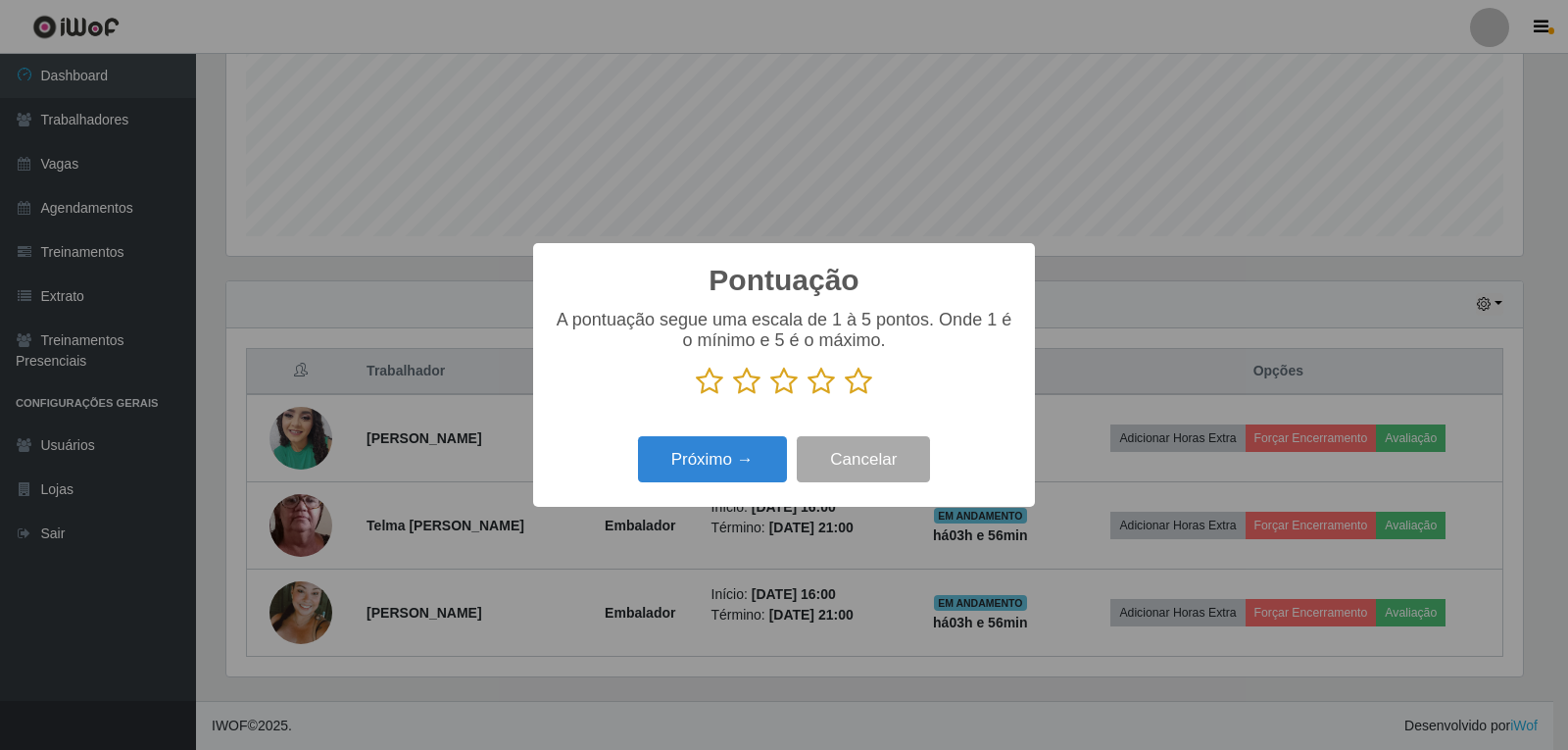
click at [858, 385] on icon at bounding box center [857, 381] width 27 height 29
click at [844, 396] on input "radio" at bounding box center [844, 396] width 0 height 0
click at [770, 455] on button "Próximo →" at bounding box center [712, 459] width 149 height 46
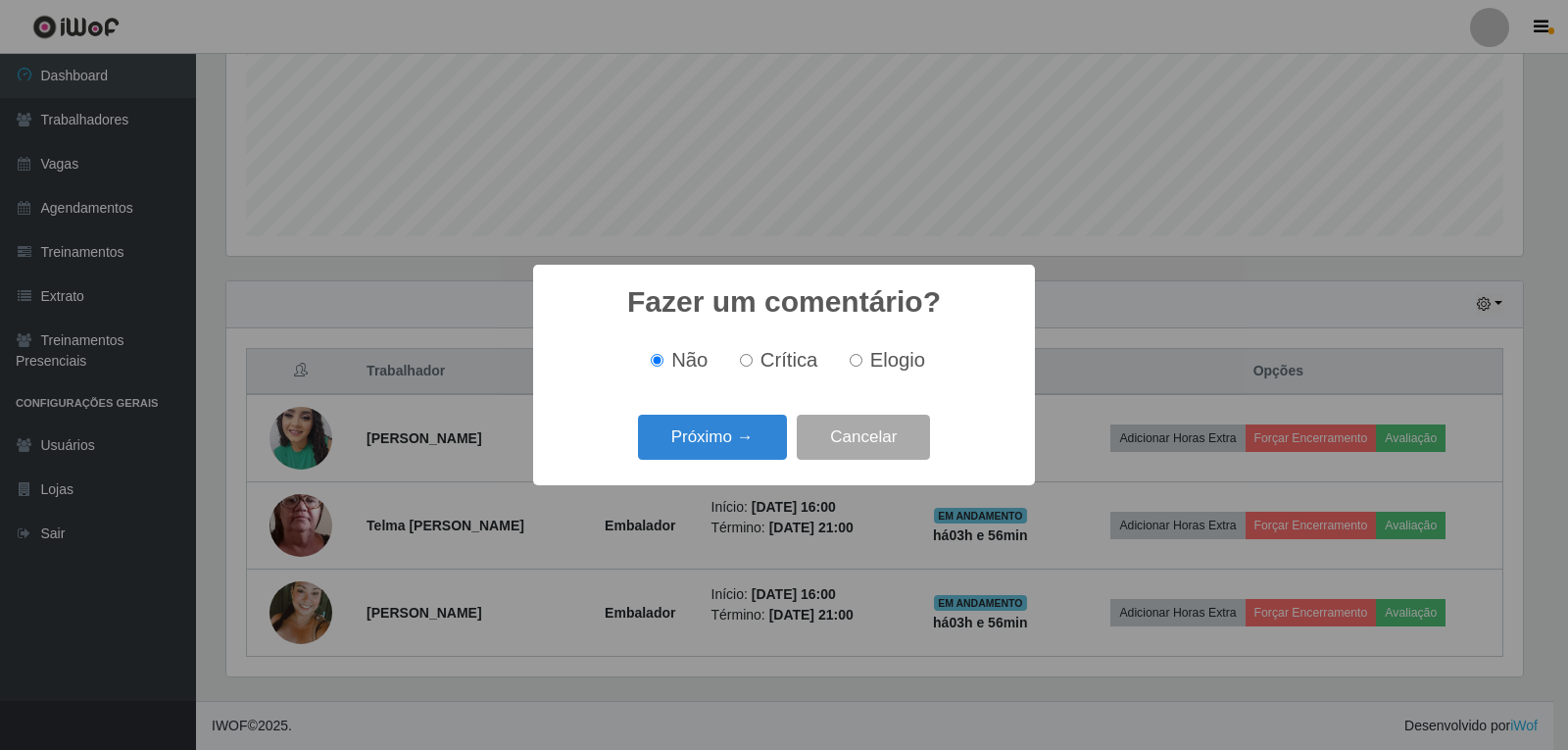
click at [787, 425] on div "Próximo → Cancelar" at bounding box center [784, 437] width 463 height 56
click at [771, 439] on button "Próximo →" at bounding box center [712, 438] width 149 height 46
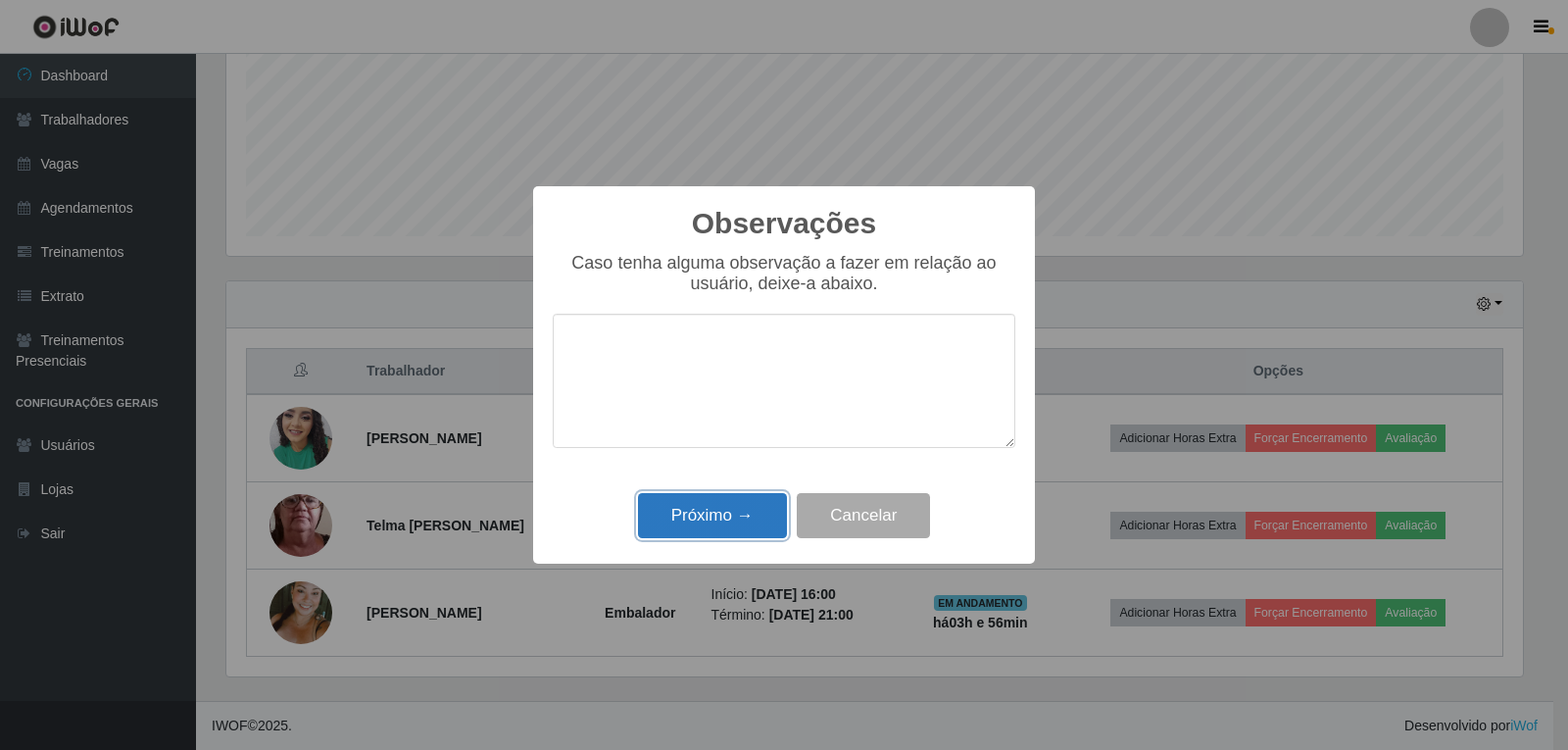
click at [771, 512] on button "Próximo →" at bounding box center [712, 516] width 149 height 46
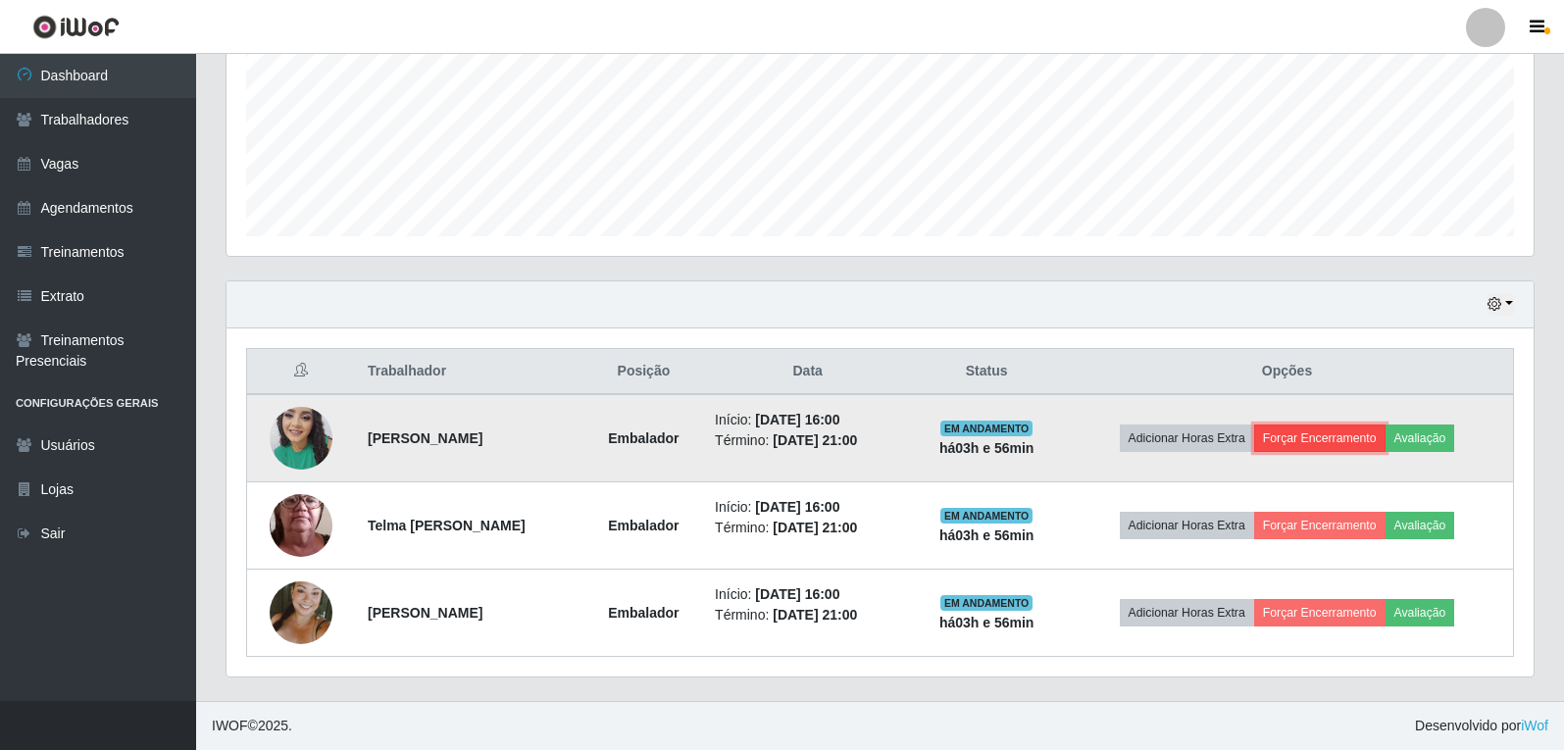
click at [1295, 437] on button "Forçar Encerramento" at bounding box center [1319, 438] width 131 height 27
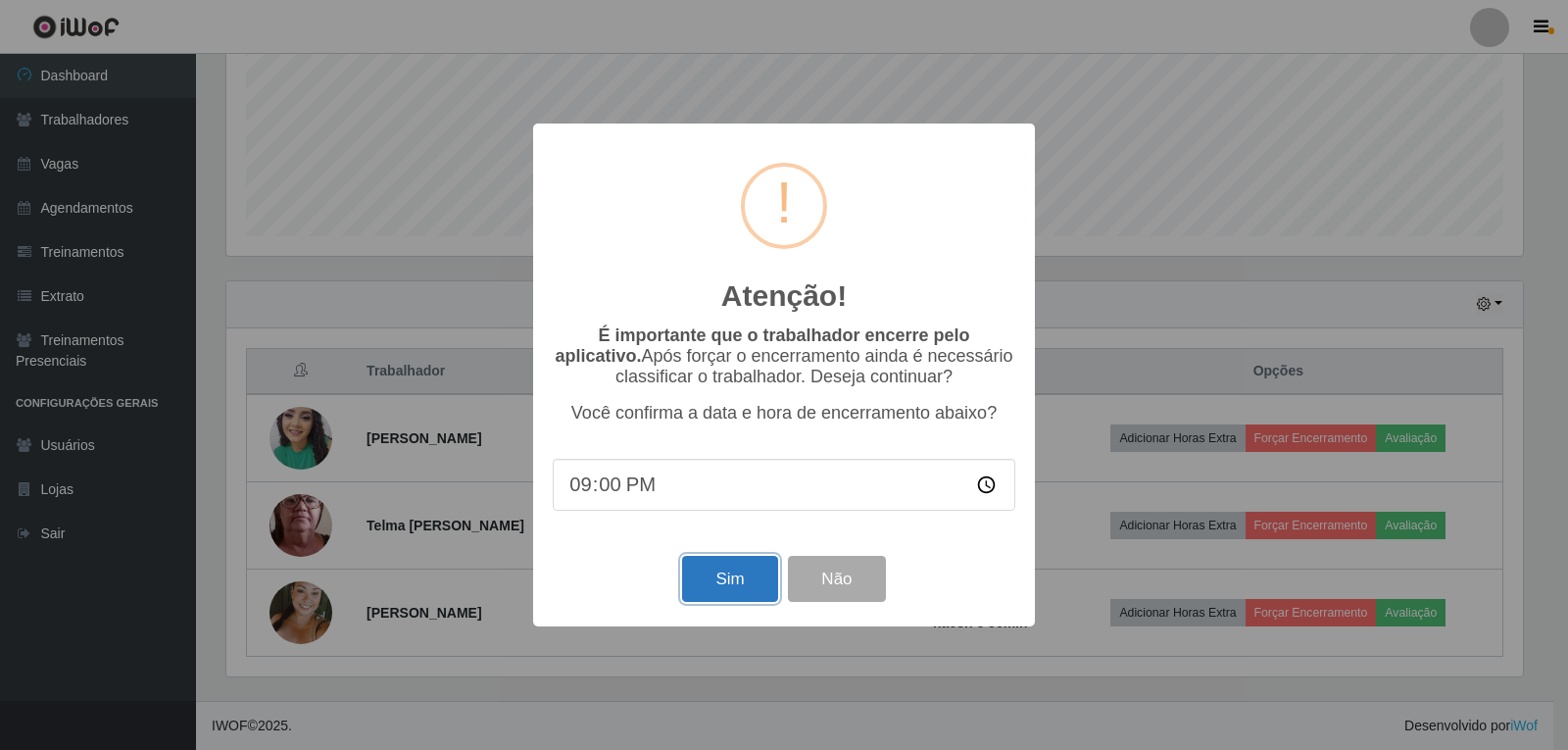
click at [717, 582] on button "Sim" at bounding box center [729, 579] width 95 height 46
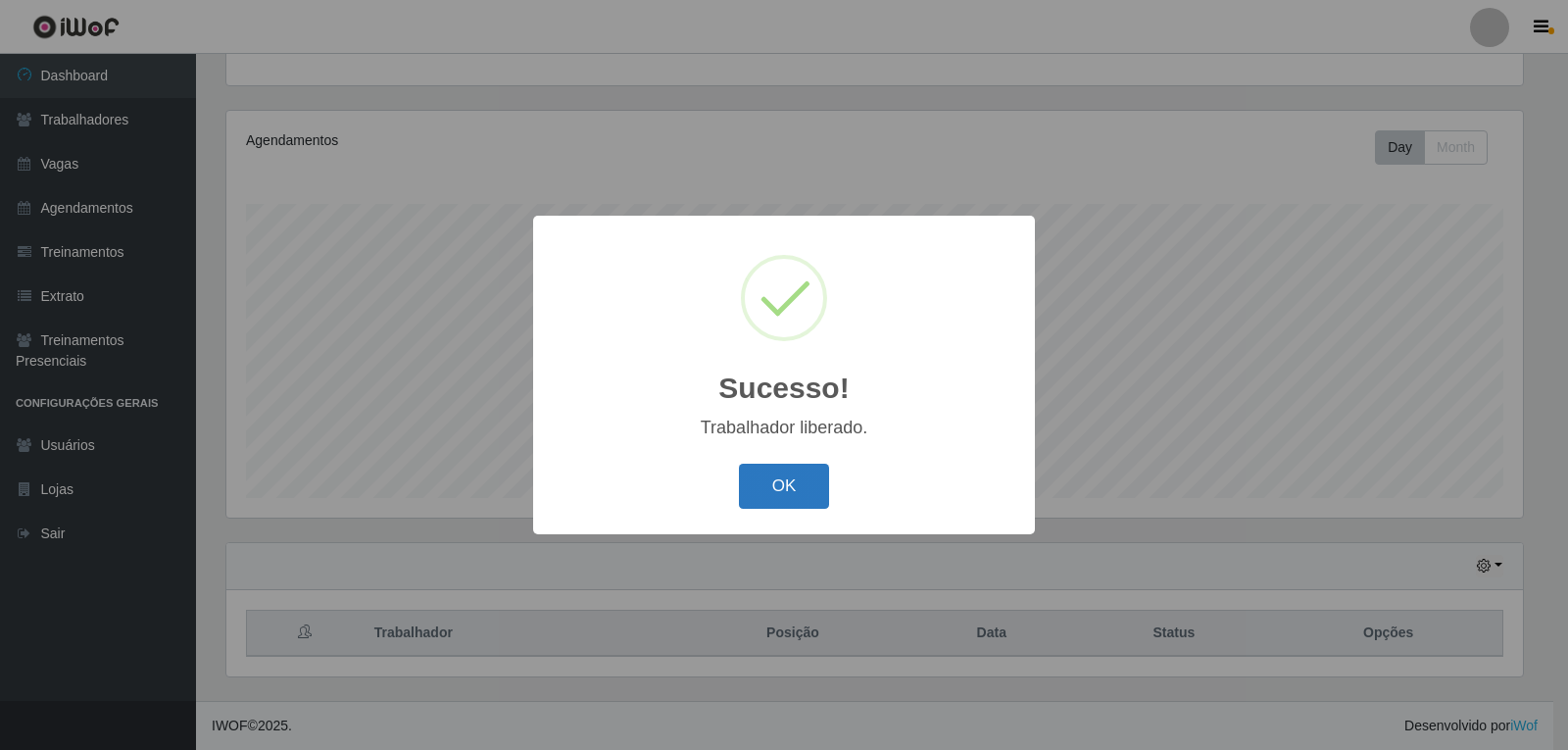
click at [811, 493] on button "OK" at bounding box center [784, 487] width 91 height 46
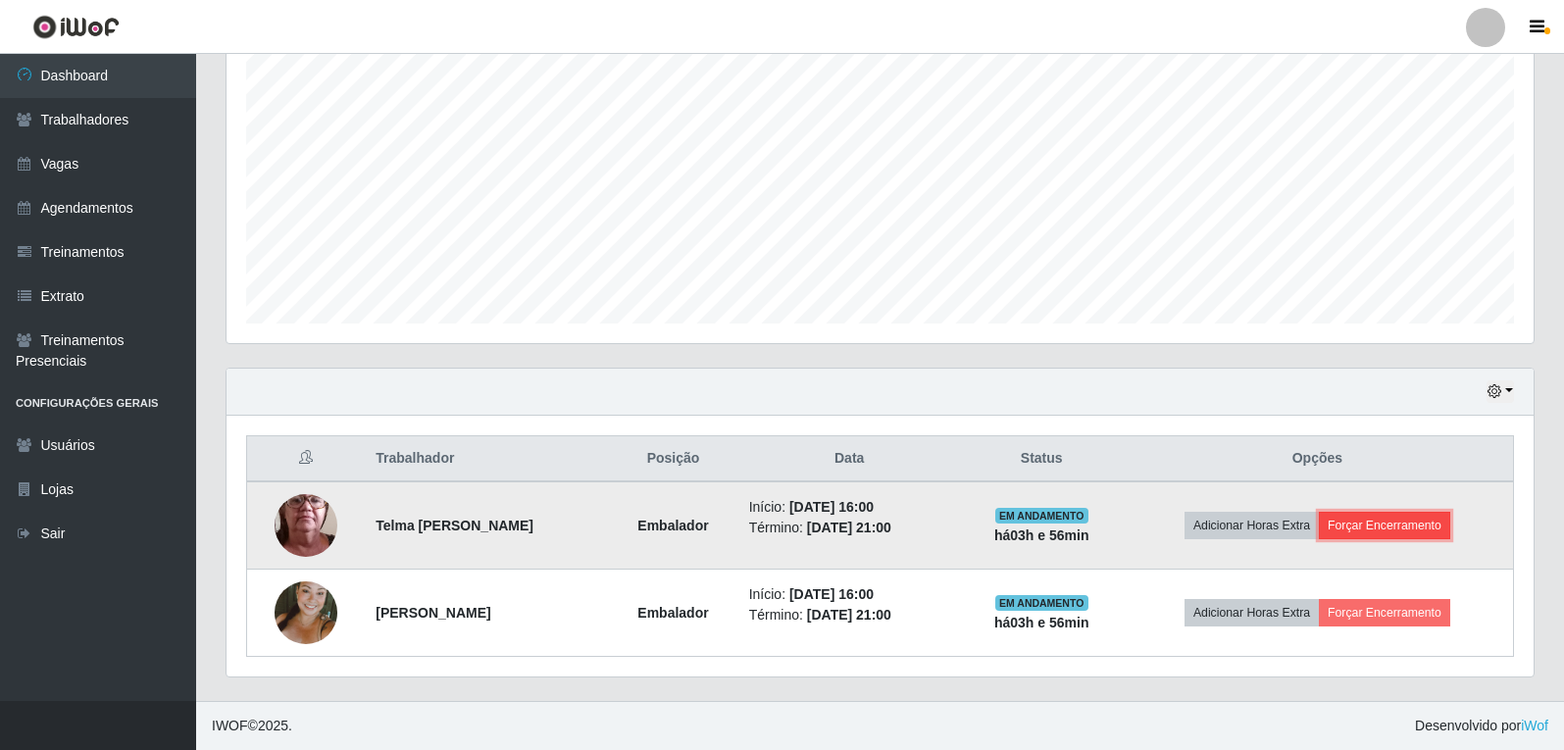
click at [1393, 534] on button "Forçar Encerramento" at bounding box center [1384, 525] width 131 height 27
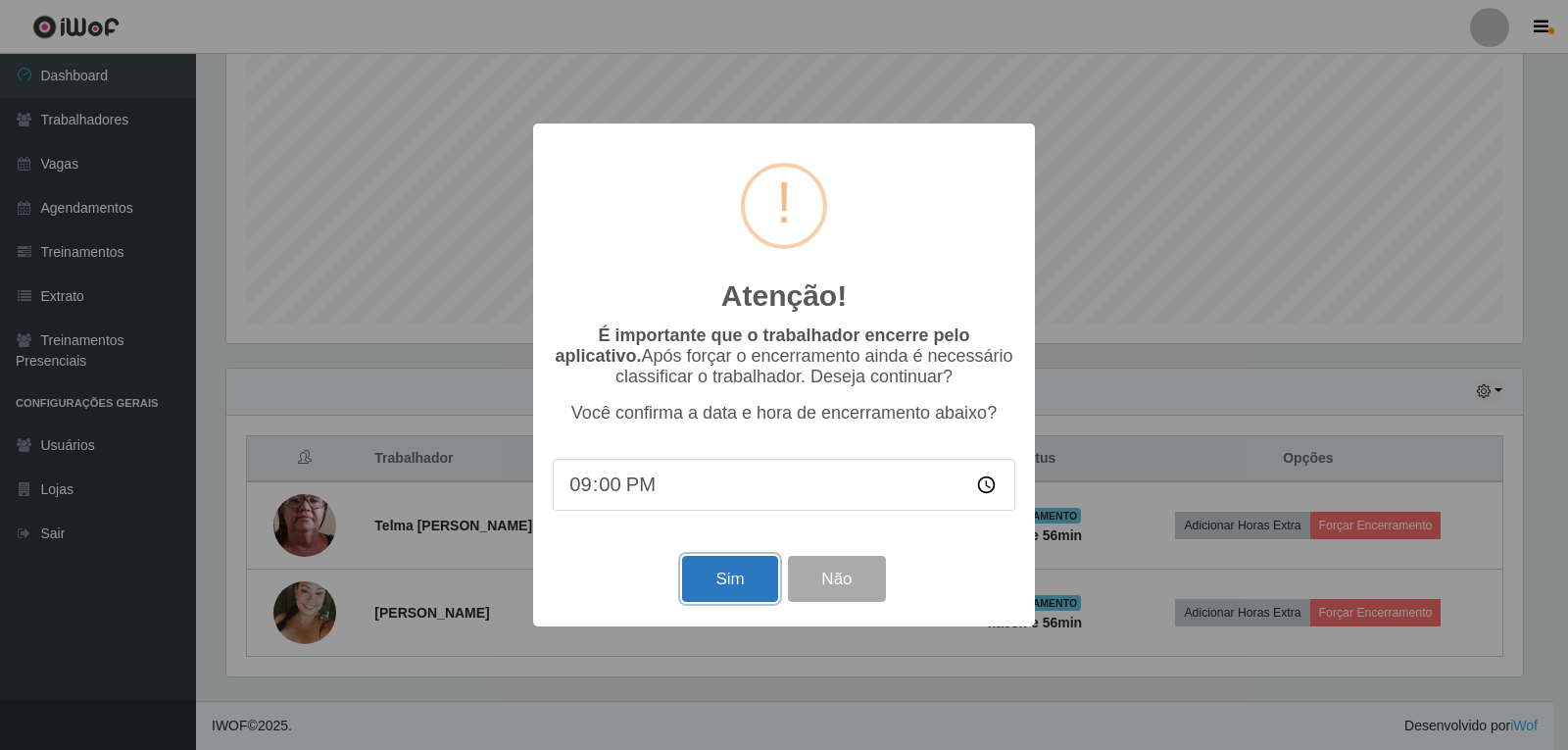
click at [762, 583] on button "Sim" at bounding box center [729, 579] width 95 height 46
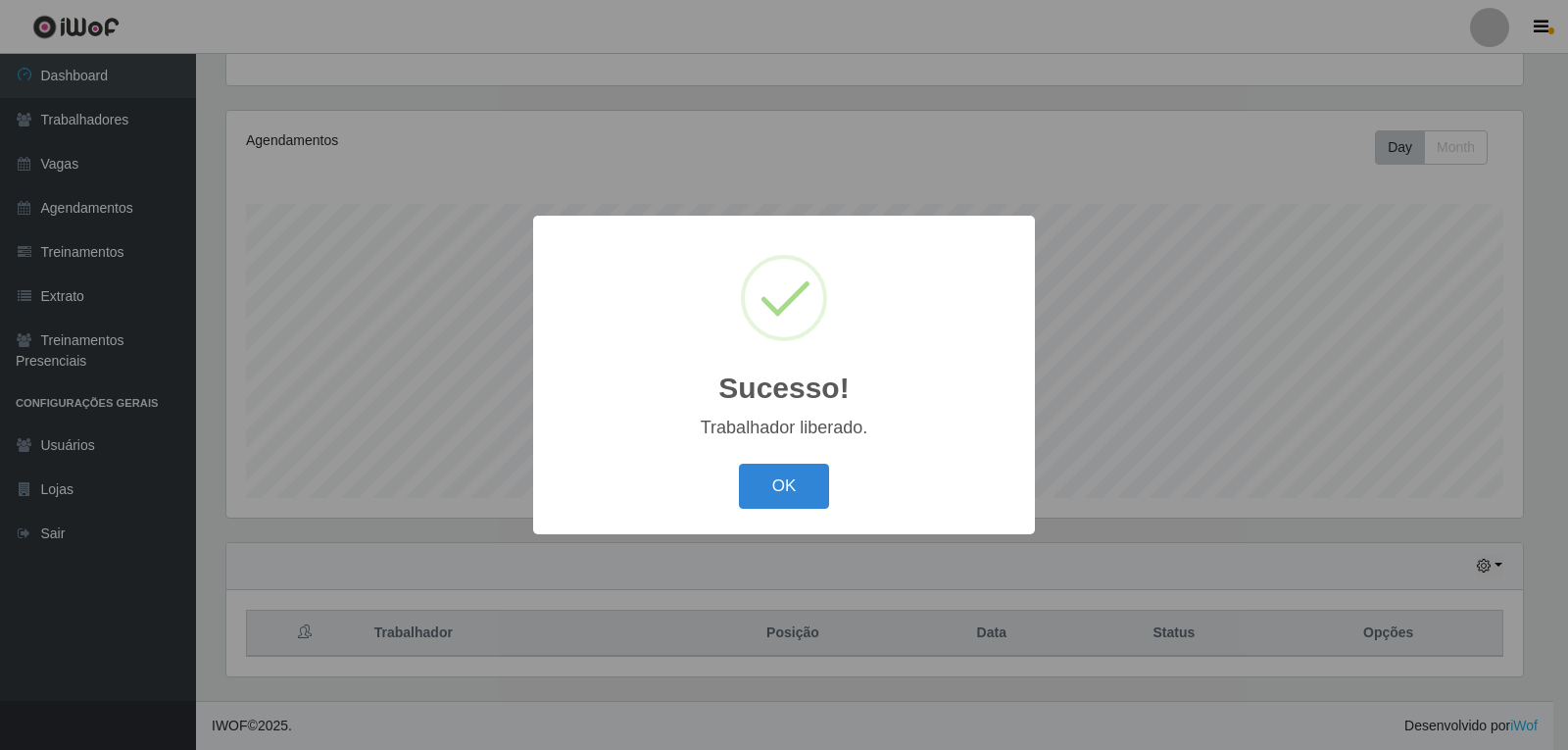
click at [739, 464] on button "OK" at bounding box center [784, 487] width 91 height 46
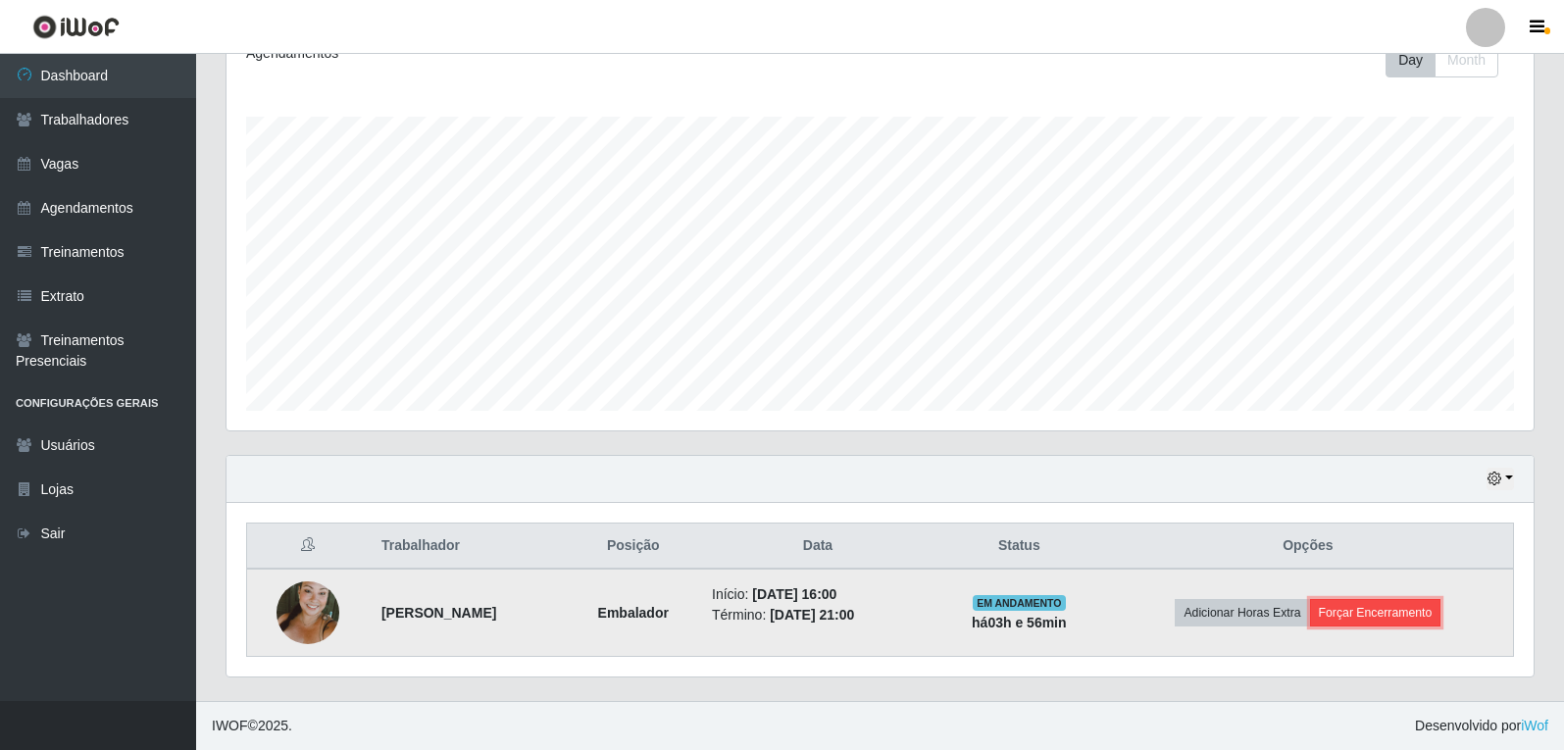
click at [1380, 606] on button "Forçar Encerramento" at bounding box center [1375, 612] width 131 height 27
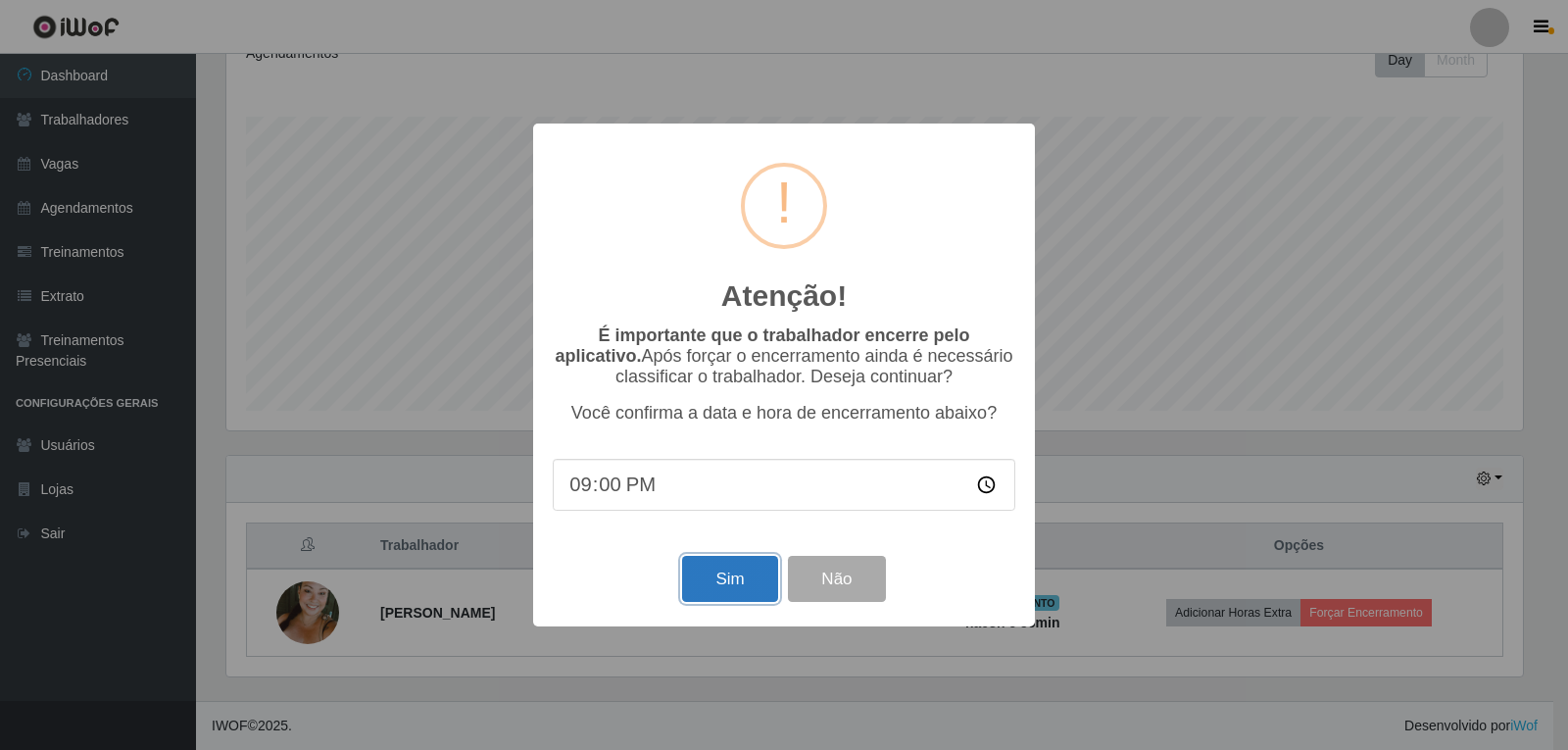
click at [767, 587] on button "Sim" at bounding box center [729, 579] width 95 height 46
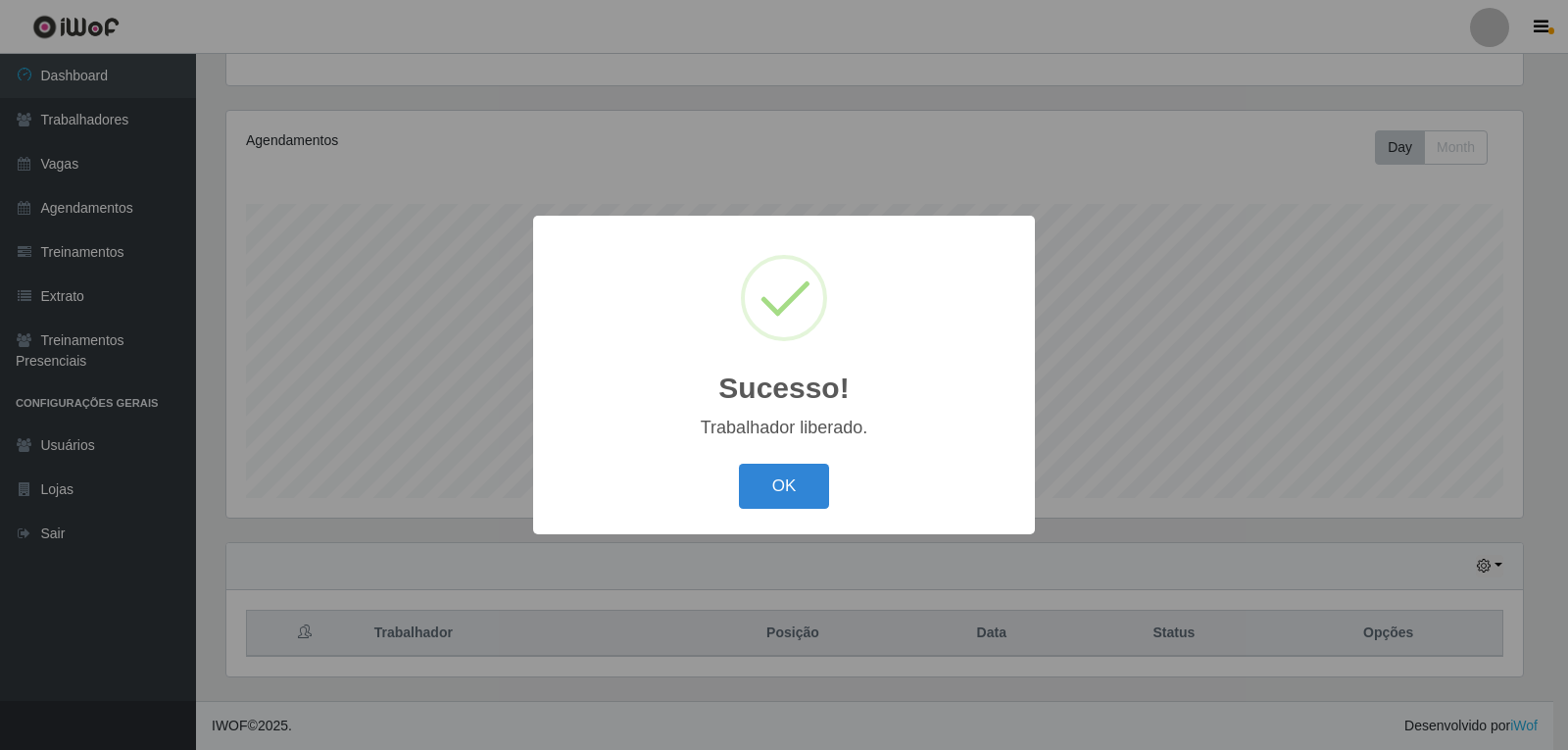
click at [739, 464] on button "OK" at bounding box center [784, 487] width 91 height 46
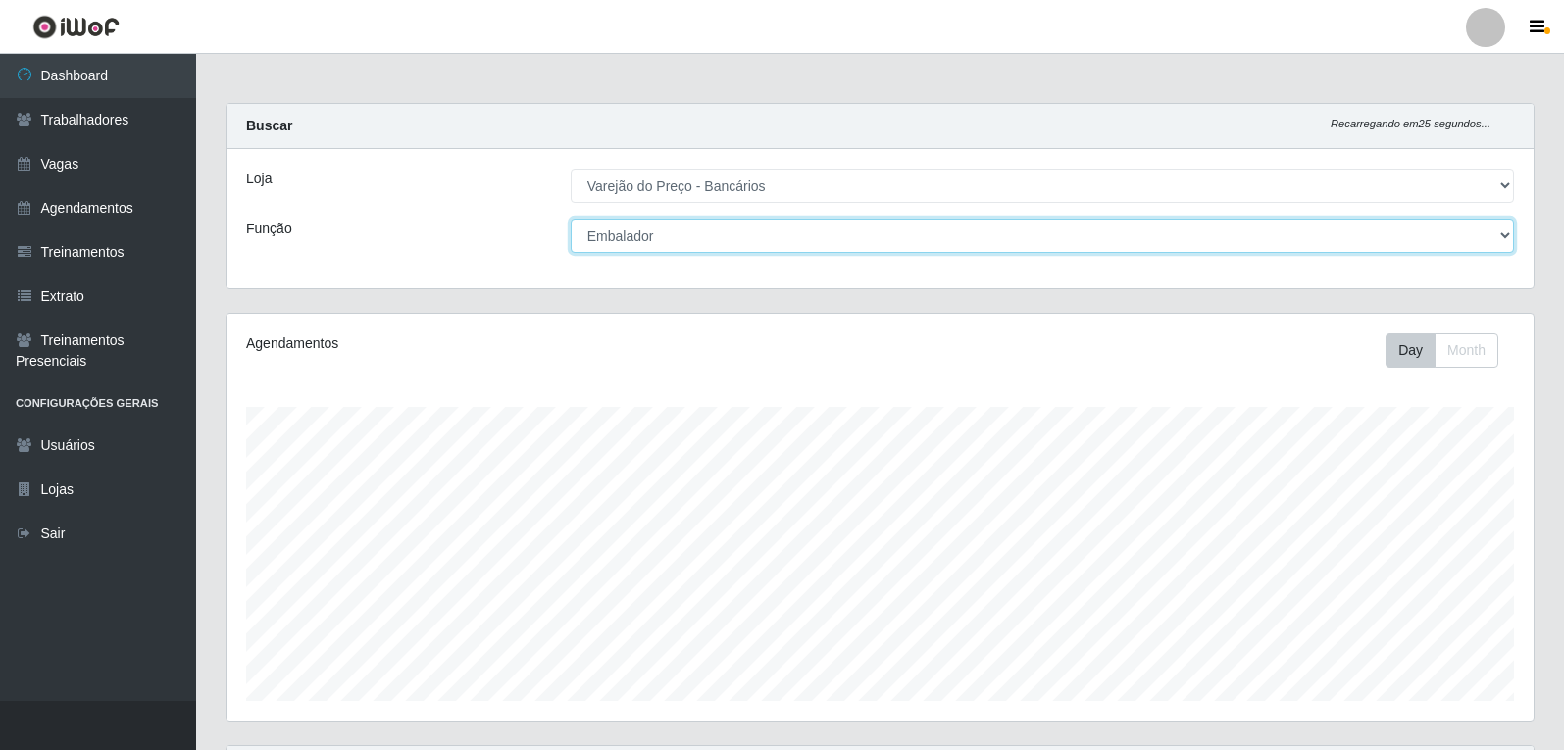
click at [877, 238] on select "[Selecione...] Auxiliar de Estacionamento Auxiliar de Estacionamento + Auxiliar…" at bounding box center [1042, 236] width 943 height 34
select select "4"
click at [571, 219] on select "[Selecione...] Auxiliar de Estacionamento Auxiliar de Estacionamento + Auxiliar…" at bounding box center [1042, 236] width 943 height 34
